Goal: Transaction & Acquisition: Purchase product/service

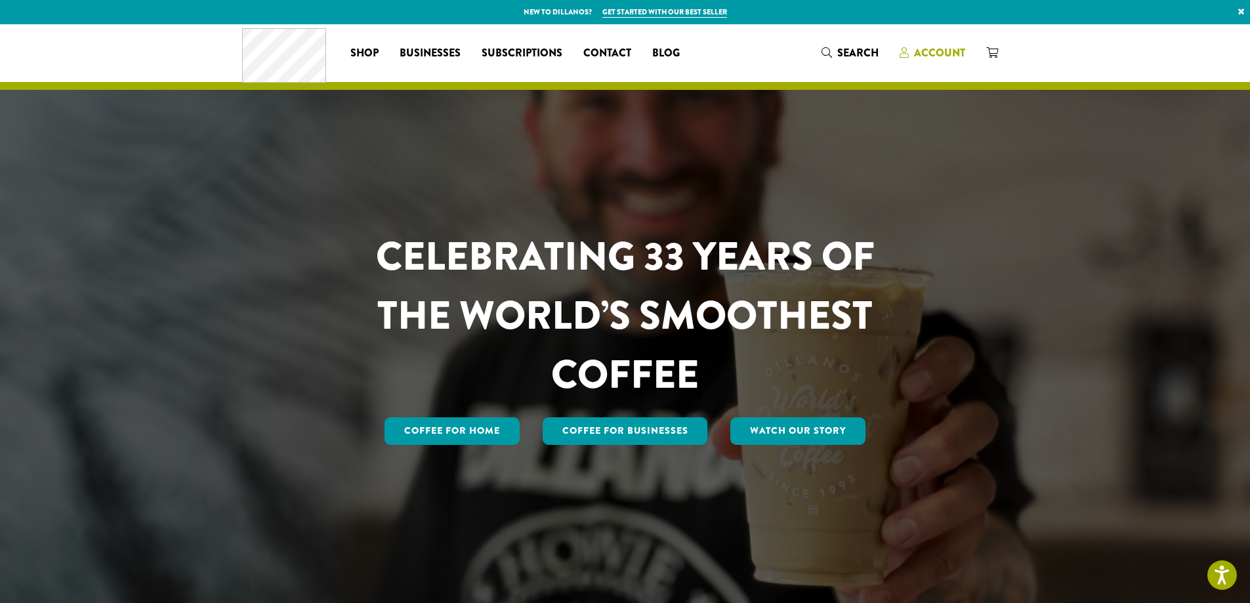
click at [918, 59] on span "Account" at bounding box center [939, 52] width 51 height 15
click at [921, 54] on span "Account" at bounding box center [939, 52] width 51 height 15
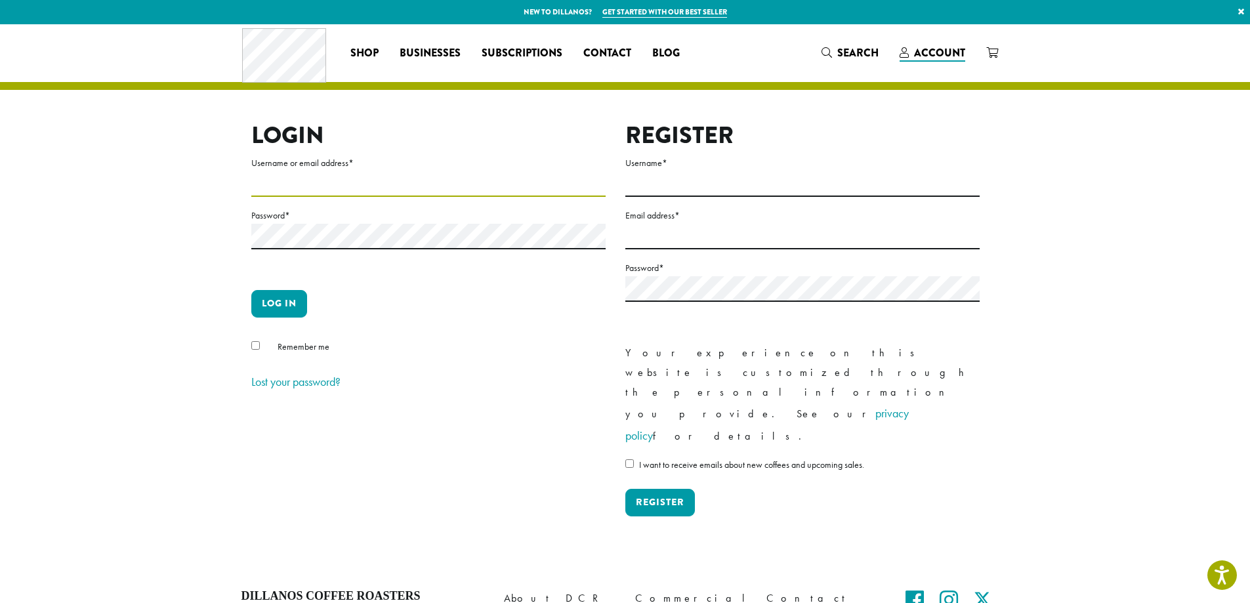
click at [280, 184] on input "Username or email address *" at bounding box center [428, 184] width 354 height 26
type input "**********"
click at [293, 309] on button "Log in" at bounding box center [279, 304] width 56 height 28
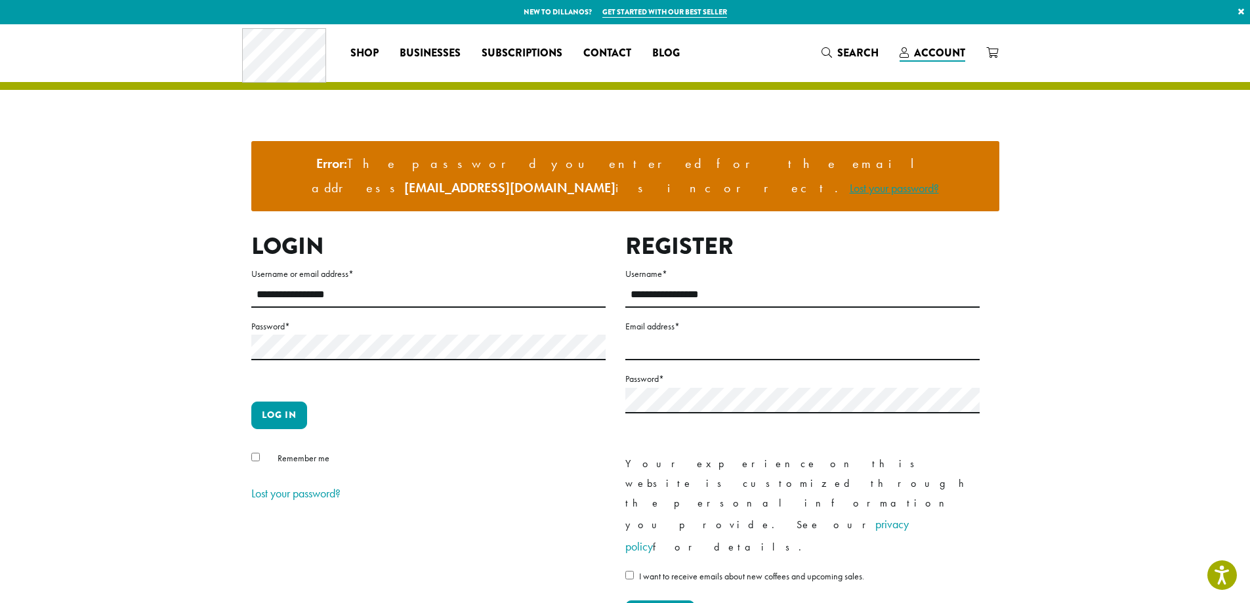
click at [850, 180] on link "Lost your password?" at bounding box center [894, 187] width 89 height 15
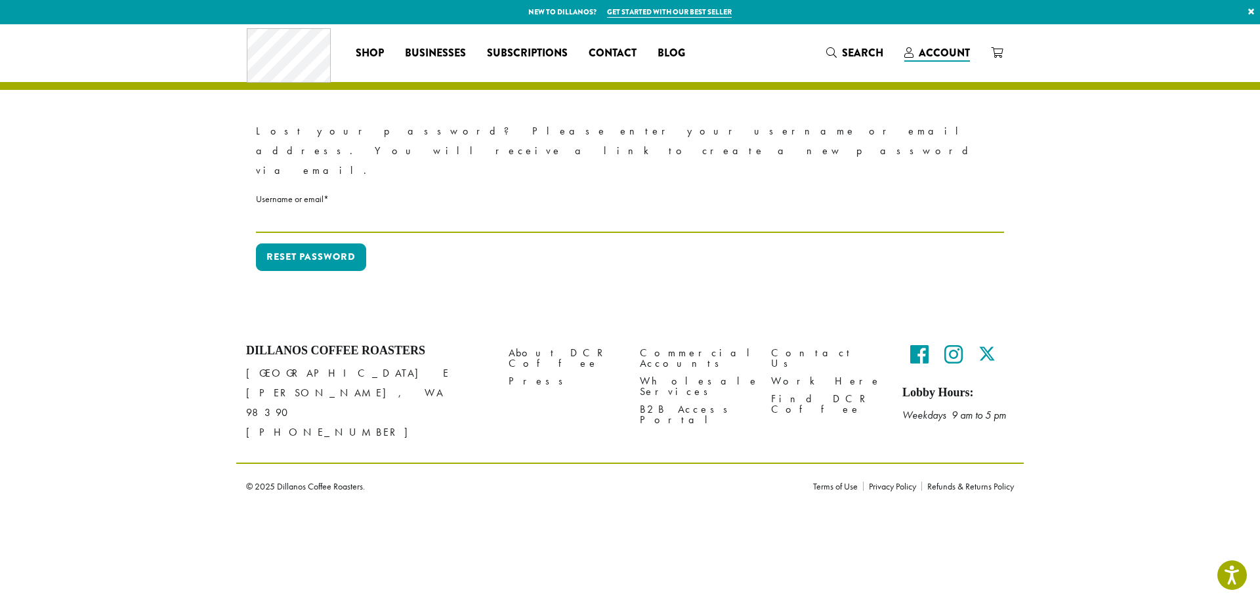
click at [340, 207] on input "Username or email * Required" at bounding box center [630, 220] width 748 height 26
type input "**********"
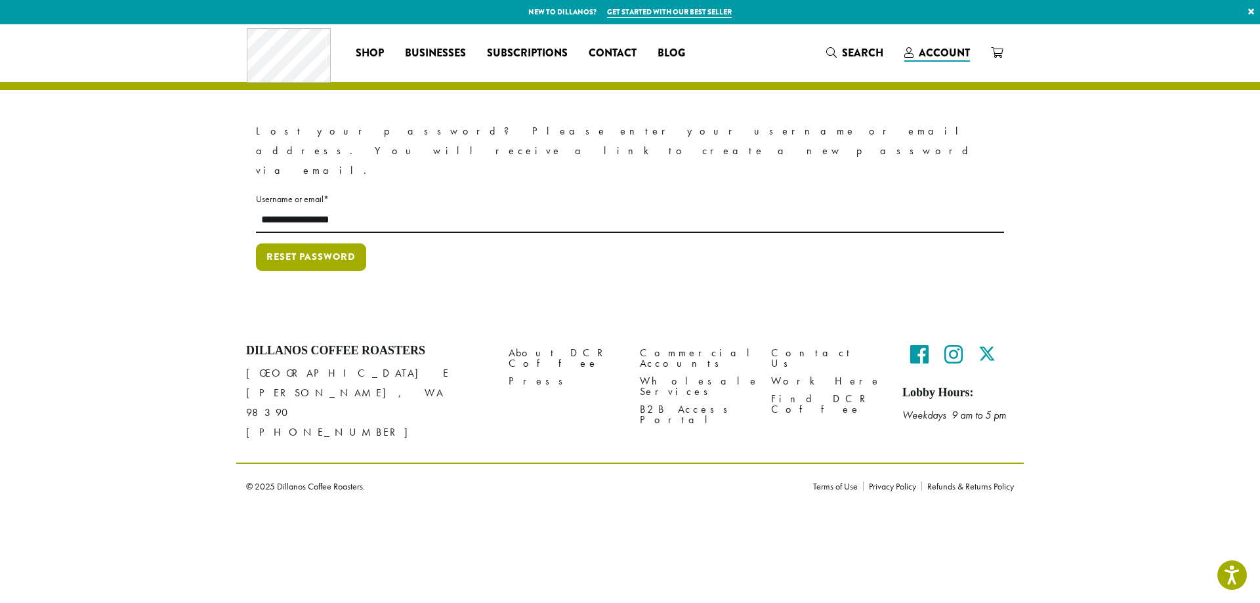
click at [318, 243] on button "Reset password" at bounding box center [311, 257] width 110 height 28
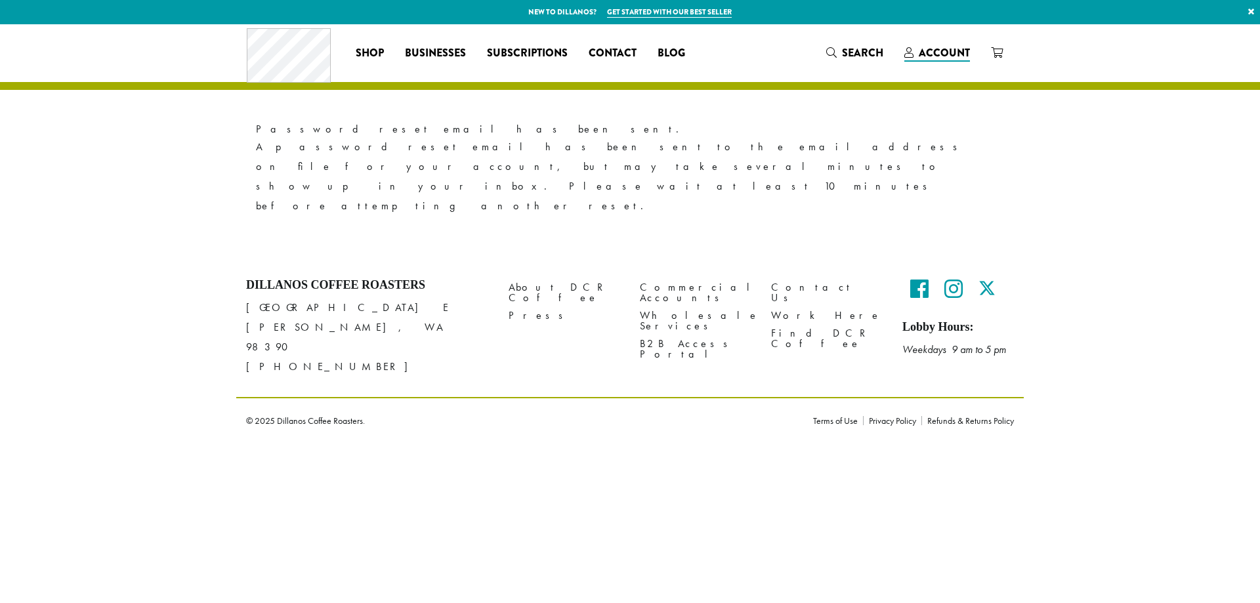
click at [466, 278] on h4 "Dillanos Coffee Roasters" at bounding box center [367, 285] width 243 height 14
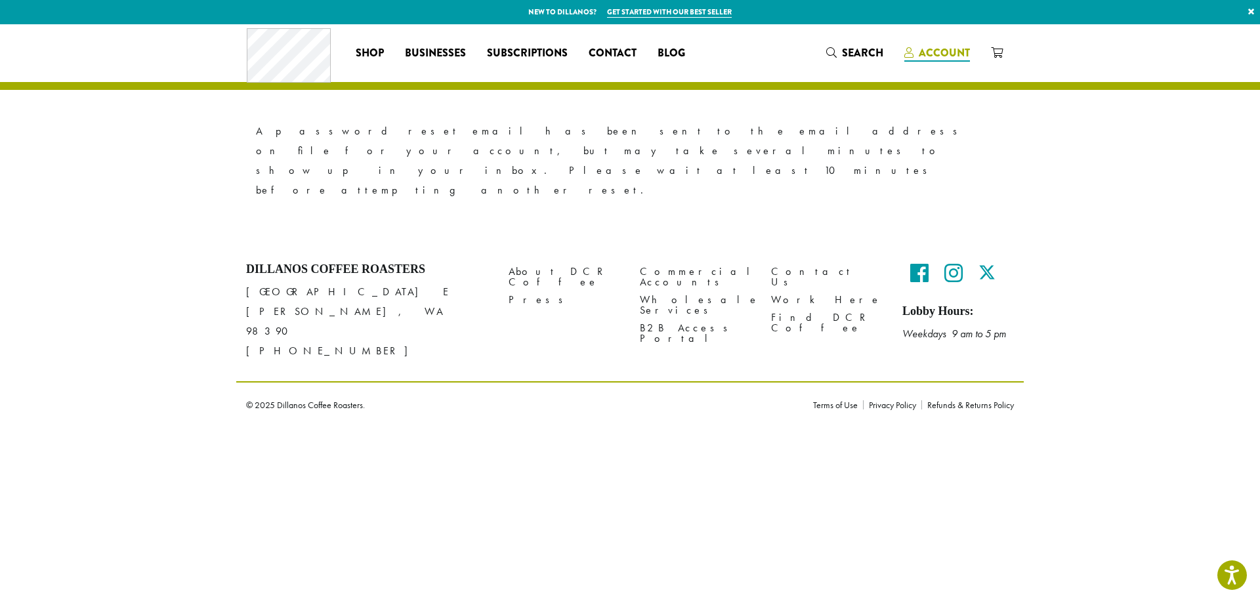
click at [926, 54] on span "Account" at bounding box center [944, 52] width 51 height 15
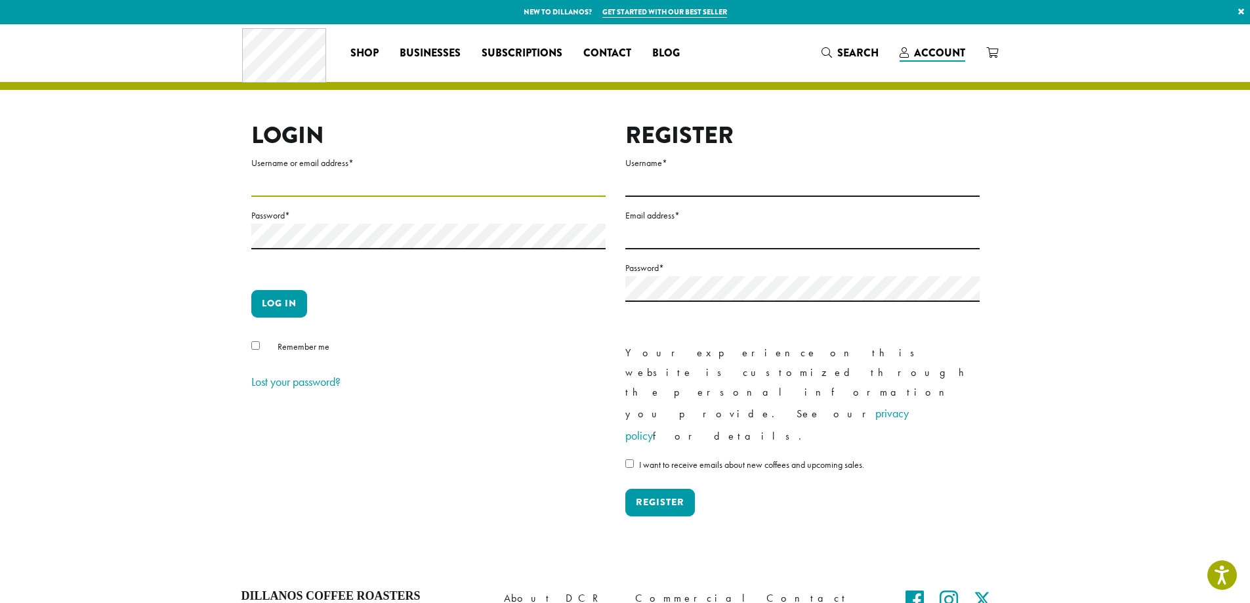
click at [316, 186] on input "Username or email address *" at bounding box center [428, 184] width 354 height 26
type input "**********"
click at [270, 298] on button "Log in" at bounding box center [279, 304] width 56 height 28
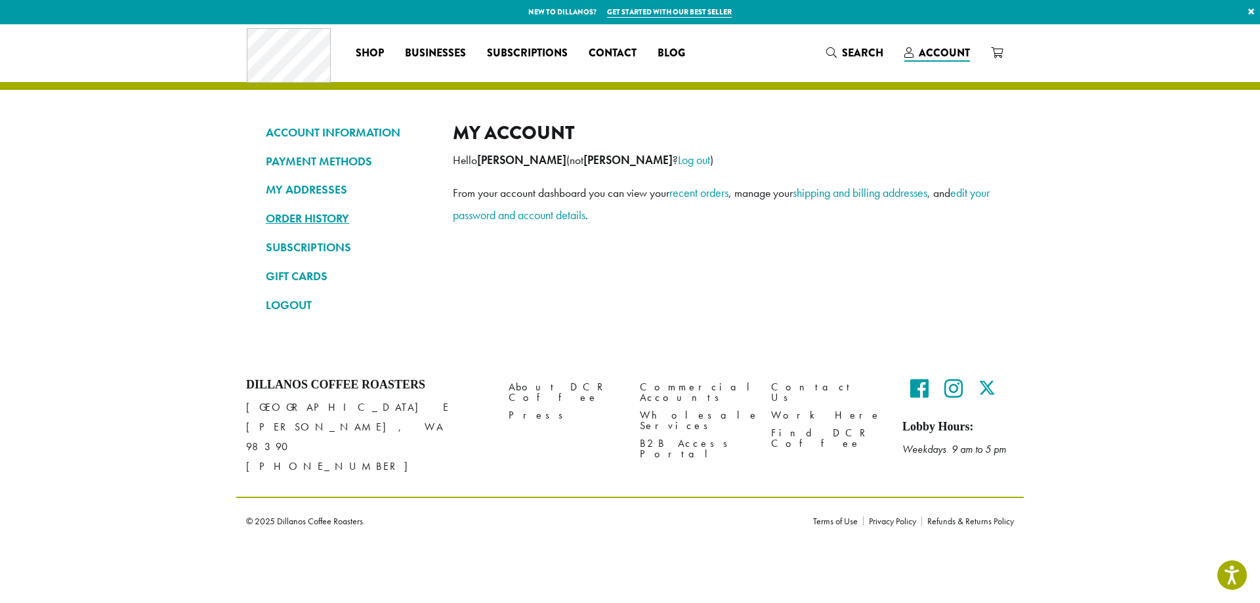
click at [312, 218] on link "ORDER HISTORY" at bounding box center [349, 218] width 167 height 22
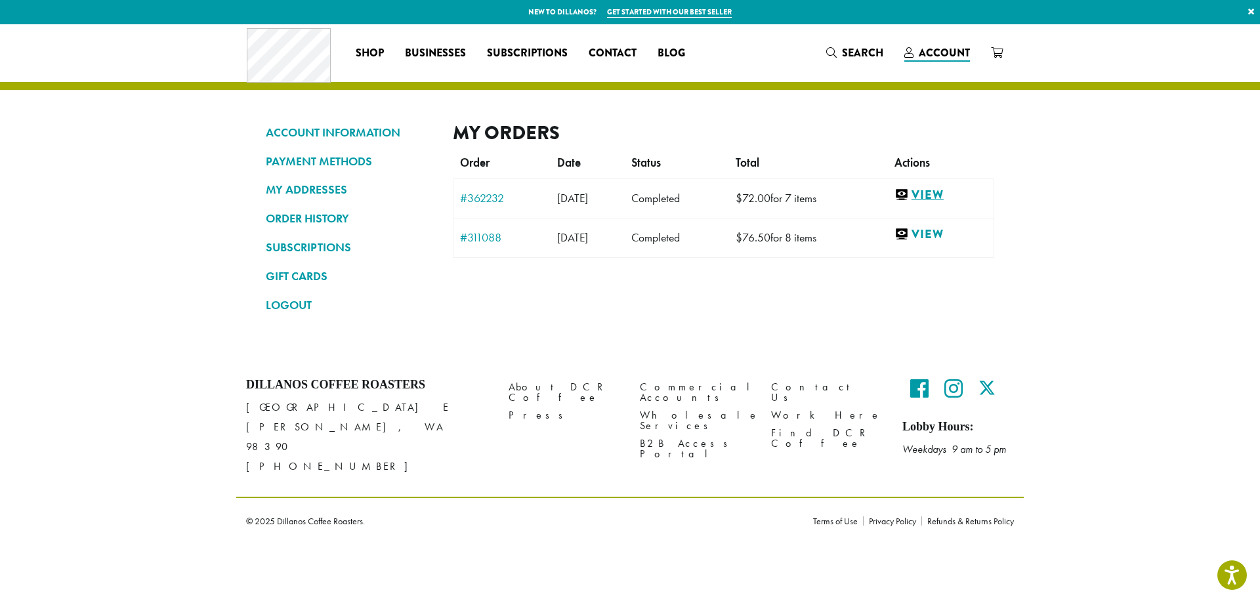
click at [950, 194] on link "View" at bounding box center [940, 195] width 93 height 16
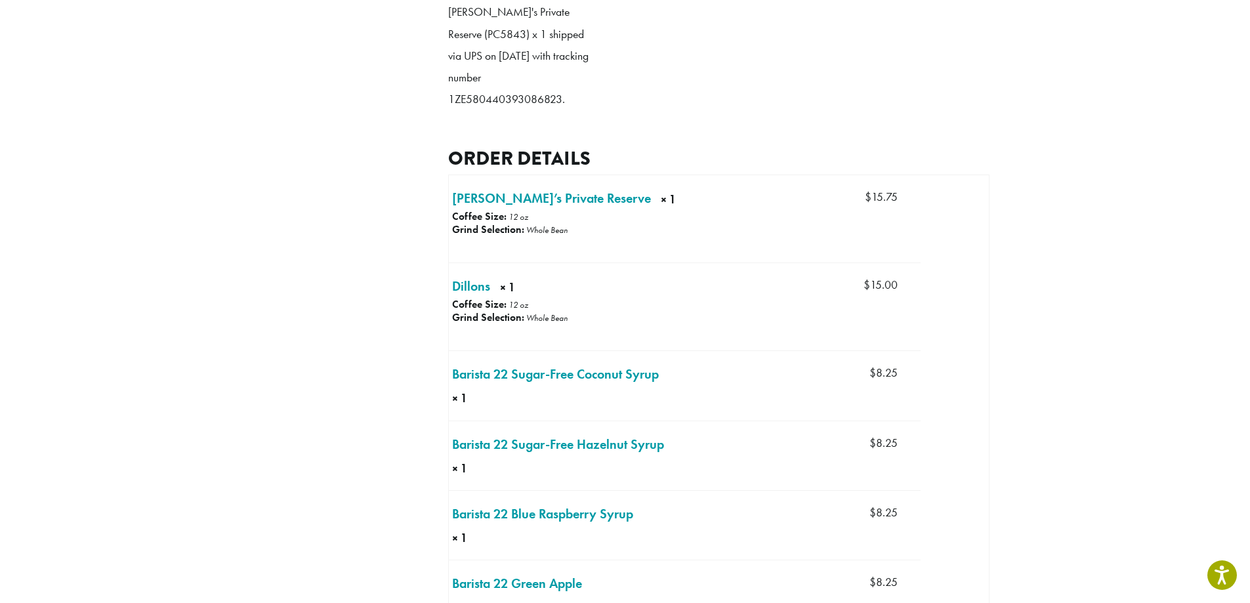
scroll to position [459, 0]
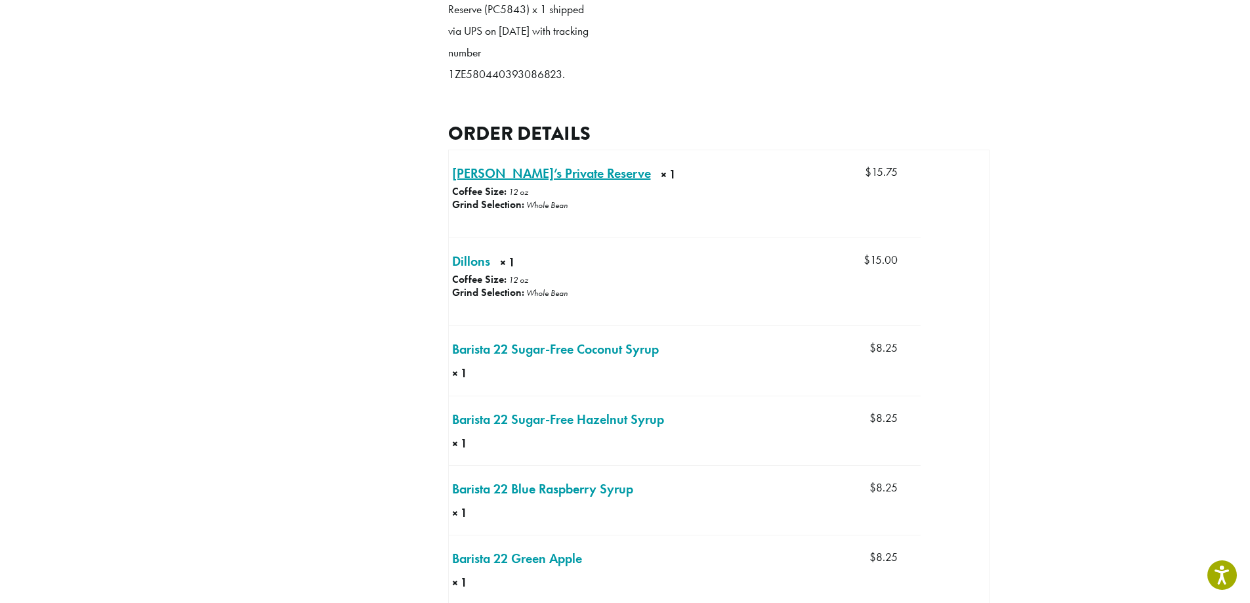
click at [531, 169] on link "[PERSON_NAME]’s Private Reserve × 1" at bounding box center [551, 173] width 199 height 20
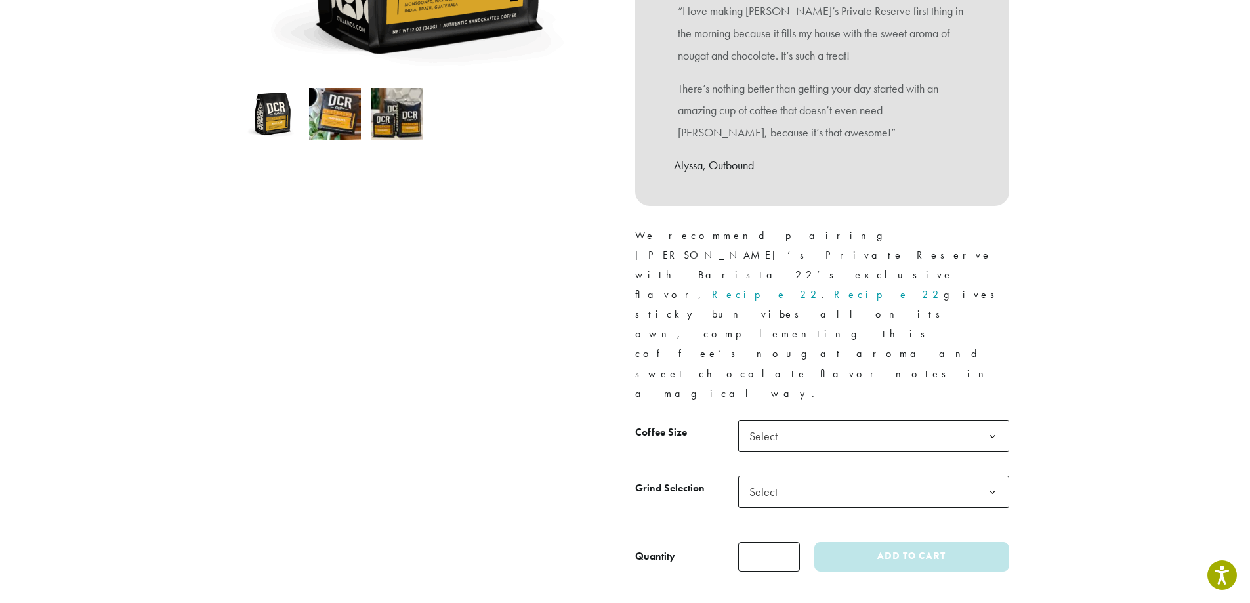
scroll to position [394, 0]
click at [827, 419] on span "Select" at bounding box center [873, 435] width 271 height 32
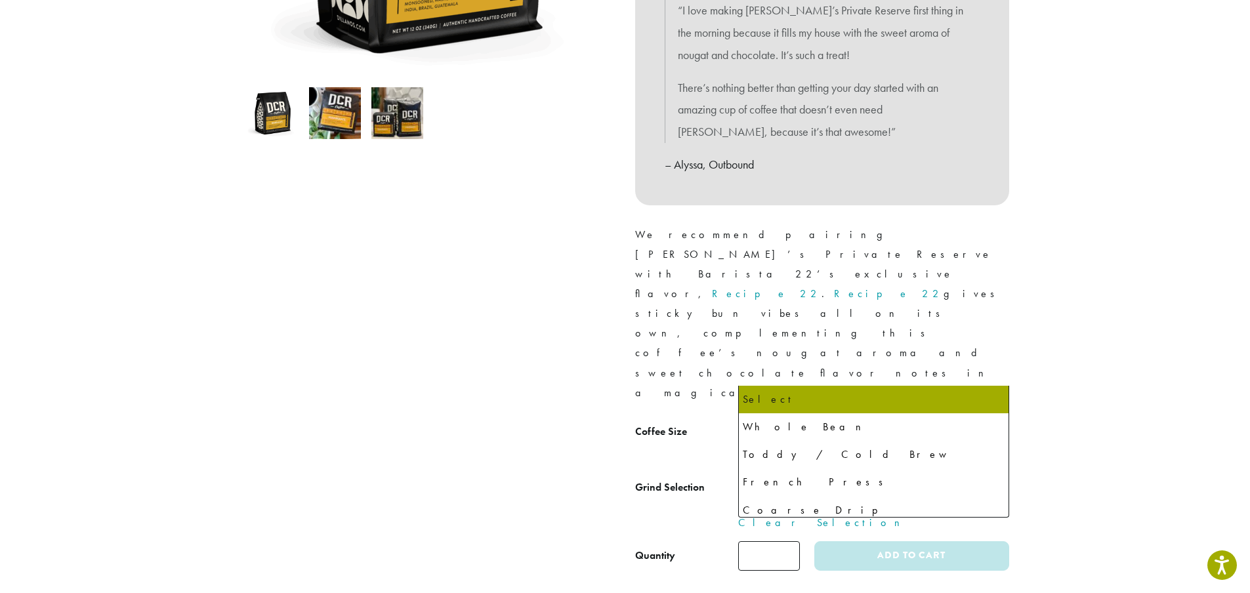
click at [819, 475] on span "Select" at bounding box center [873, 491] width 271 height 32
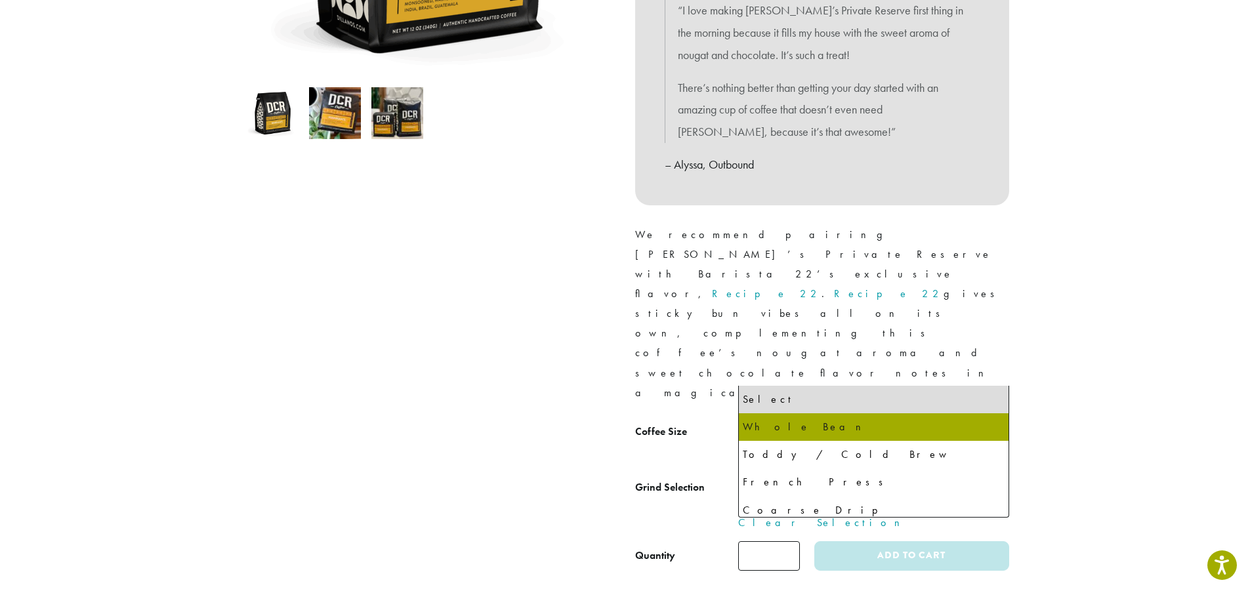
select select "*********"
select select "**********"
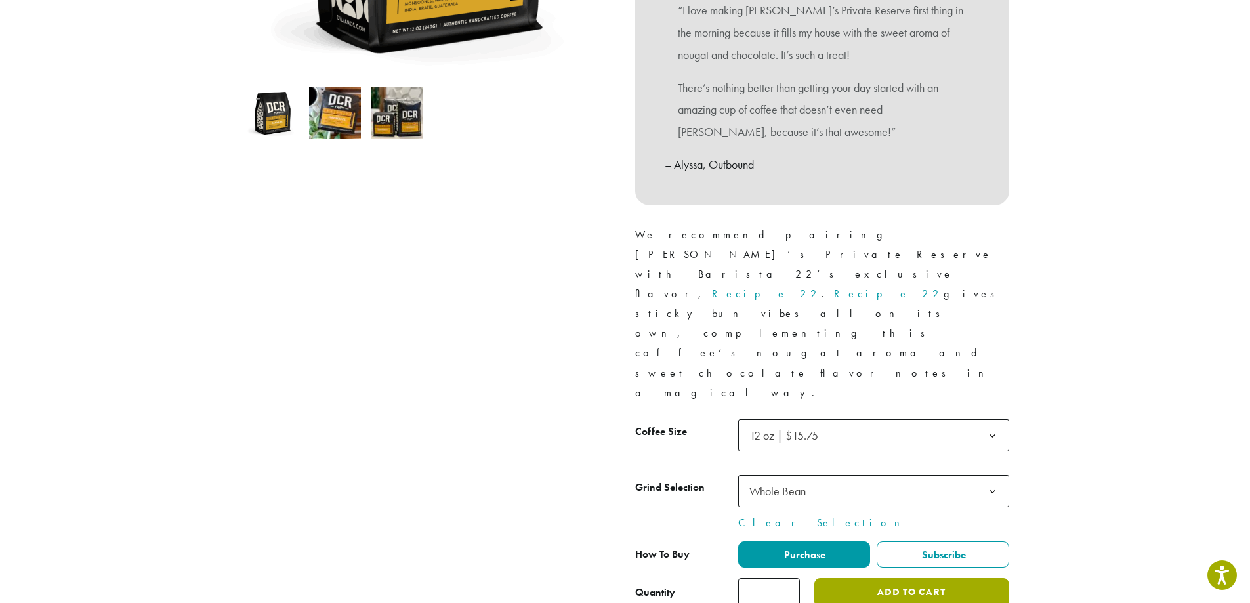
click at [966, 578] on button "Add to cart" at bounding box center [911, 593] width 194 height 30
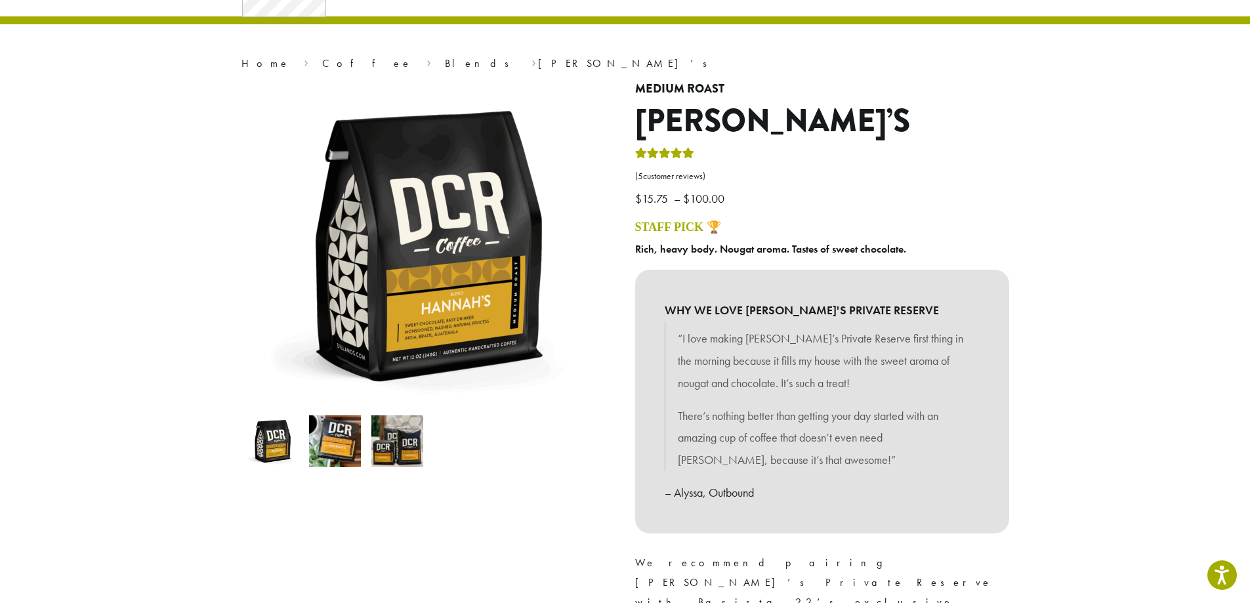
scroll to position [0, 0]
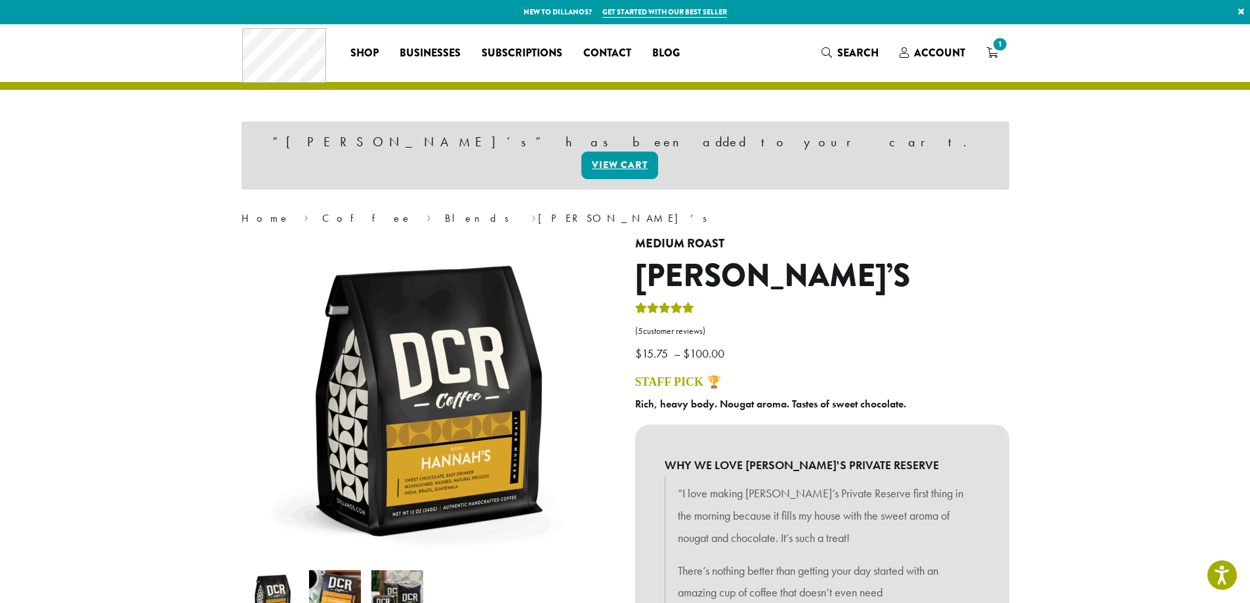
click at [928, 54] on div "Coffee All Coffees Best Sellers Blends Single Origins Dillanos Limited Organic …" at bounding box center [625, 53] width 766 height 54
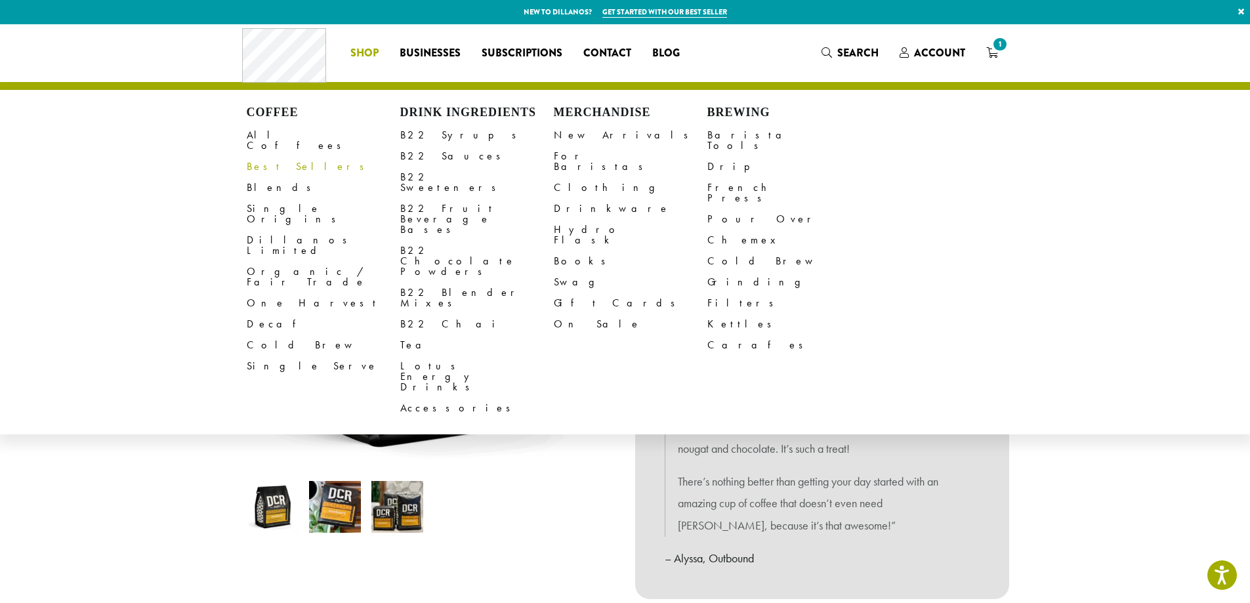
click at [277, 157] on link "Best Sellers" at bounding box center [324, 166] width 154 height 21
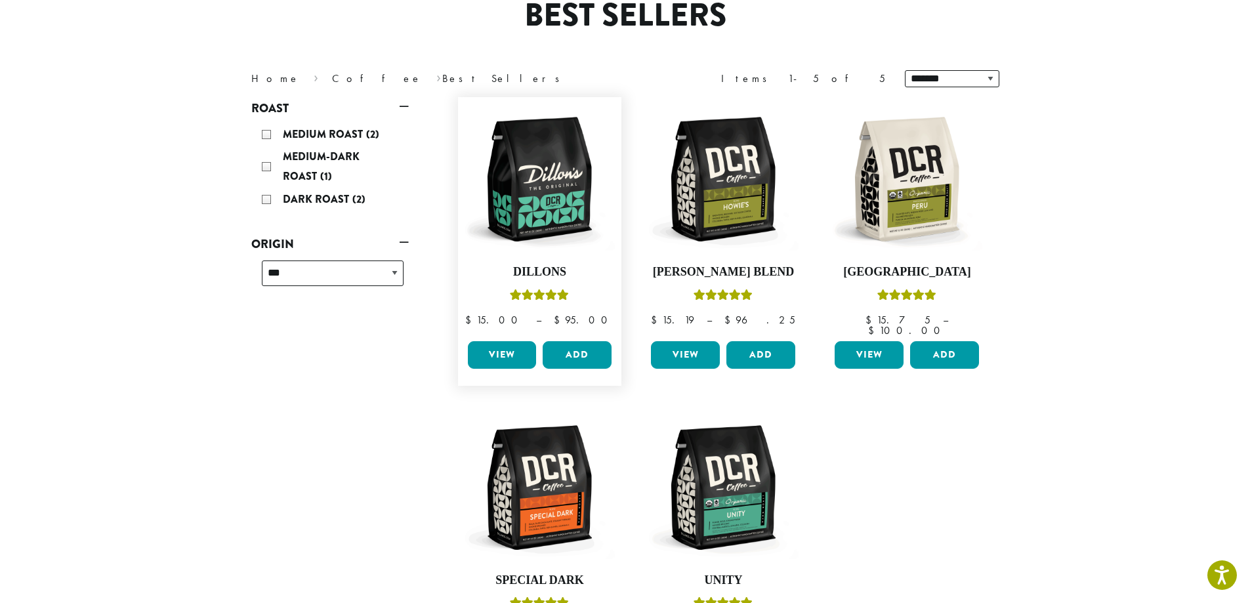
scroll to position [131, 0]
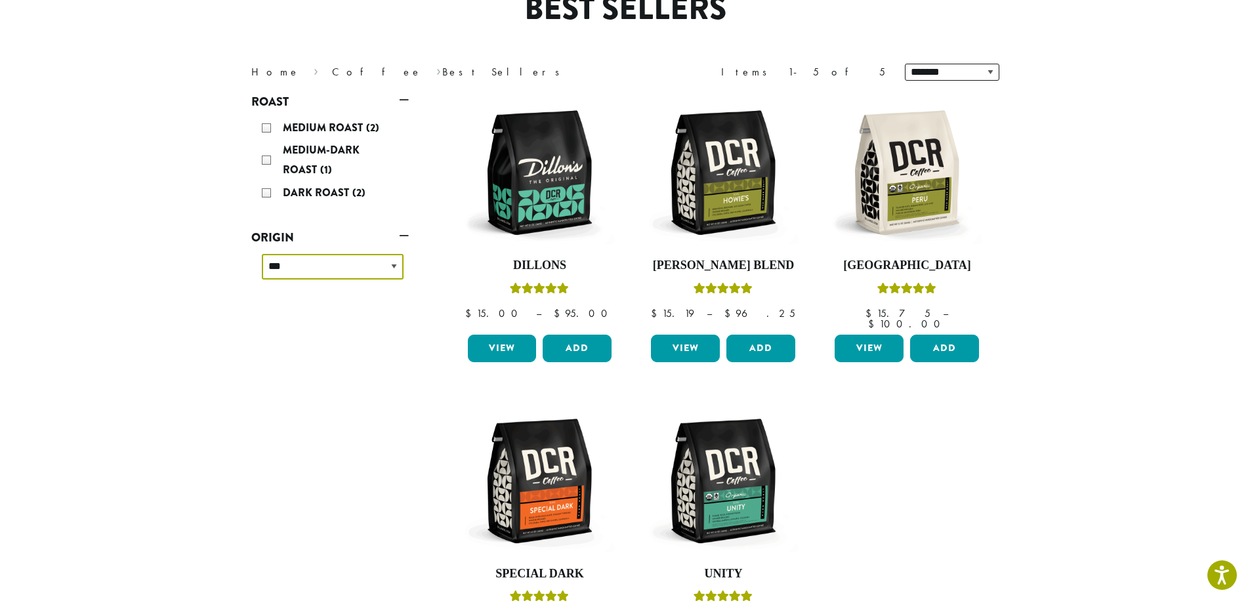
click at [386, 270] on select "**********" at bounding box center [333, 267] width 142 height 26
click at [262, 254] on select "**********" at bounding box center [333, 267] width 142 height 26
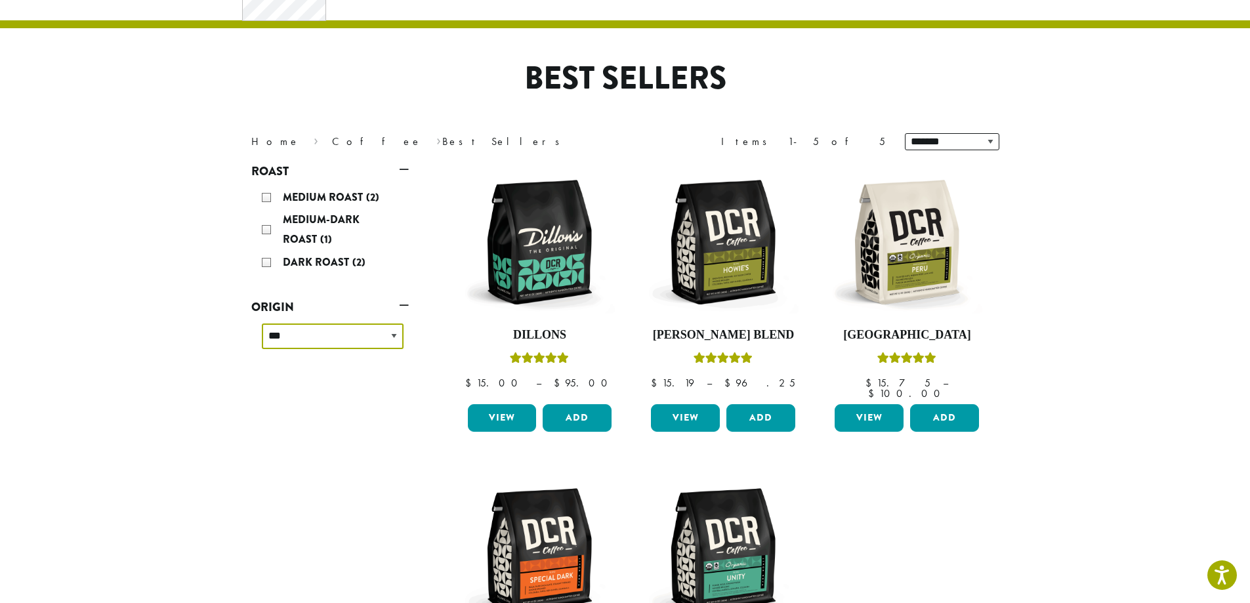
scroll to position [0, 0]
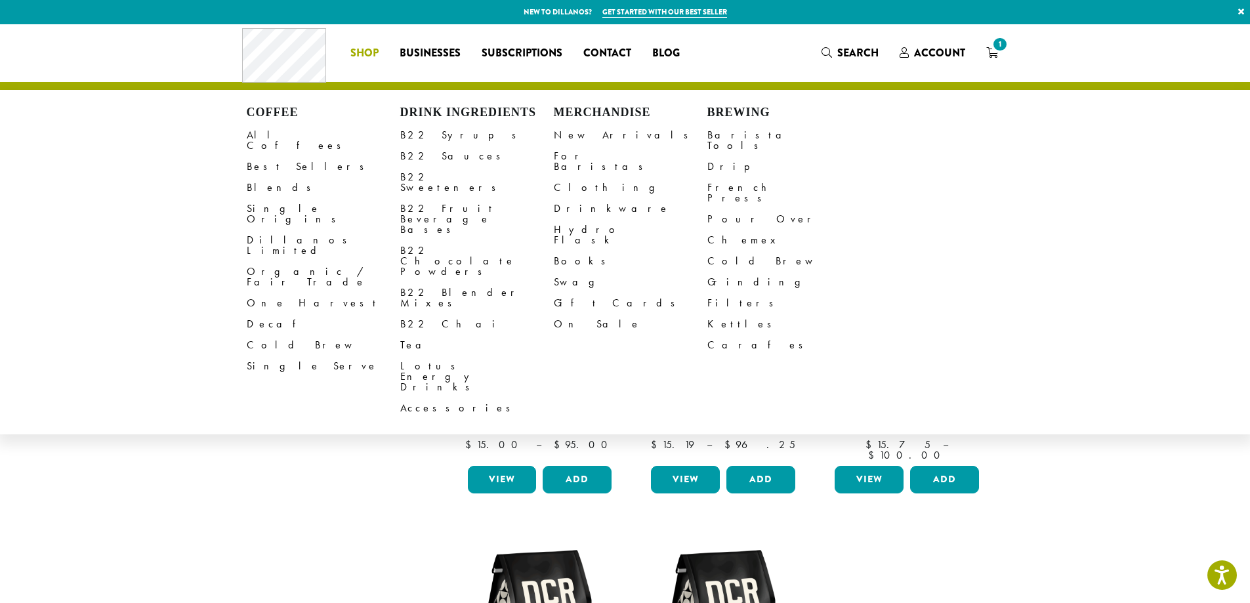
click at [381, 53] on li "Coffee All Coffees Best Sellers Blends Single Origins Dillanos Limited Organic …" at bounding box center [364, 53] width 49 height 21
click at [266, 177] on link "Blends" at bounding box center [324, 187] width 154 height 21
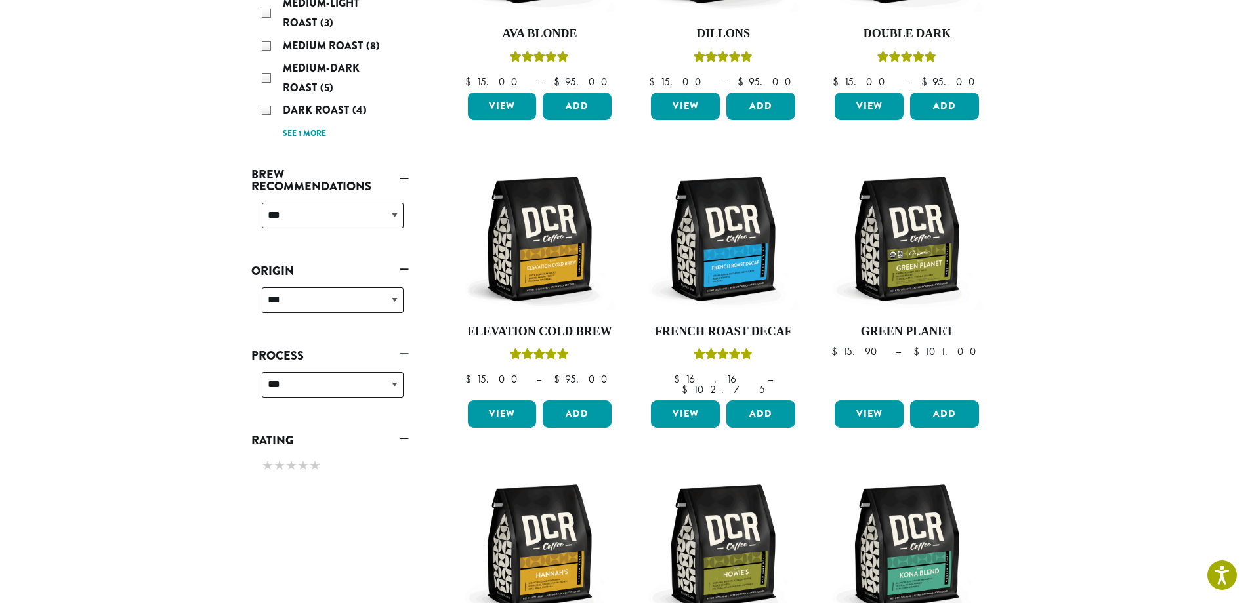
scroll to position [394, 0]
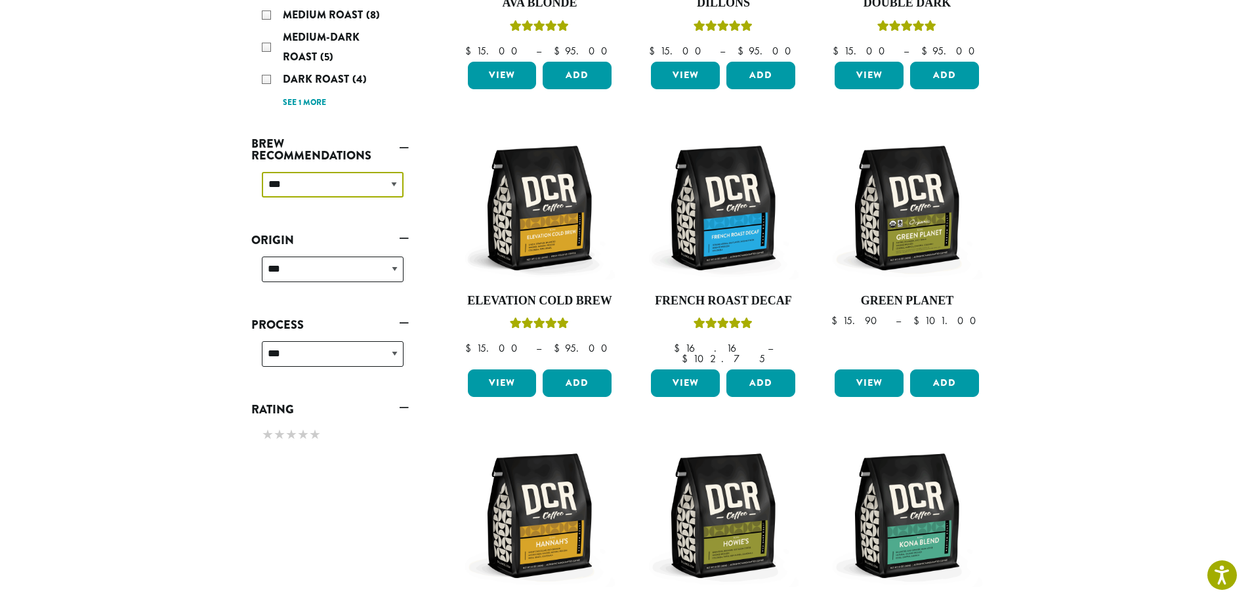
click at [394, 187] on select "**********" at bounding box center [333, 185] width 142 height 26
select select "********"
click at [262, 172] on select "**********" at bounding box center [333, 185] width 142 height 26
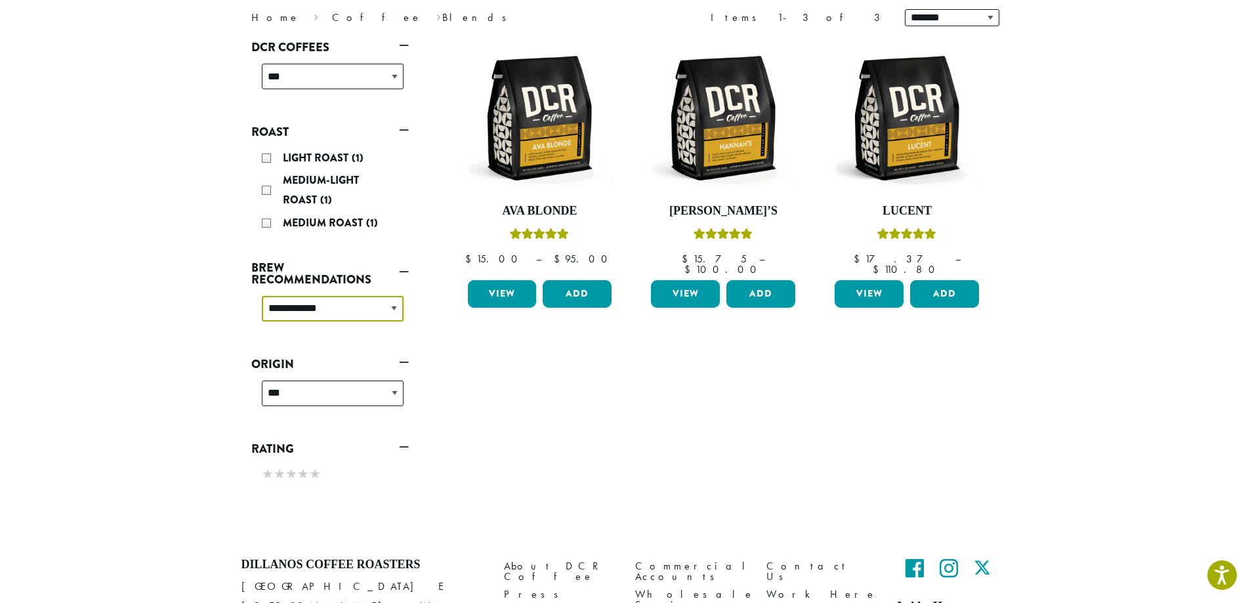
scroll to position [212, 0]
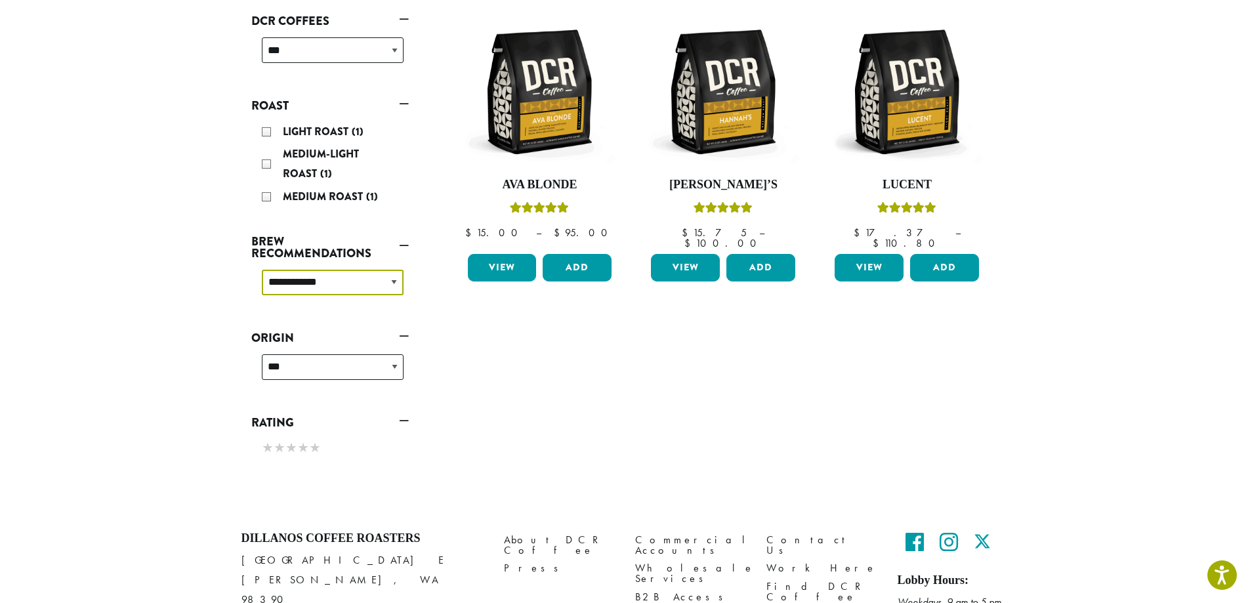
click at [394, 282] on select "**********" at bounding box center [333, 283] width 142 height 26
select select
click at [262, 270] on select "**********" at bounding box center [333, 283] width 142 height 26
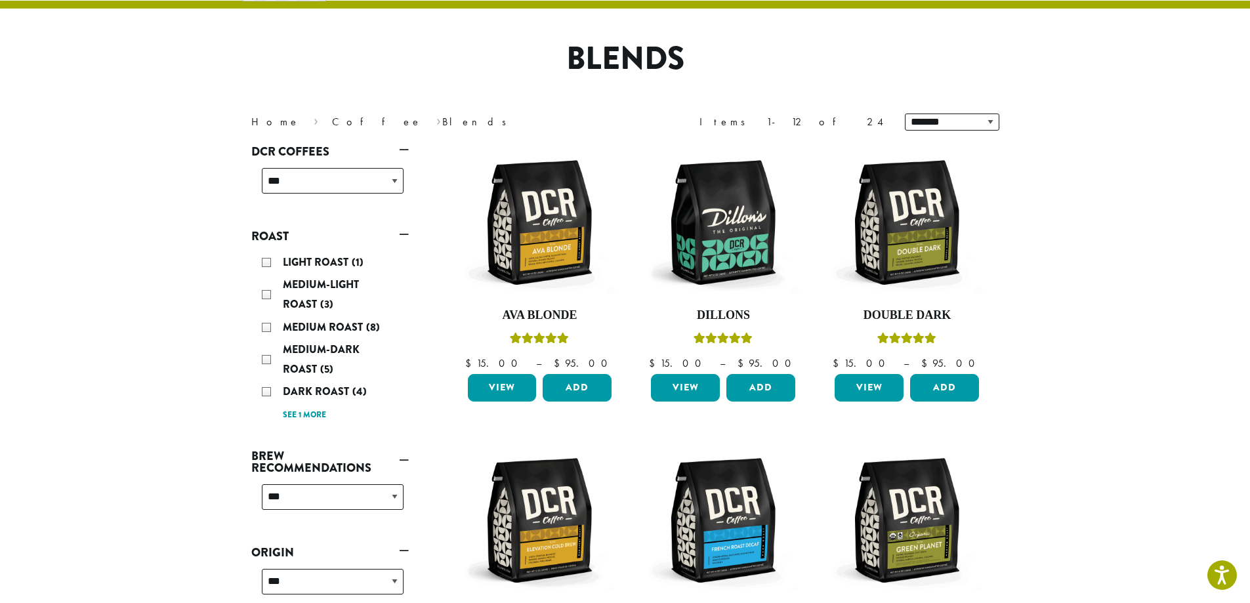
scroll to position [81, 0]
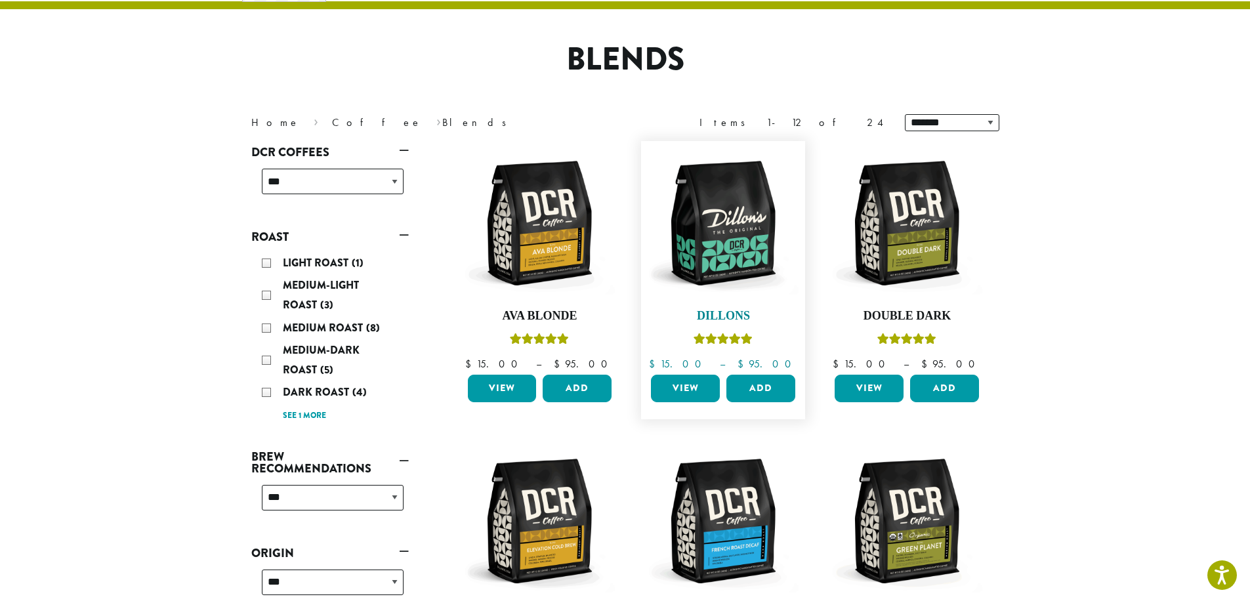
click at [753, 258] on img at bounding box center [723, 223] width 151 height 151
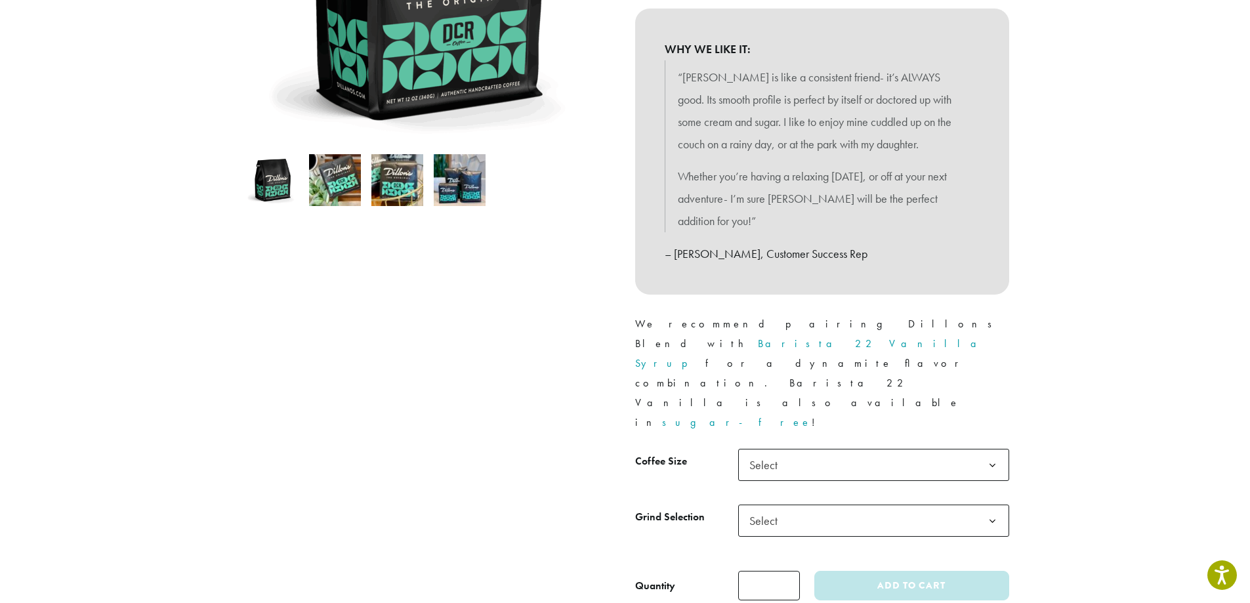
scroll to position [328, 0]
click at [414, 190] on img at bounding box center [397, 179] width 52 height 52
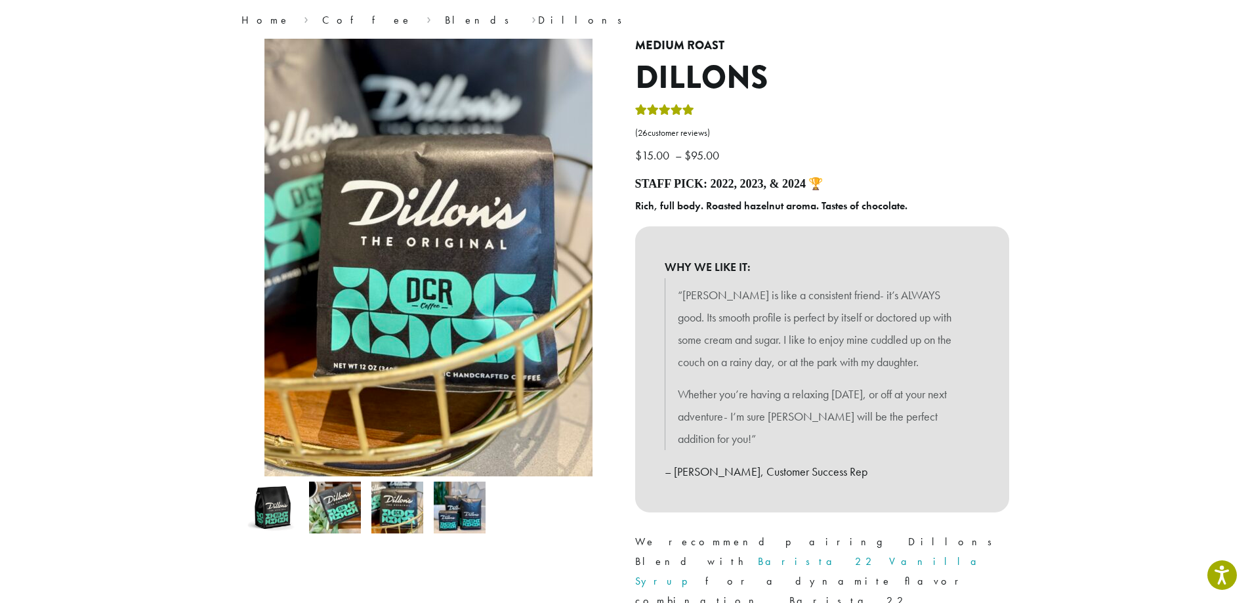
scroll to position [0, 0]
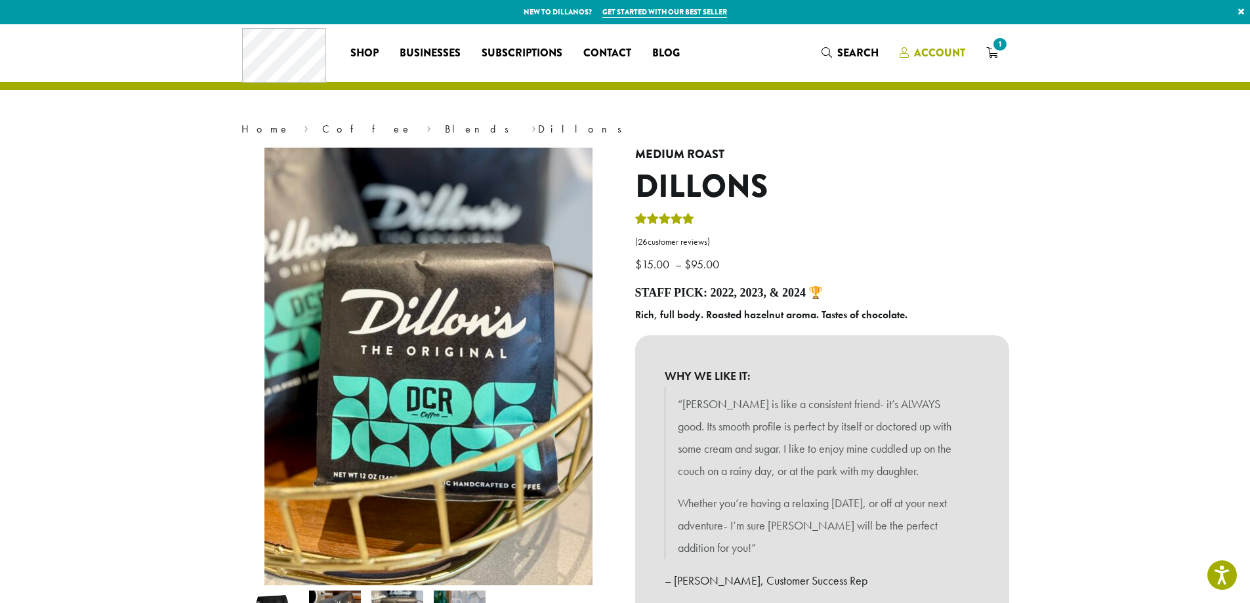
click at [934, 59] on span "Account" at bounding box center [939, 52] width 51 height 15
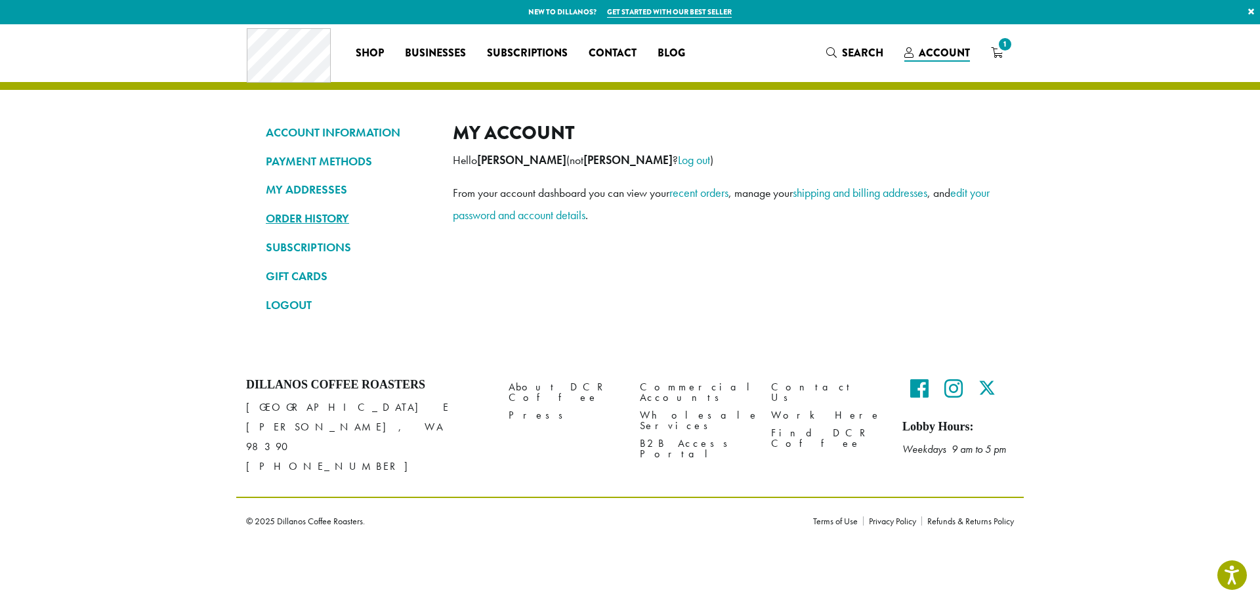
click at [318, 220] on link "ORDER HISTORY" at bounding box center [349, 218] width 167 height 22
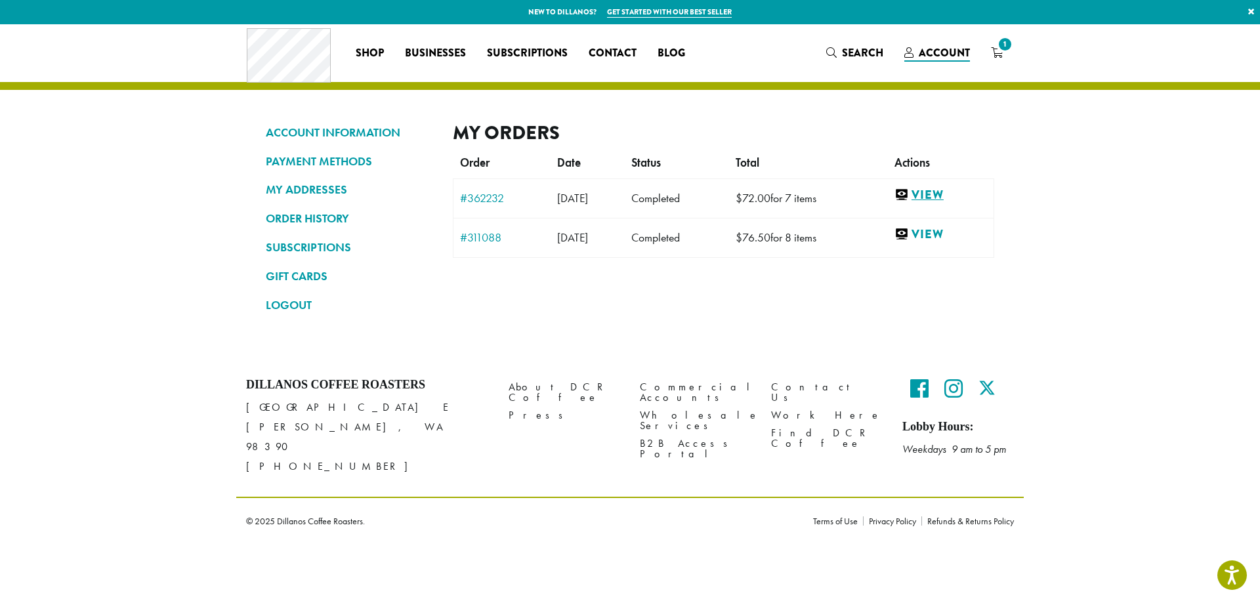
click at [947, 190] on link "View" at bounding box center [940, 195] width 93 height 16
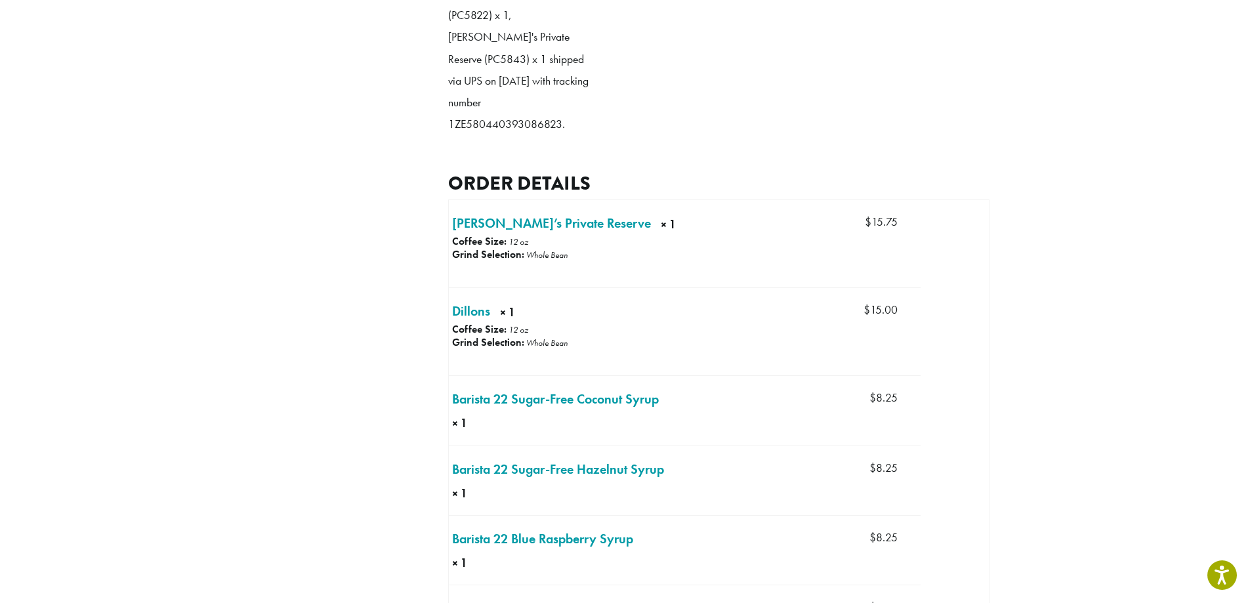
scroll to position [459, 0]
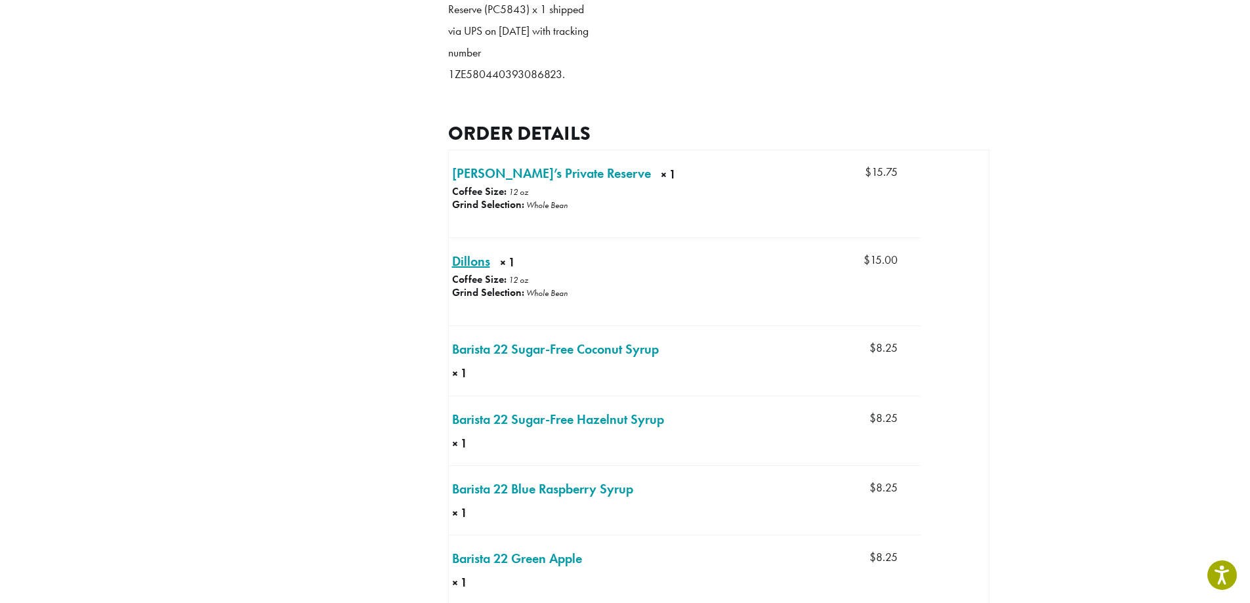
click at [467, 257] on link "Dillons × 1" at bounding box center [471, 261] width 38 height 20
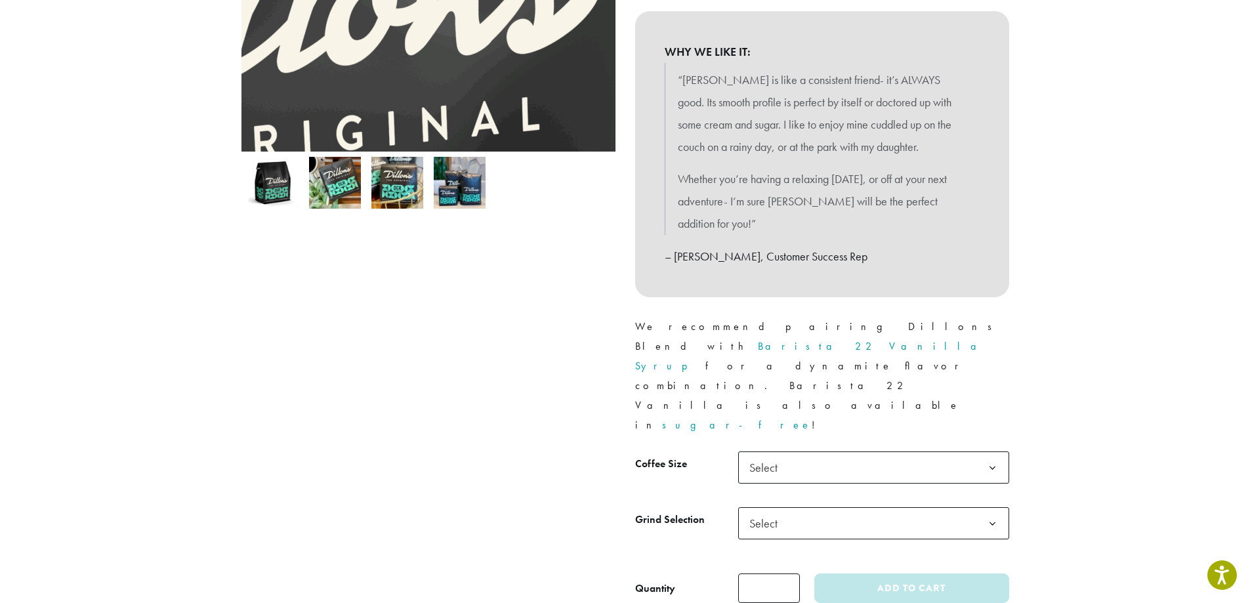
scroll to position [328, 0]
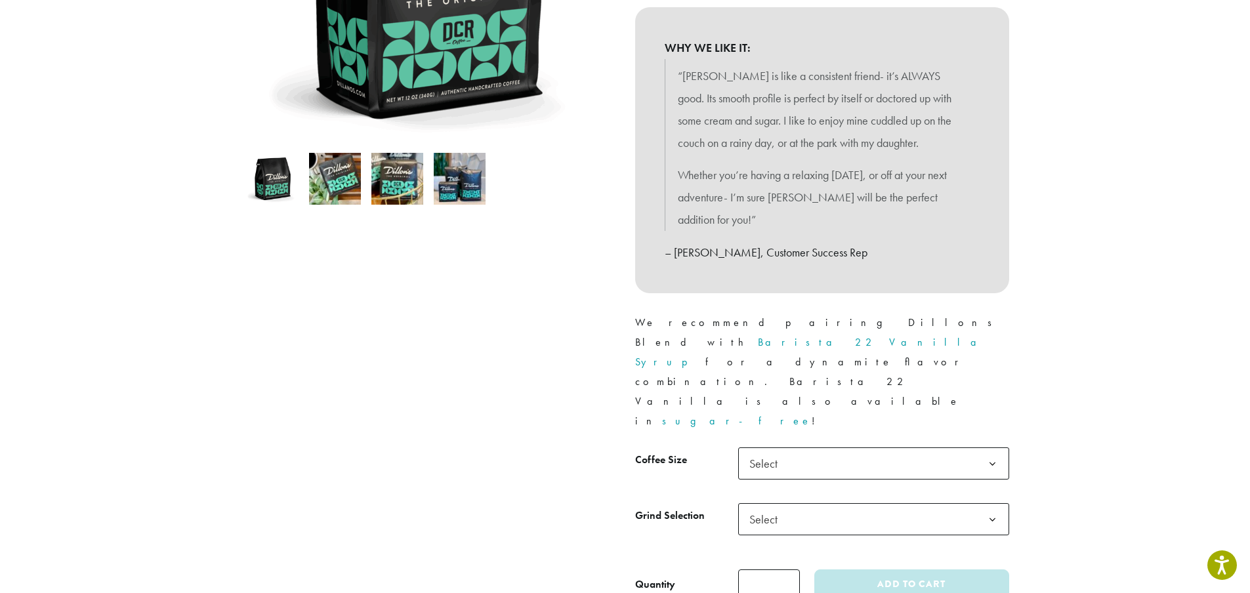
click at [803, 447] on span "Select" at bounding box center [873, 463] width 271 height 32
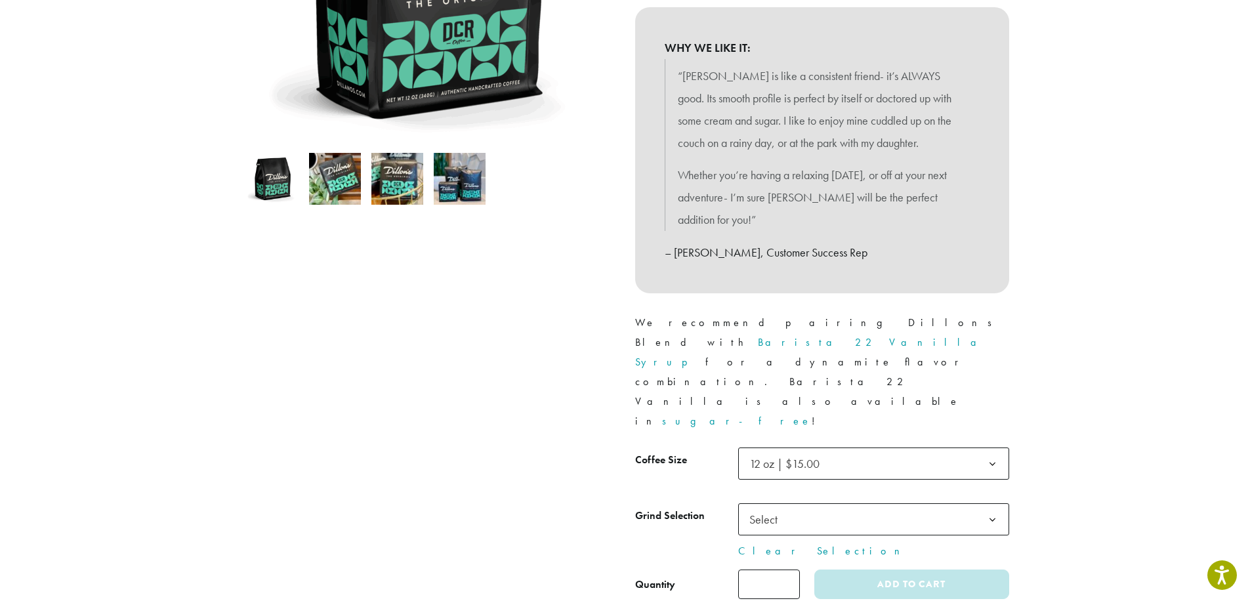
click at [802, 503] on span "Select" at bounding box center [873, 519] width 271 height 32
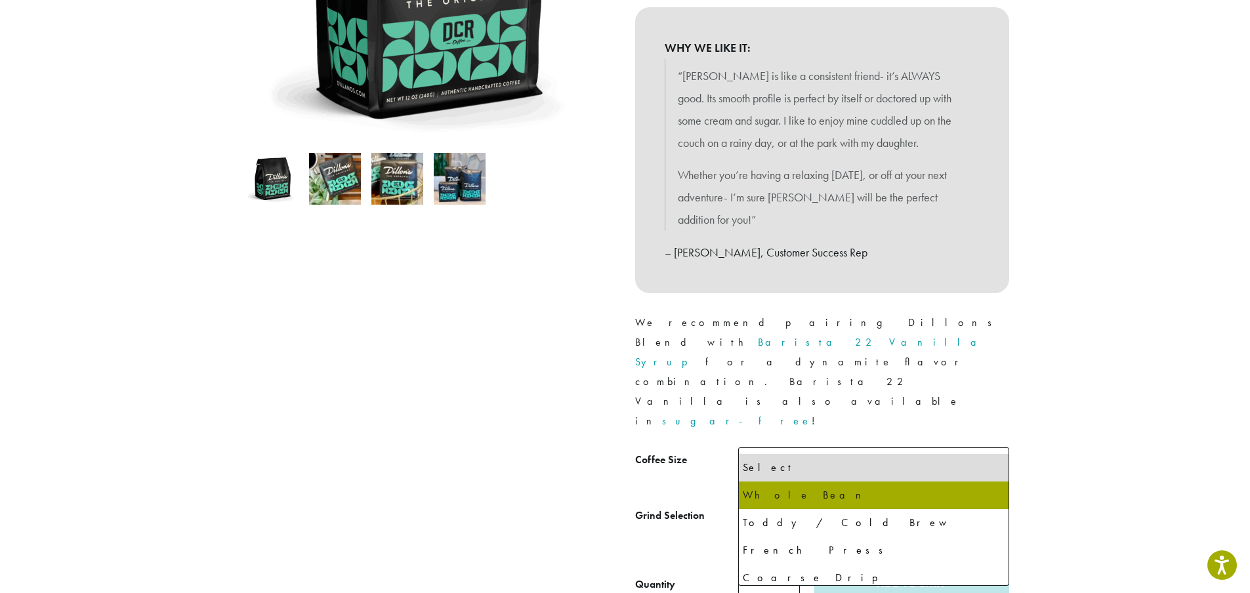
select select "*********"
select select "**********"
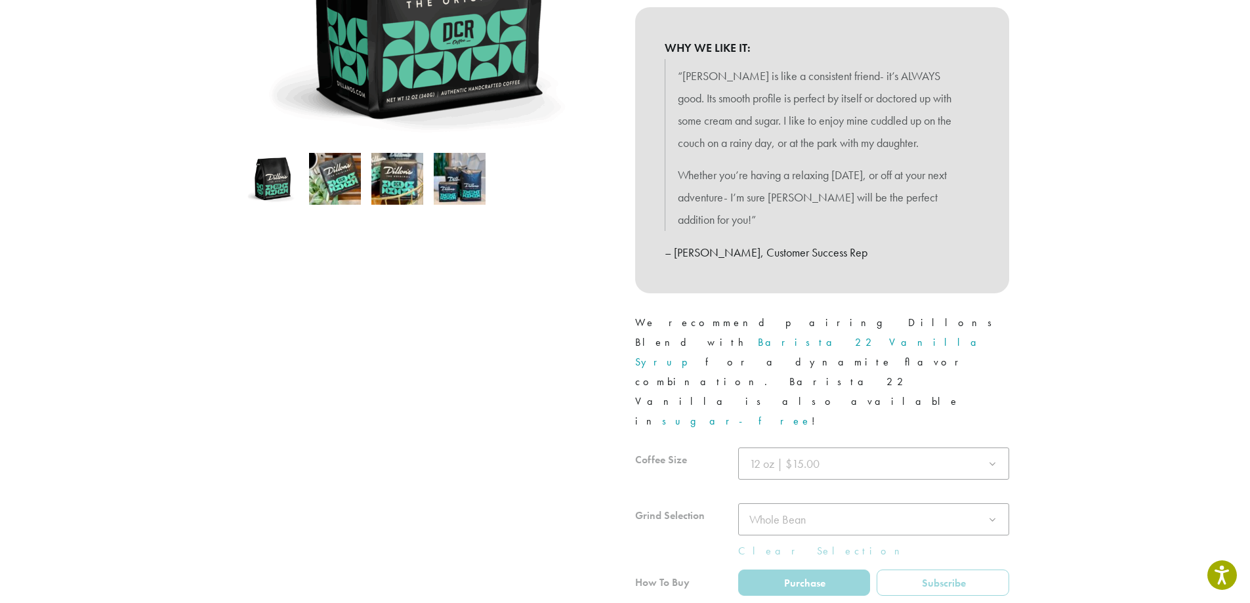
click at [829, 447] on div at bounding box center [822, 541] width 374 height 188
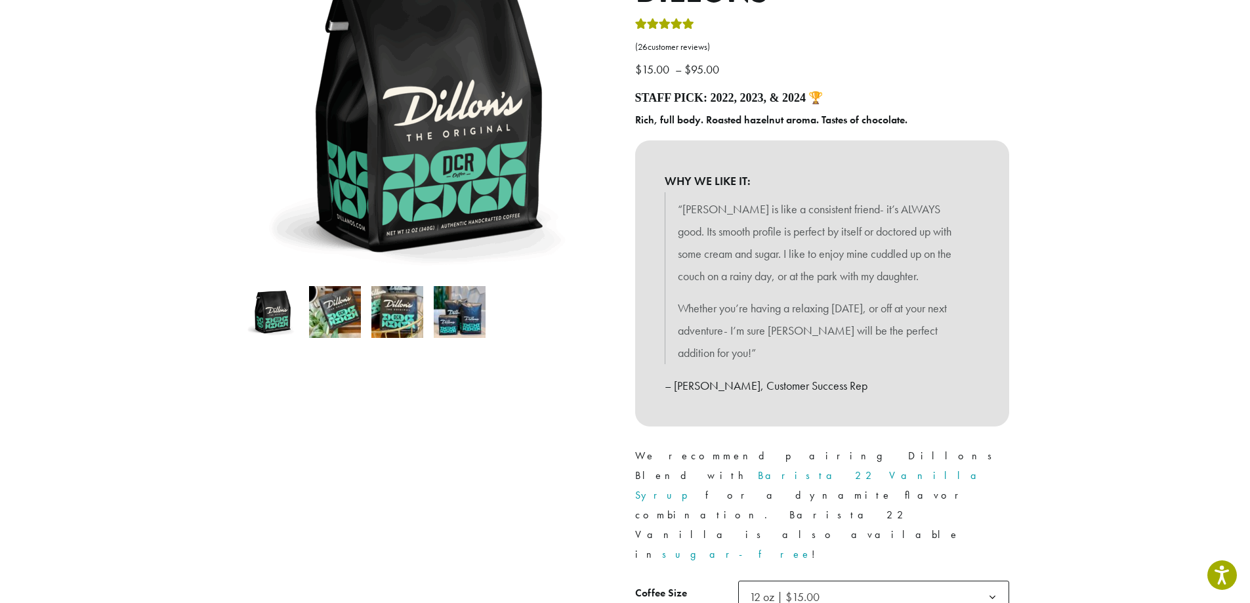
scroll to position [0, 0]
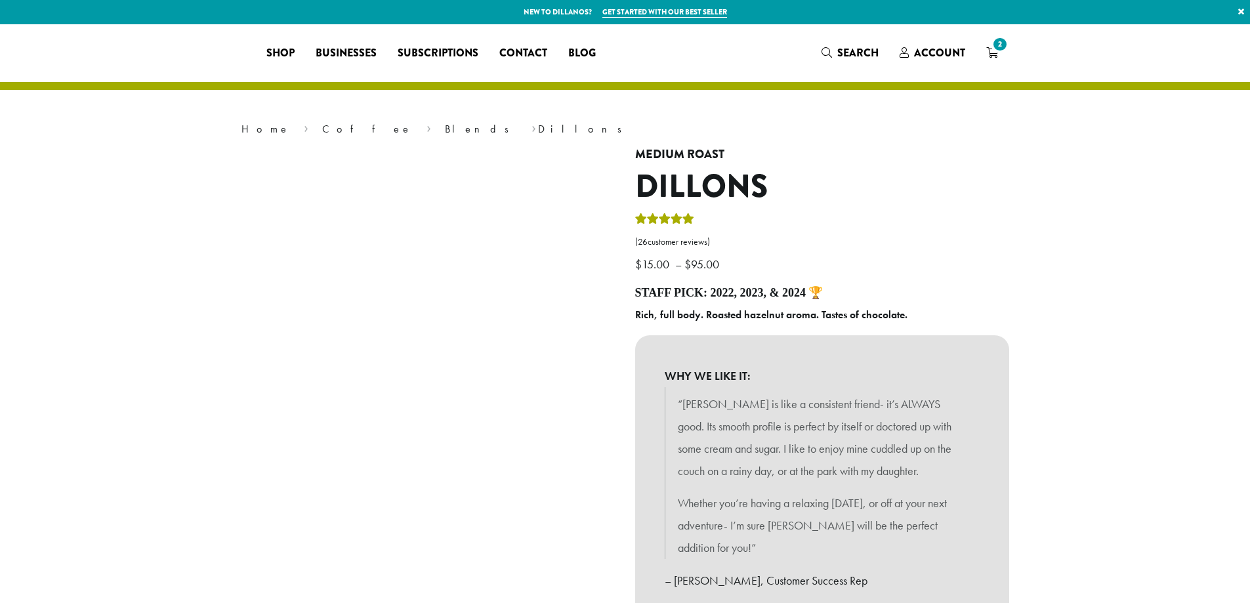
select select "*********"
select select "**********"
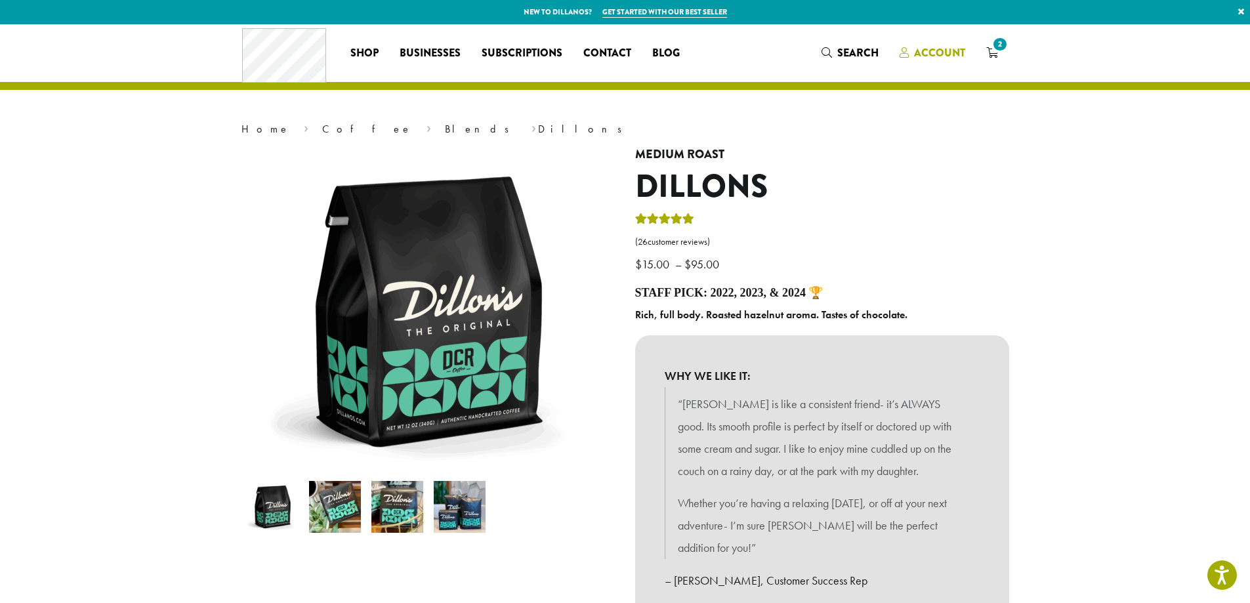
click at [936, 53] on span "Account" at bounding box center [939, 52] width 51 height 15
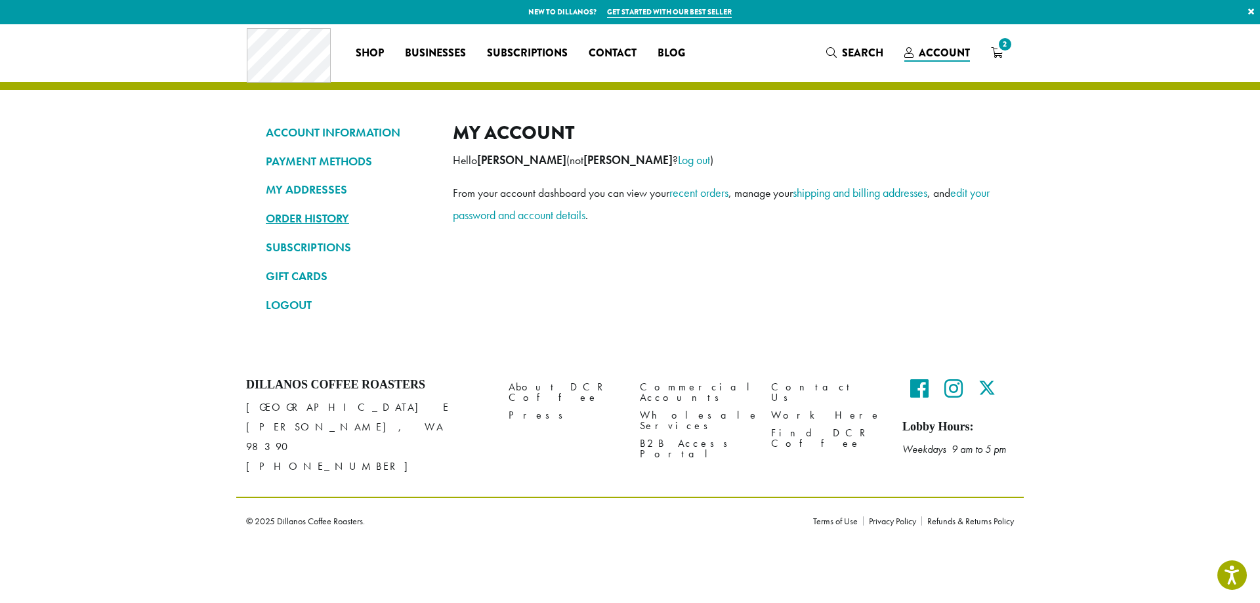
click at [318, 215] on link "ORDER HISTORY" at bounding box center [349, 218] width 167 height 22
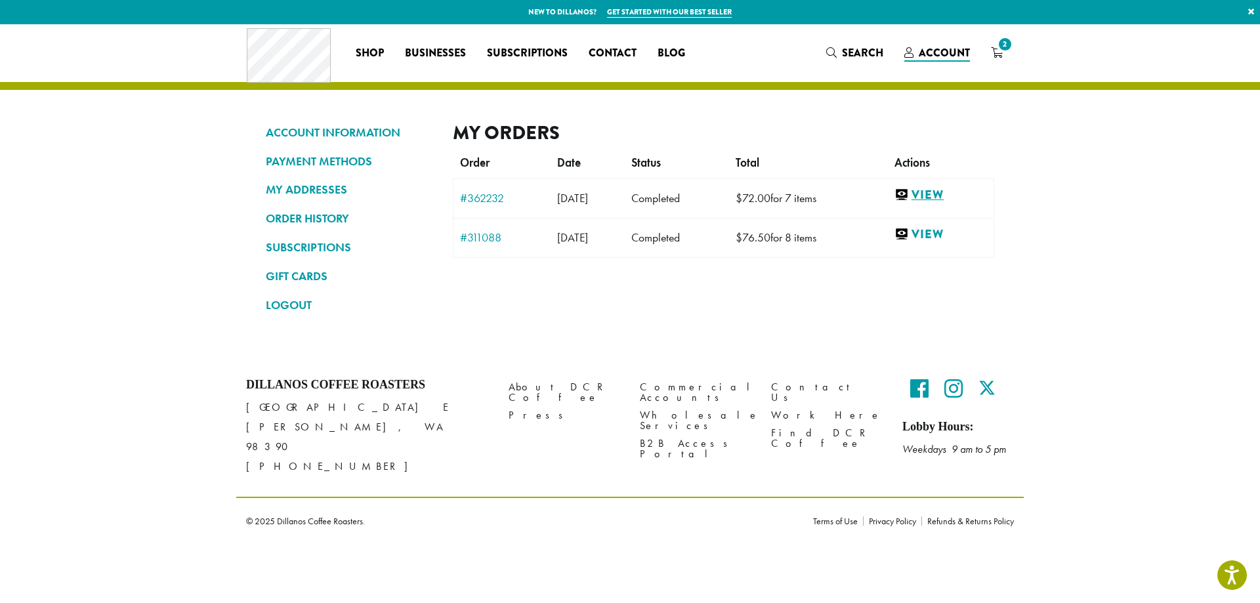
click at [955, 194] on link "View" at bounding box center [940, 195] width 93 height 16
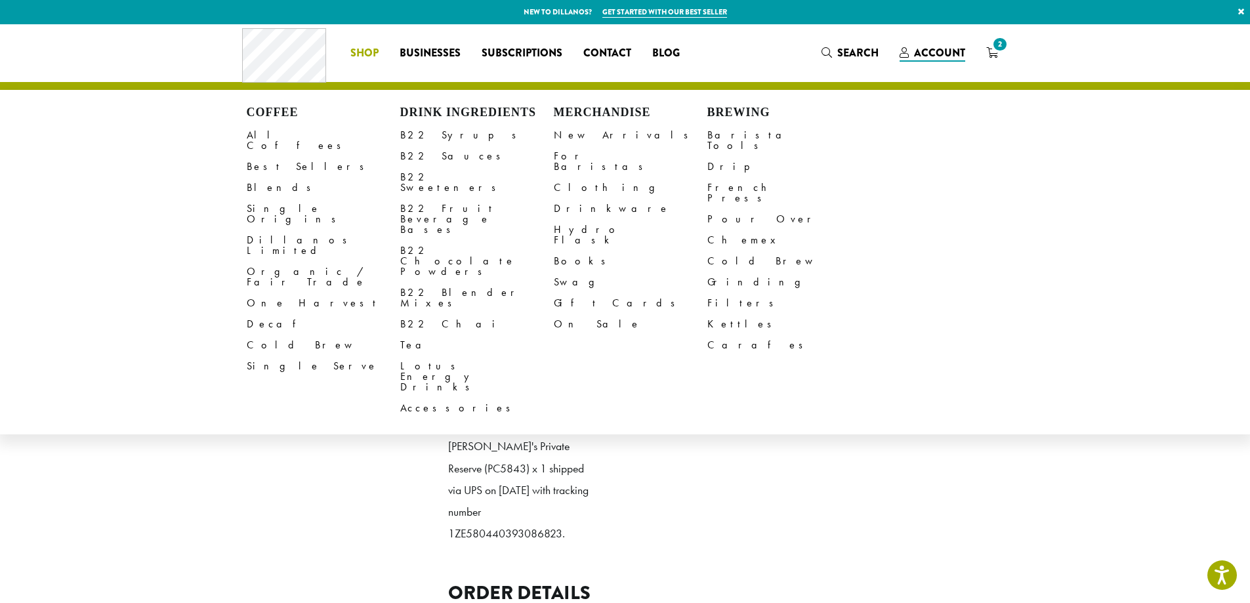
click at [358, 49] on li "Coffee All Coffees Best Sellers Blends Single Origins Dillanos Limited Organic …" at bounding box center [364, 53] width 49 height 21
click at [434, 135] on link "B22 Syrups" at bounding box center [477, 135] width 154 height 21
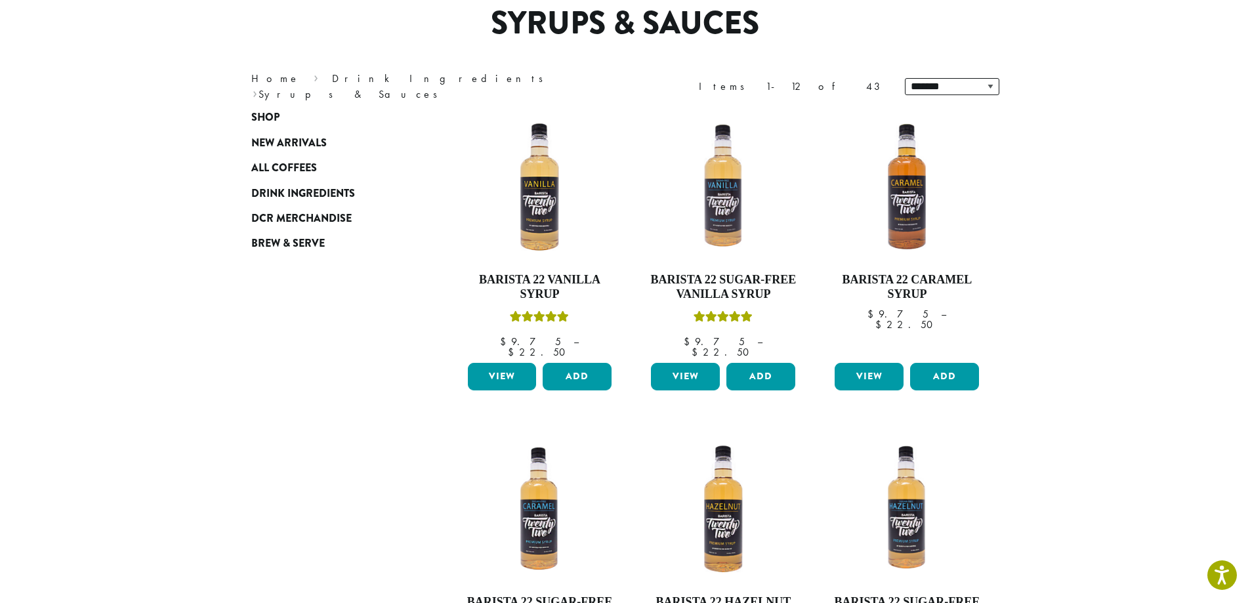
scroll to position [131, 0]
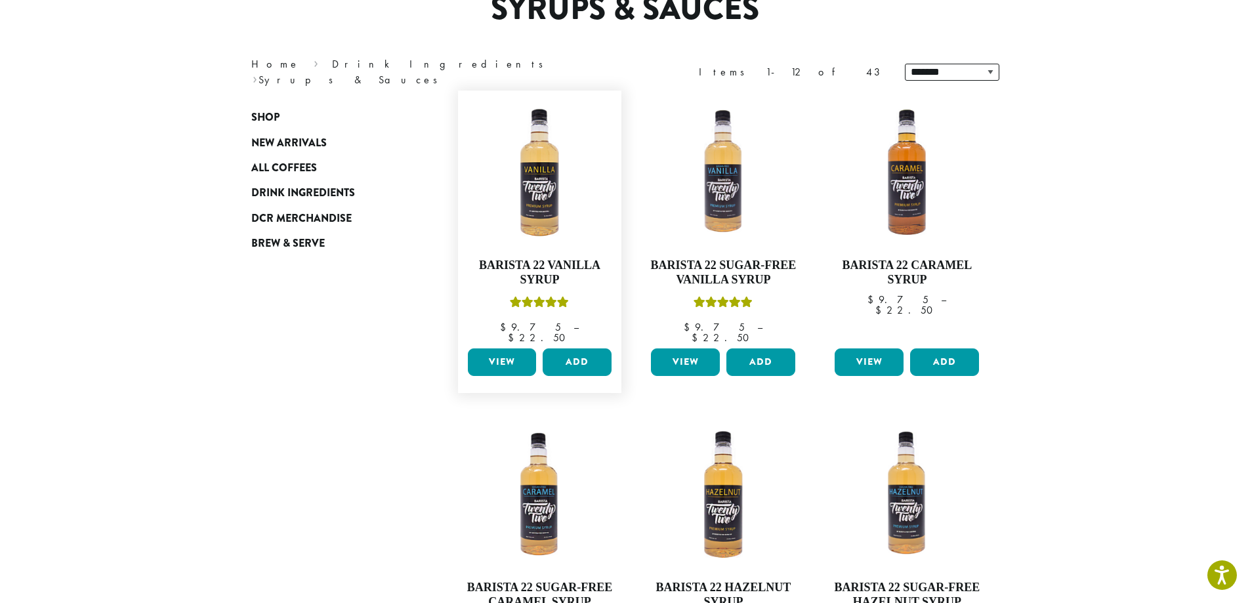
click at [509, 349] on link "View" at bounding box center [502, 362] width 69 height 28
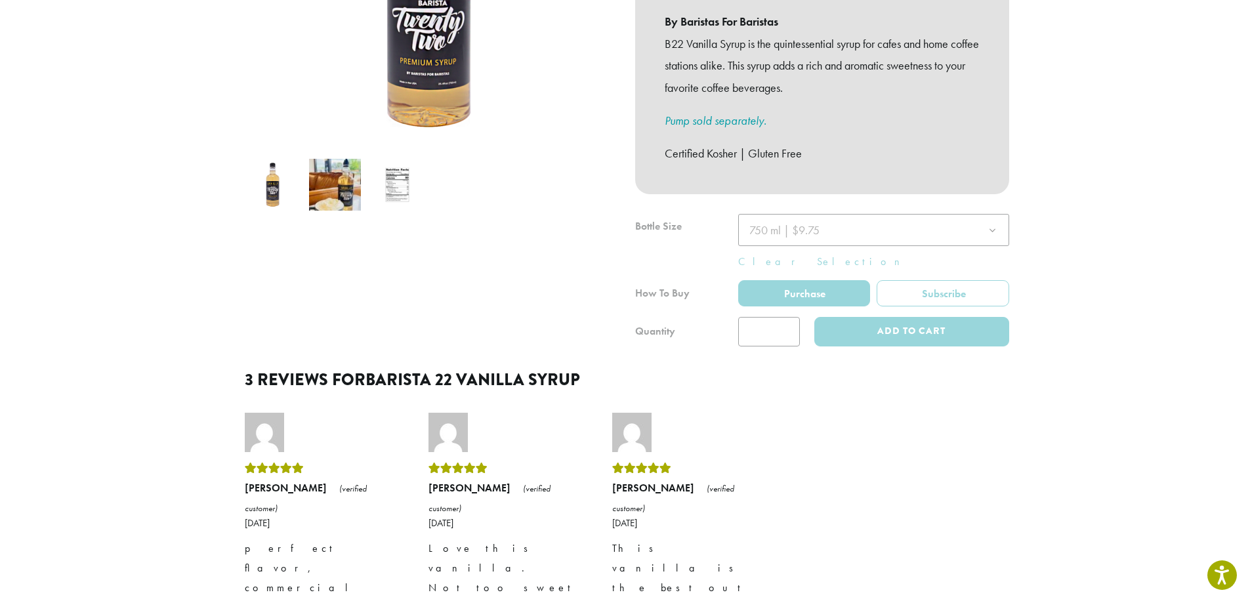
scroll to position [328, 0]
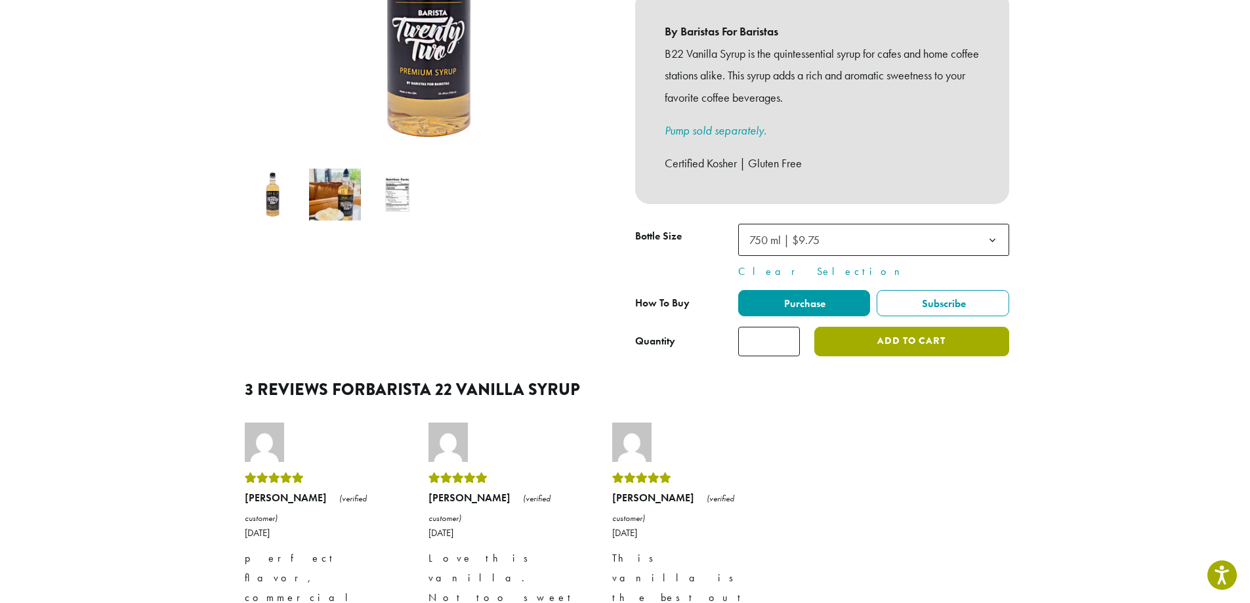
click at [879, 331] on button "Add to cart" at bounding box center [911, 342] width 194 height 30
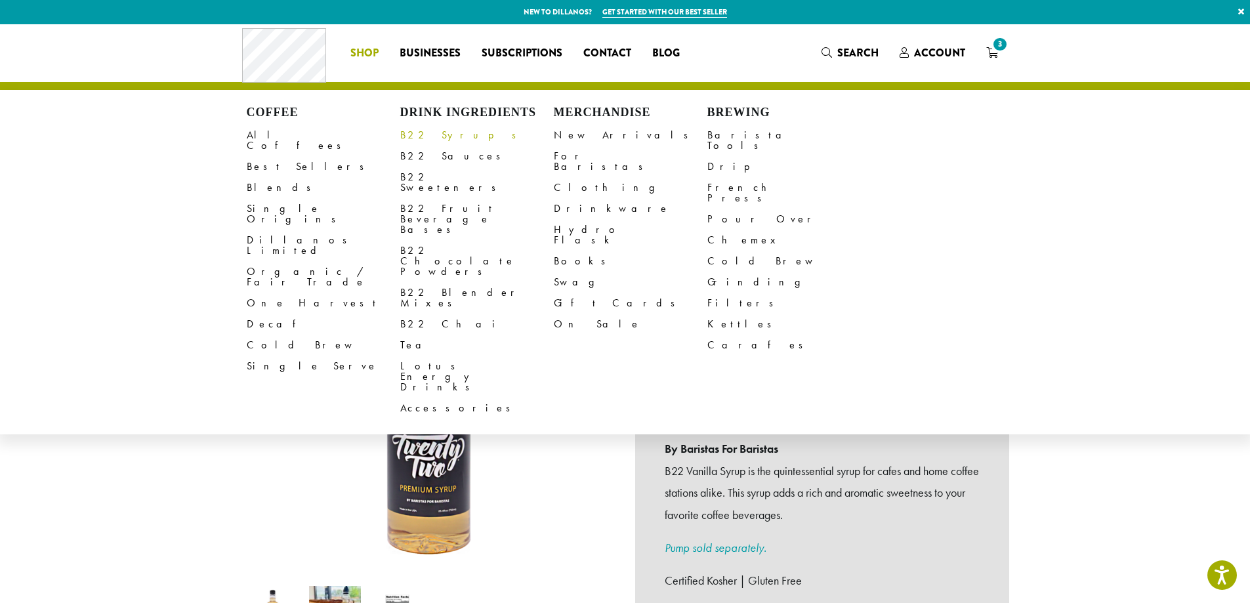
click at [432, 136] on link "B22 Syrups" at bounding box center [477, 135] width 154 height 21
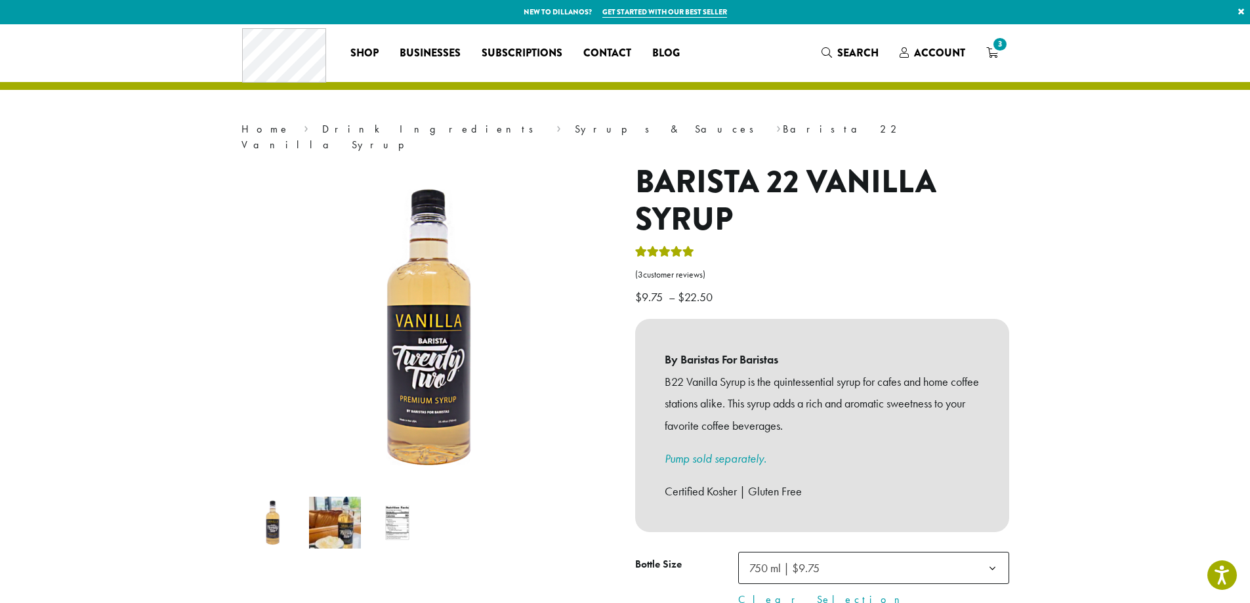
scroll to position [328, 0]
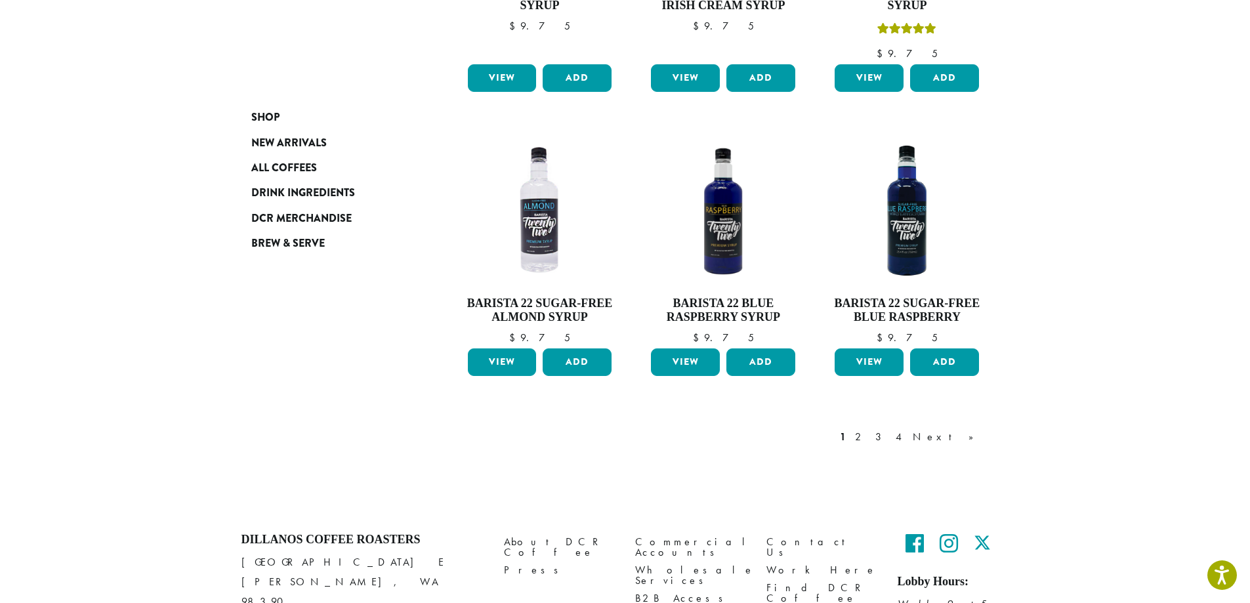
scroll to position [1106, 0]
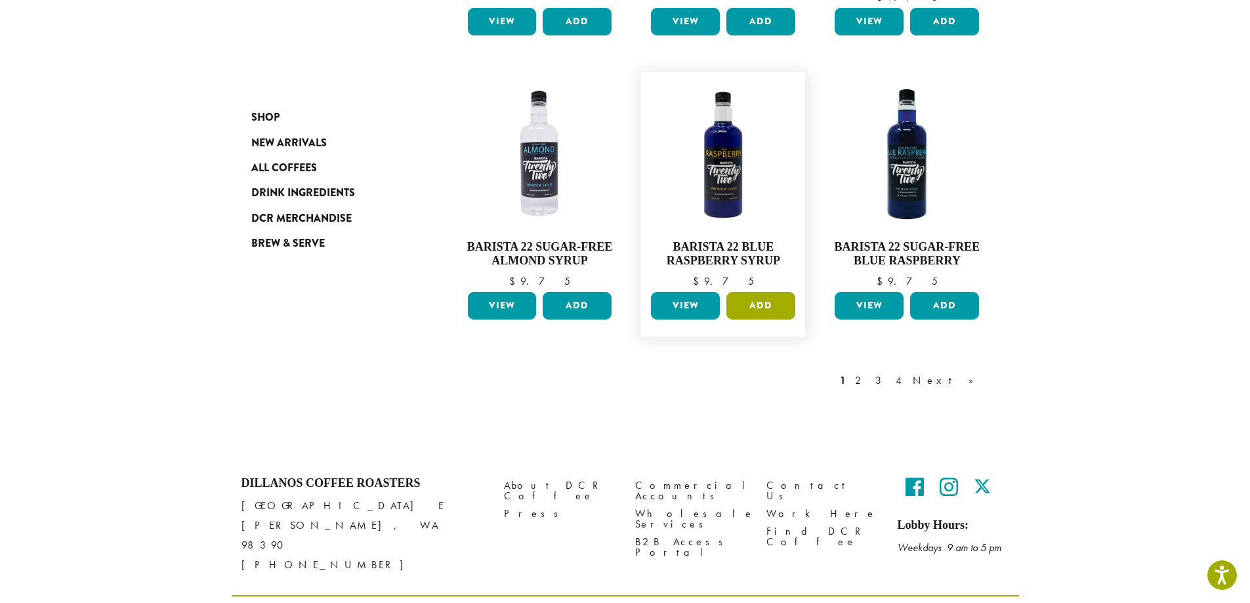
click at [755, 292] on button "Add" at bounding box center [760, 306] width 69 height 28
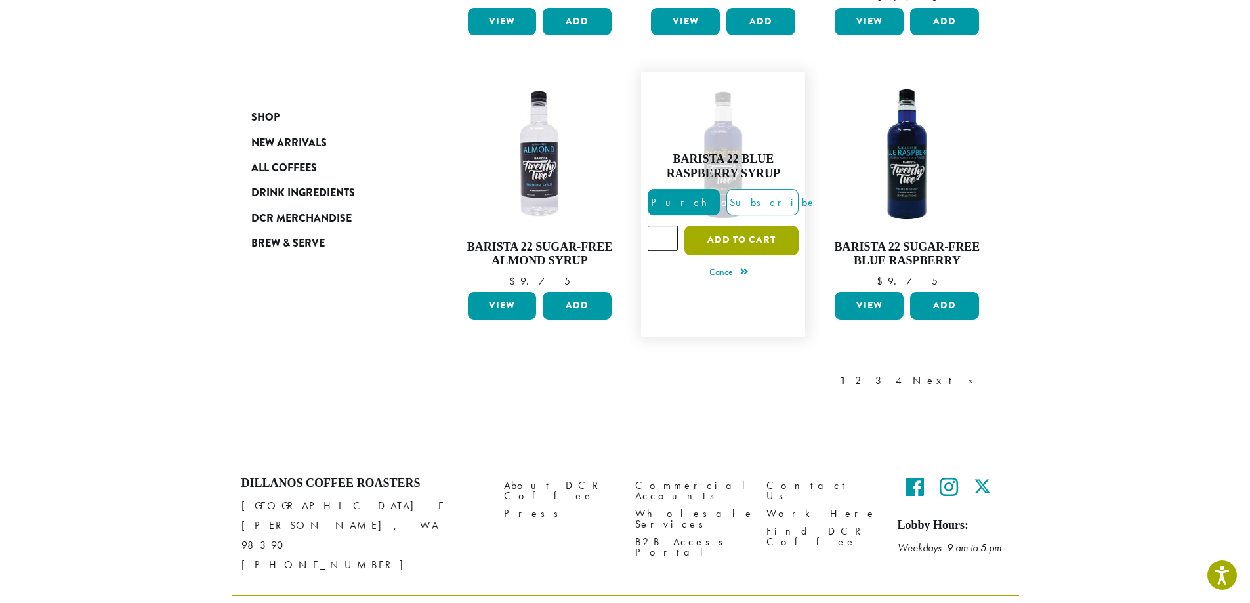
click at [730, 226] on button "Add to cart" at bounding box center [741, 241] width 114 height 30
click at [869, 373] on link "2" at bounding box center [860, 381] width 16 height 16
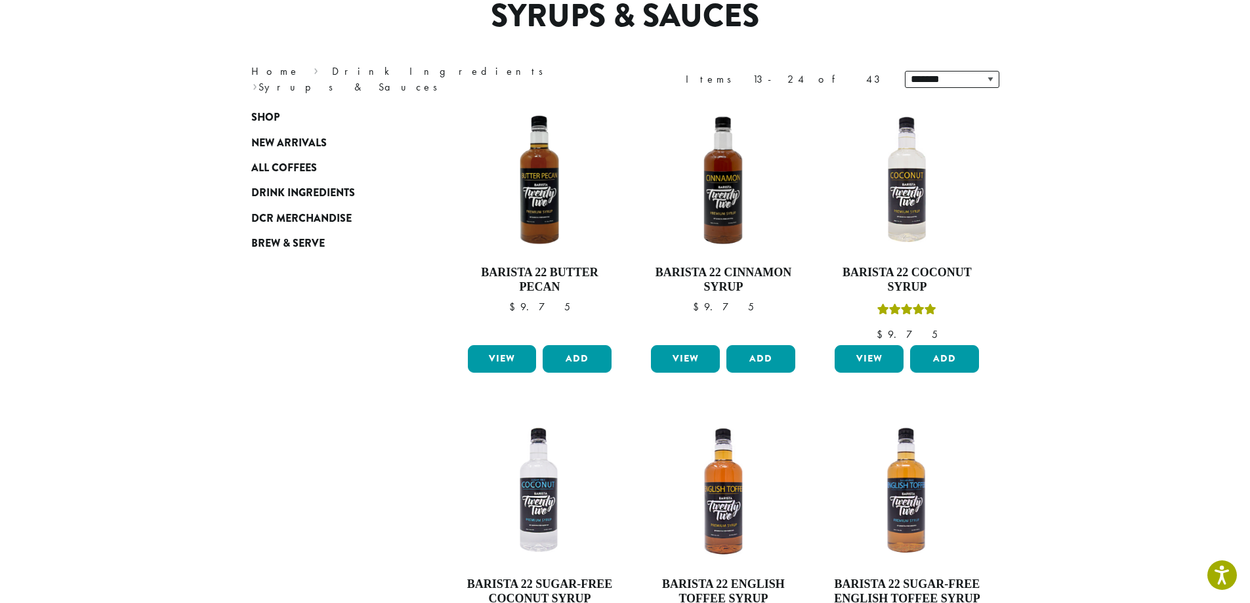
scroll to position [81, 0]
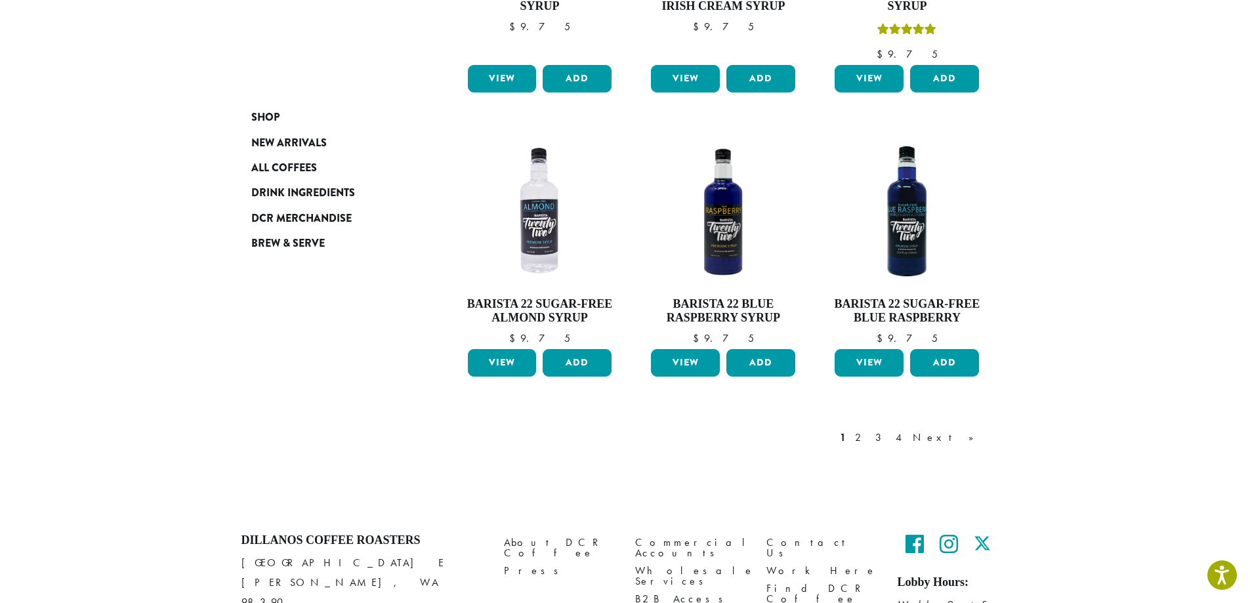
scroll to position [1176, 0]
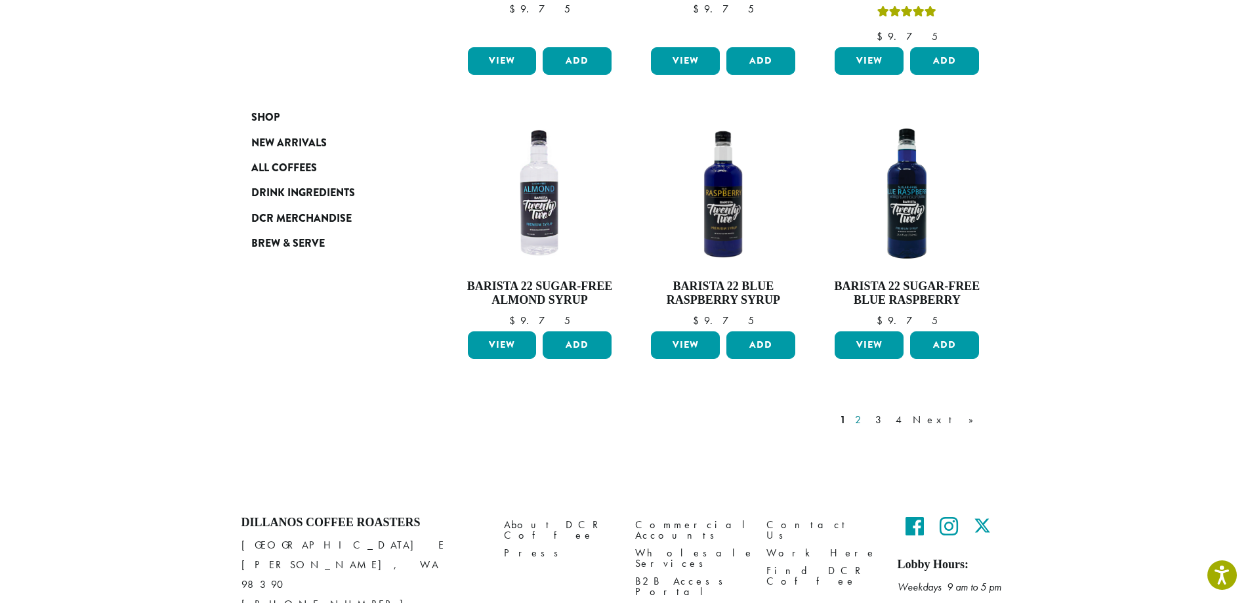
click at [869, 412] on link "2" at bounding box center [860, 420] width 16 height 16
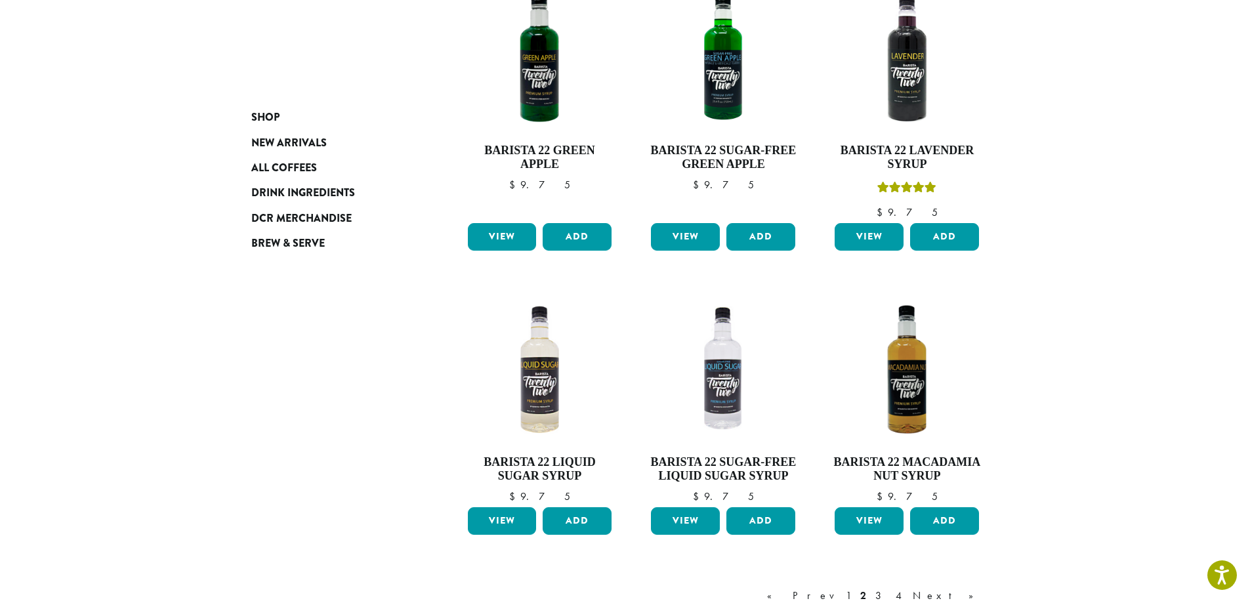
scroll to position [934, 0]
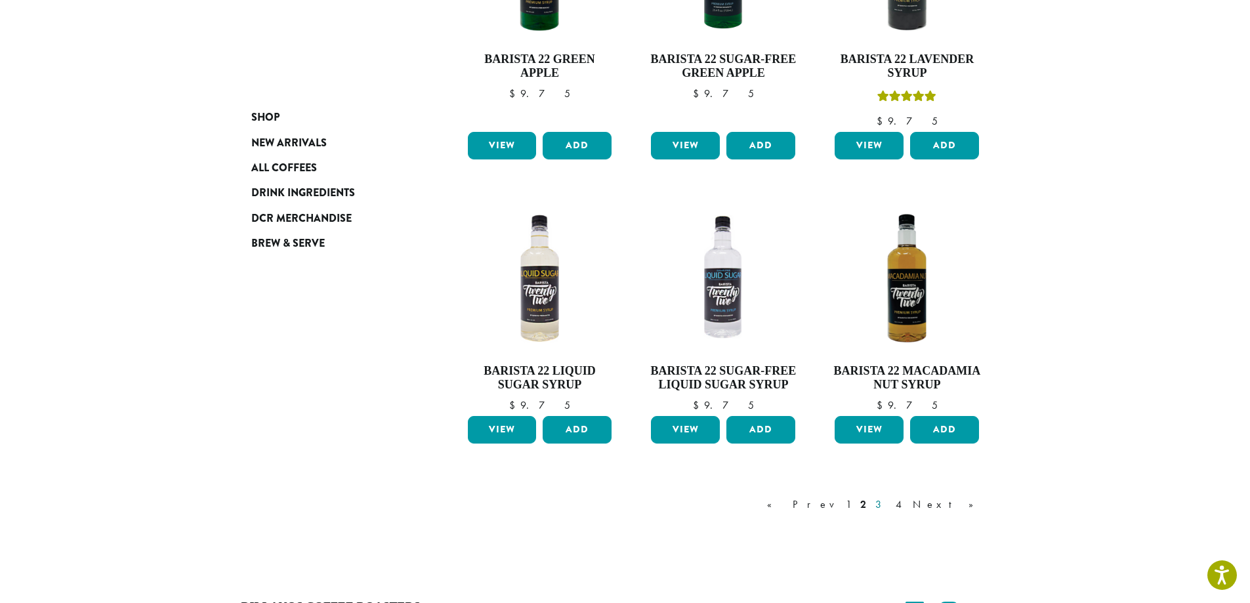
click at [889, 508] on link "3" at bounding box center [881, 505] width 16 height 16
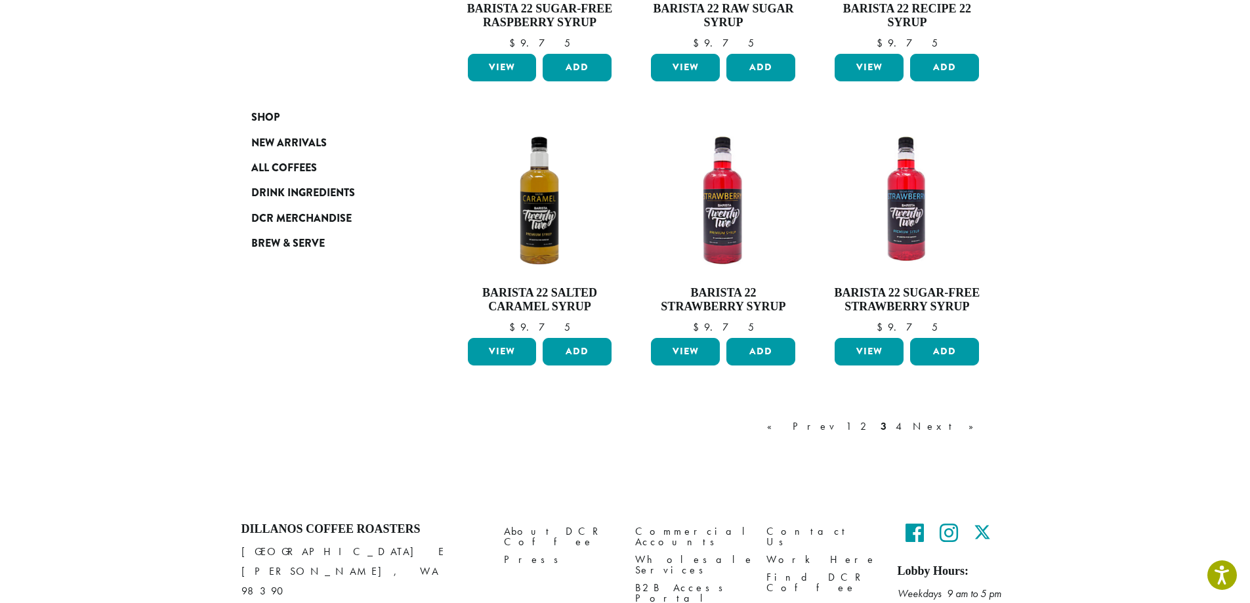
scroll to position [999, 0]
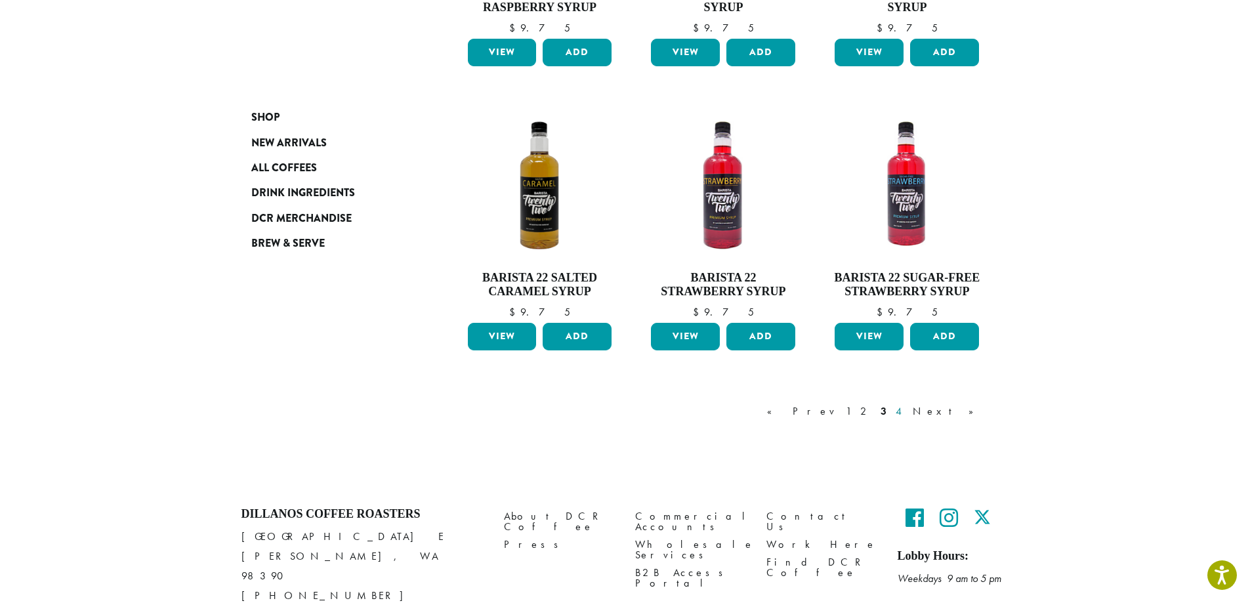
click at [906, 412] on link "4" at bounding box center [899, 412] width 13 height 16
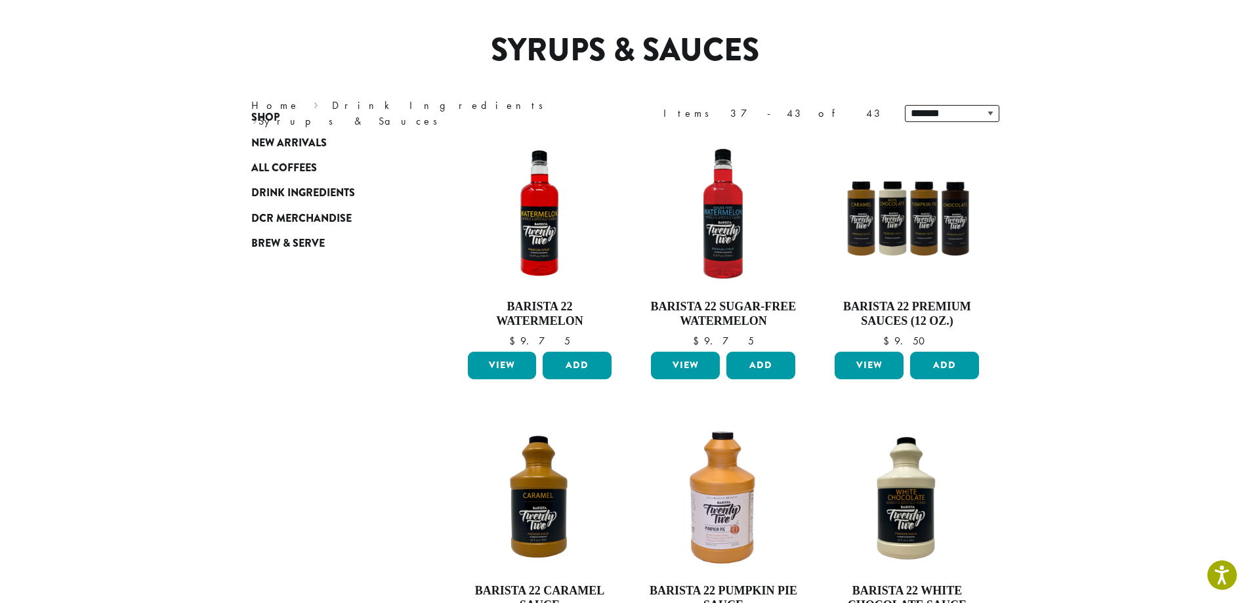
scroll to position [81, 0]
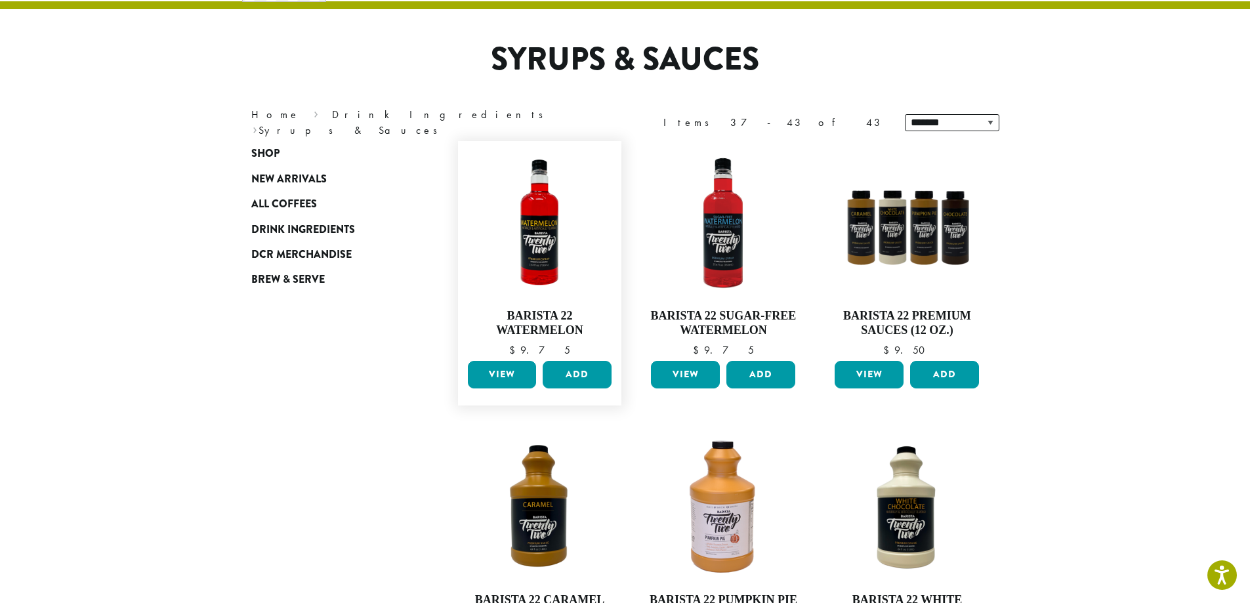
click at [507, 369] on link "View" at bounding box center [502, 375] width 69 height 28
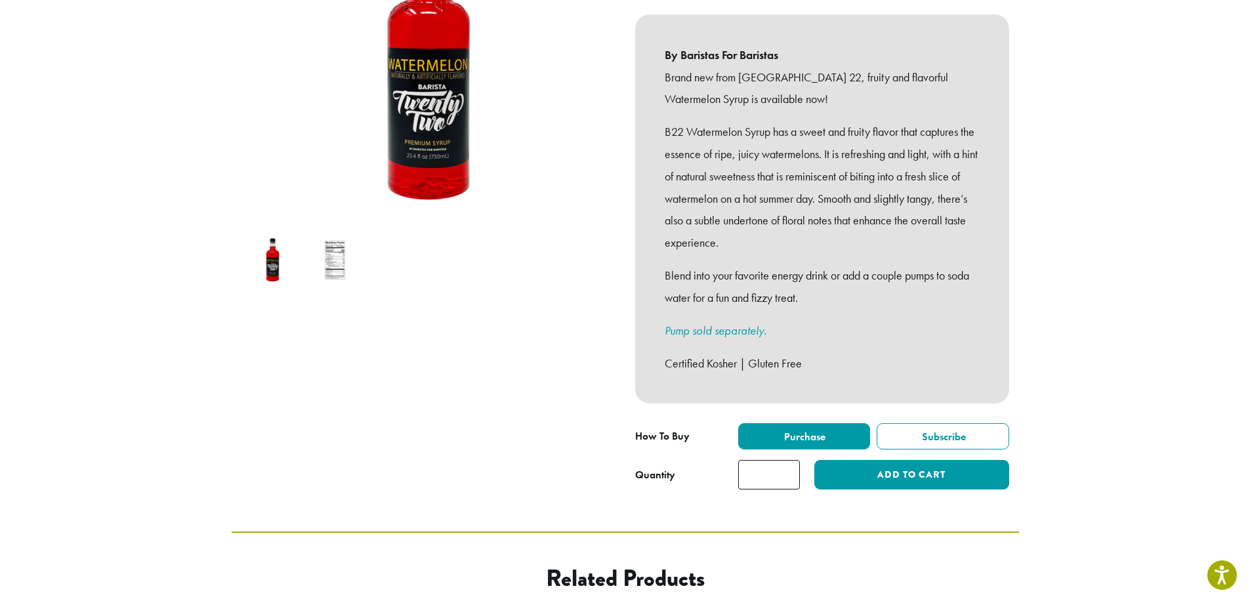
scroll to position [525, 0]
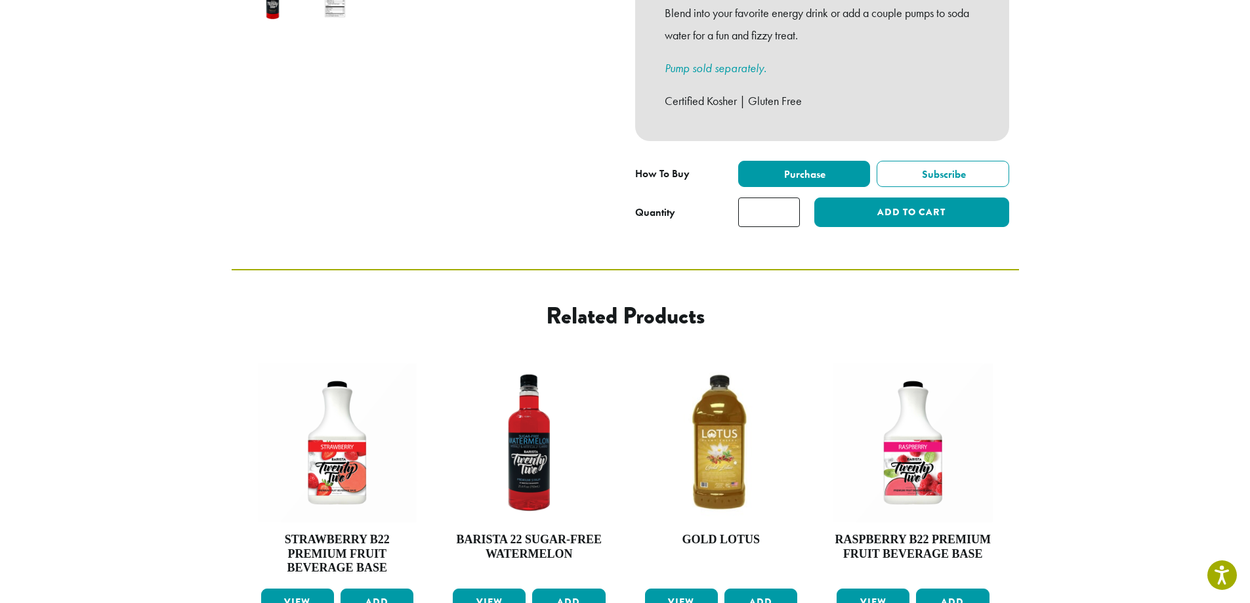
type input "*"
click at [787, 198] on input "*" at bounding box center [769, 213] width 62 height 30
click at [889, 198] on button "Add to cart" at bounding box center [911, 213] width 194 height 30
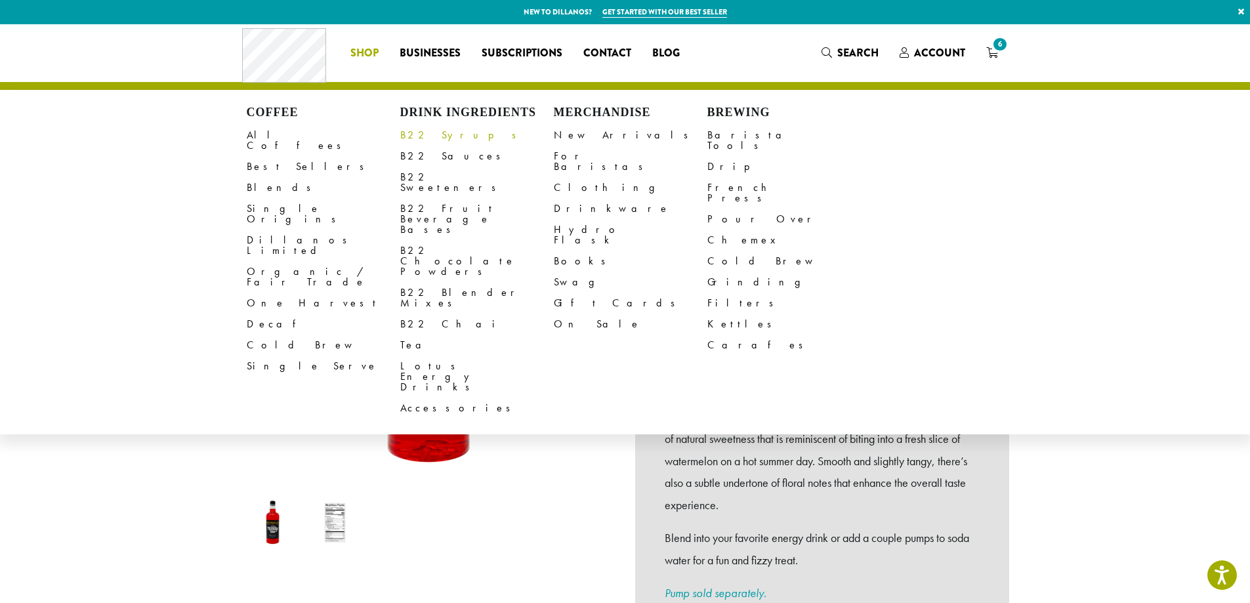
click at [416, 135] on link "B22 Syrups" at bounding box center [477, 135] width 154 height 21
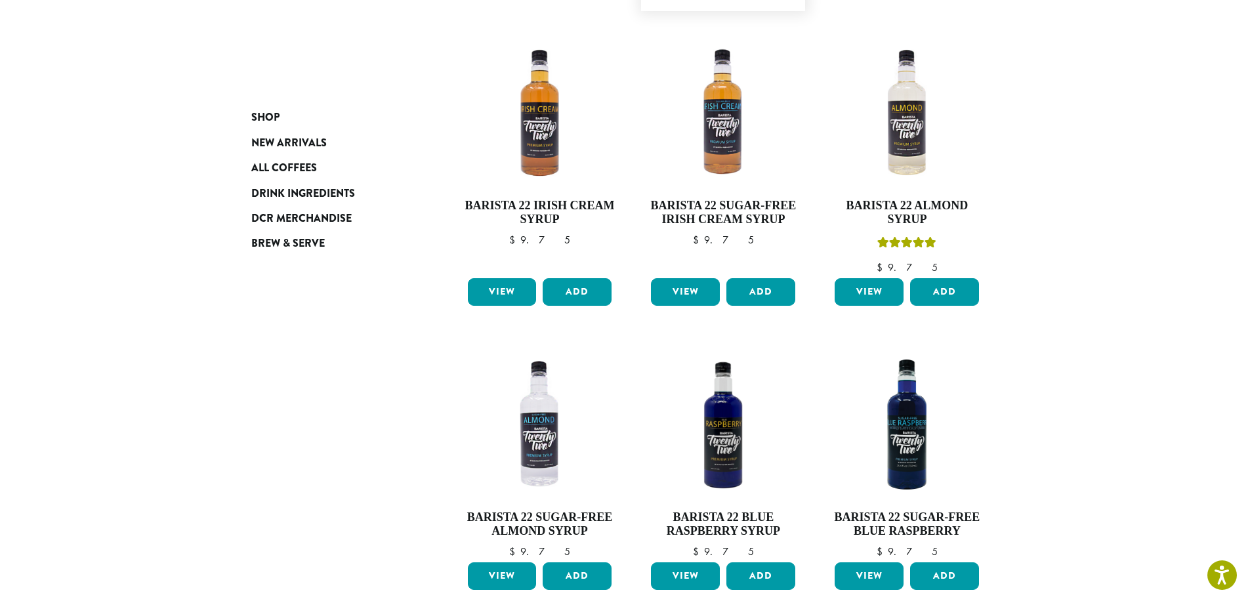
scroll to position [984, 0]
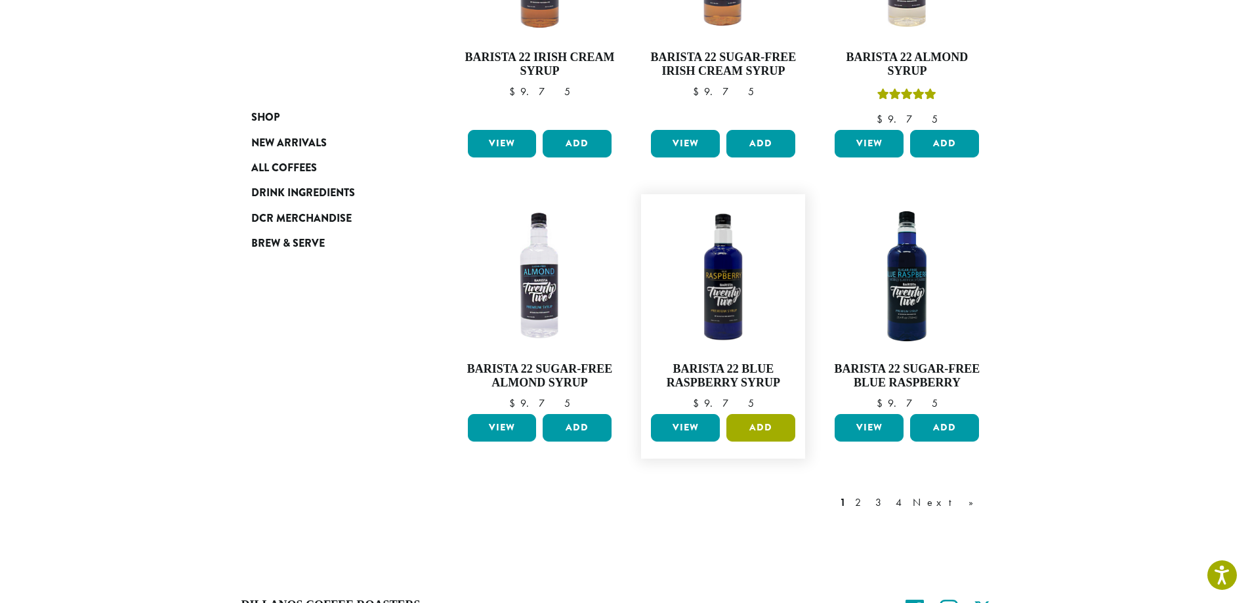
click at [760, 414] on button "Add" at bounding box center [760, 428] width 69 height 28
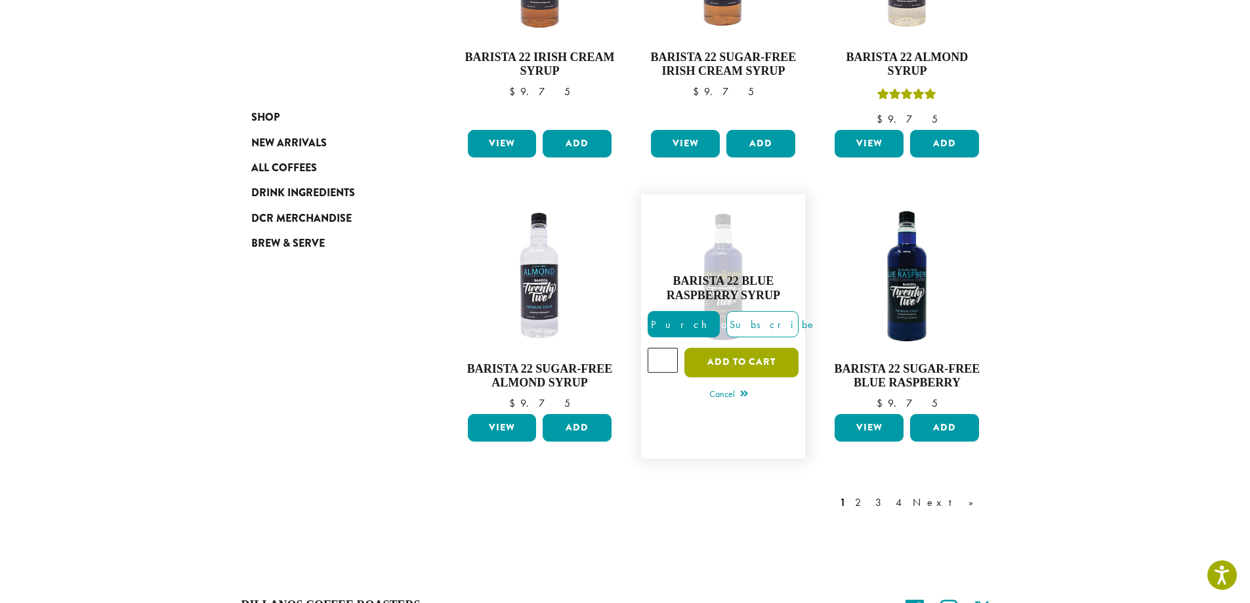
click at [757, 348] on button "Add to cart" at bounding box center [741, 363] width 114 height 30
click at [304, 145] on span "New Arrivals" at bounding box center [288, 143] width 75 height 16
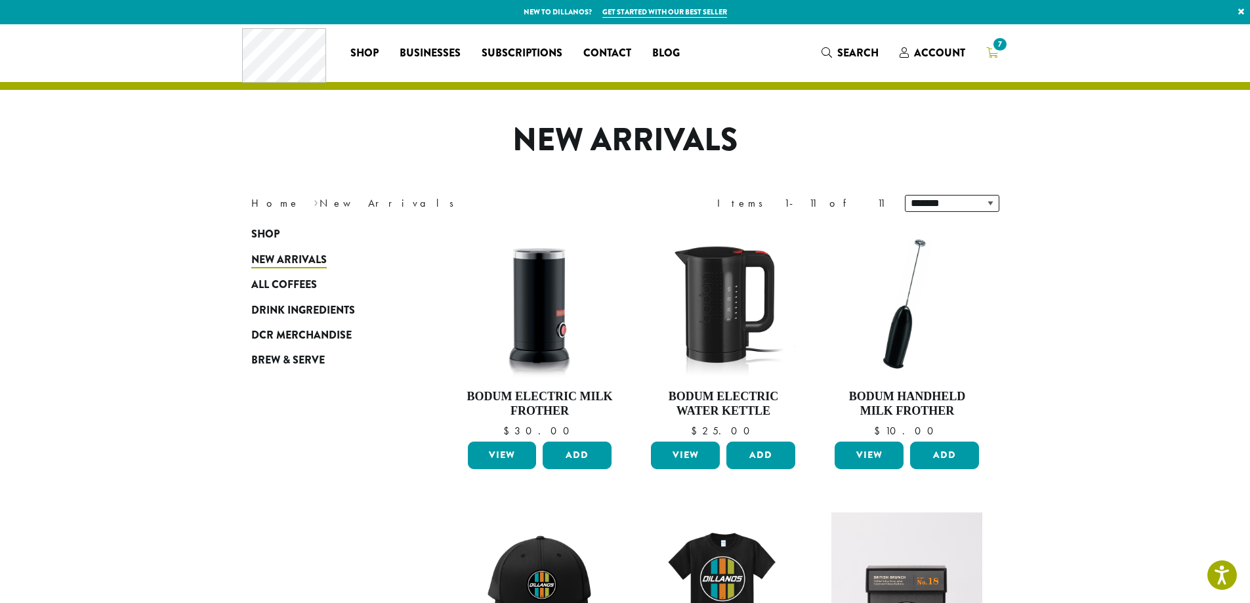
click at [1003, 44] on span "7" at bounding box center [1000, 44] width 18 height 18
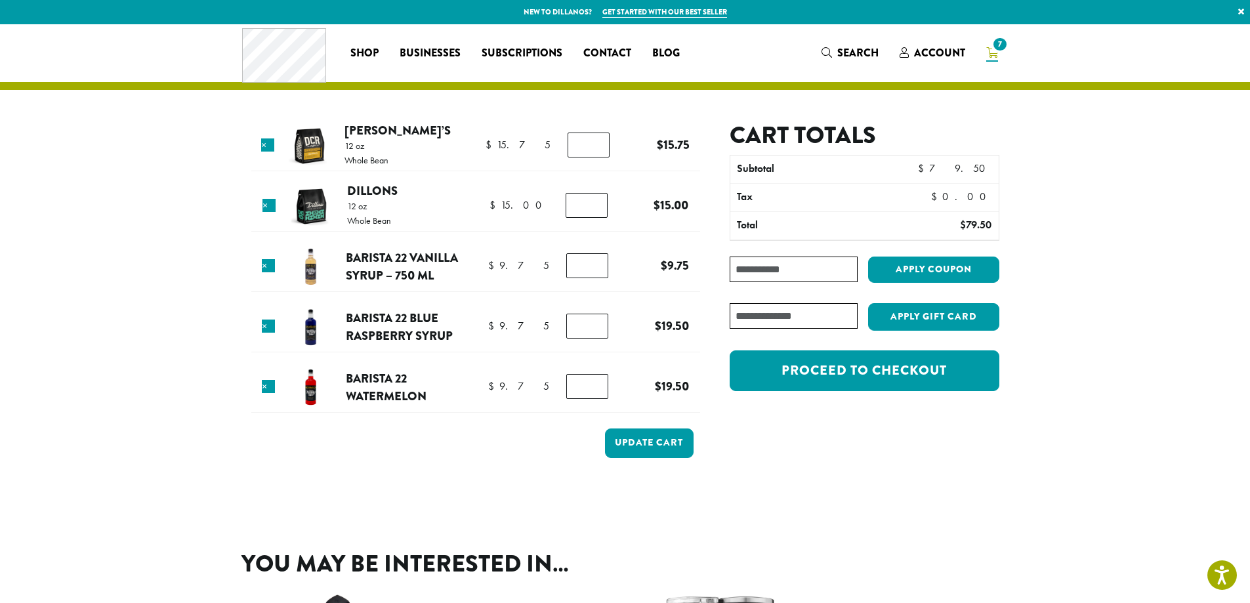
type input "*"
click at [593, 330] on input "*" at bounding box center [587, 326] width 42 height 25
click at [669, 446] on button "Update cart" at bounding box center [649, 443] width 89 height 30
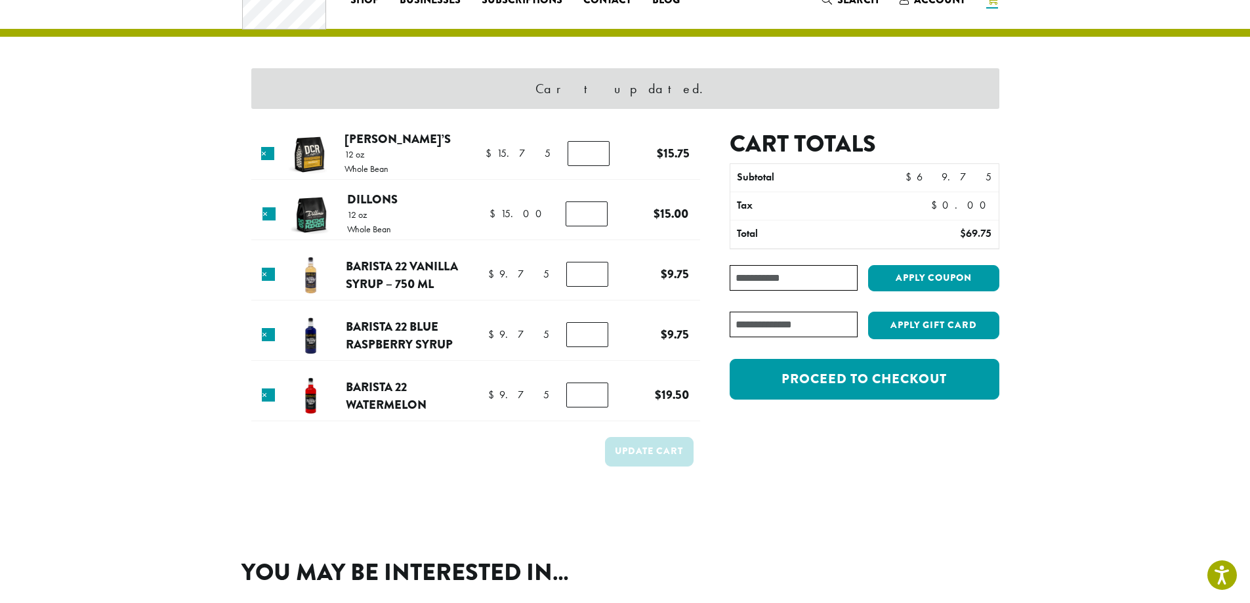
scroll to position [56, 0]
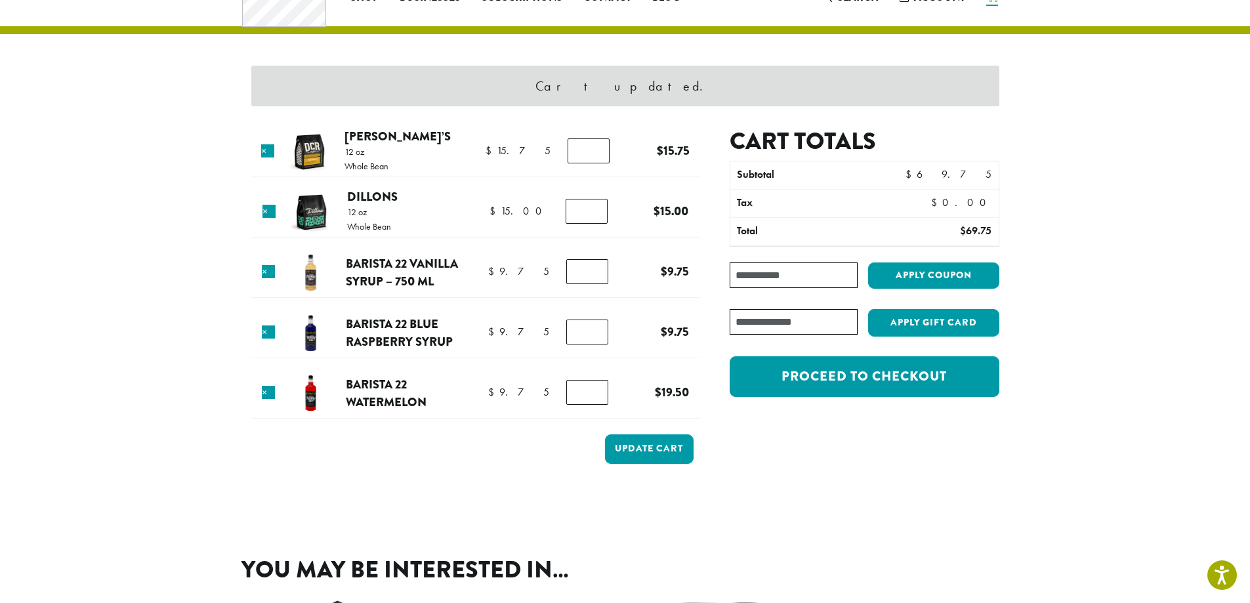
click at [593, 330] on input "*" at bounding box center [587, 332] width 42 height 25
click at [596, 337] on input "*" at bounding box center [587, 332] width 42 height 25
click at [741, 510] on div "Cart updated. Product Price Quantity Subtotal × [PERSON_NAME]’s 12 oz Whole Bea…" at bounding box center [625, 247] width 787 height 556
type input "*"
click at [594, 327] on input "*" at bounding box center [587, 332] width 42 height 25
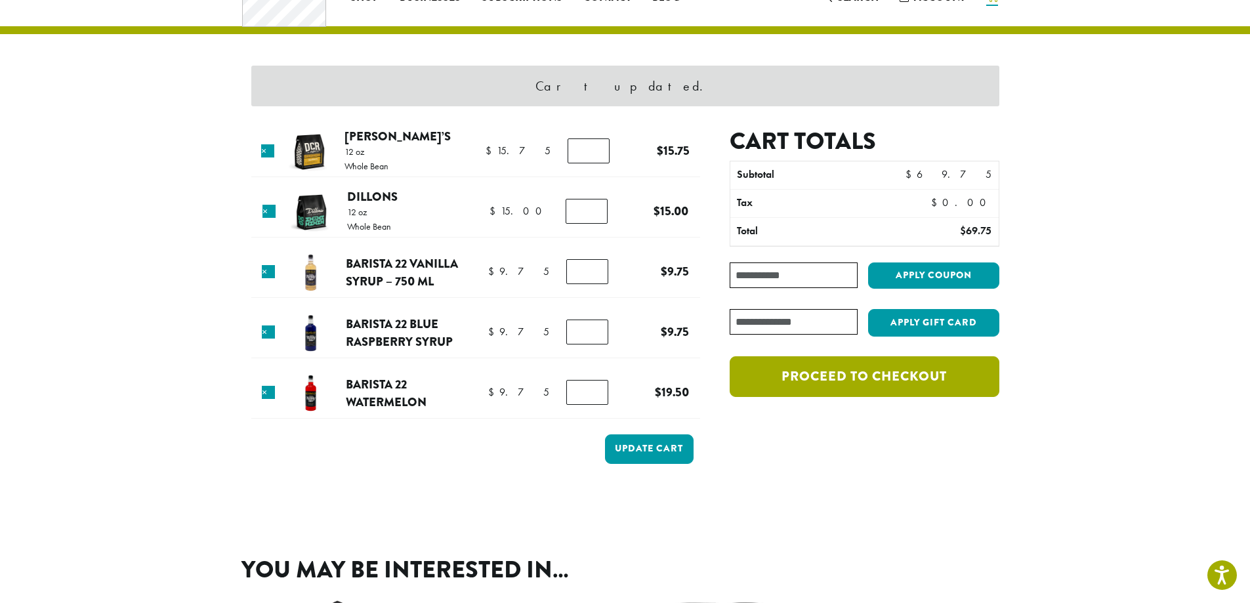
click at [905, 386] on link "Proceed to checkout" at bounding box center [864, 376] width 269 height 41
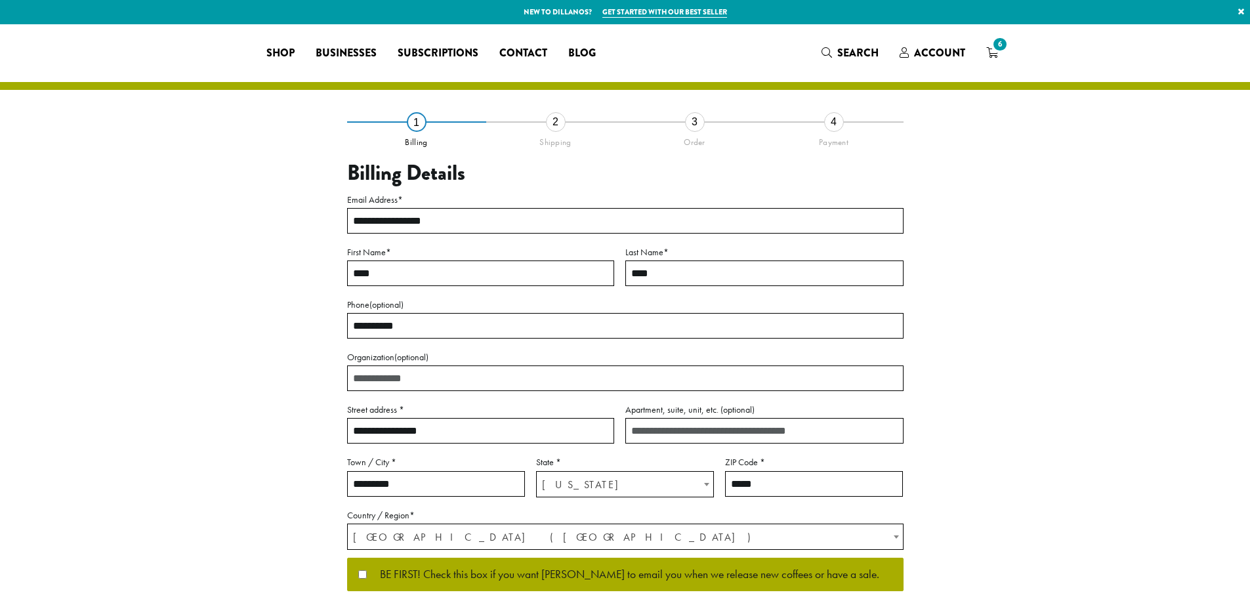
select select "**"
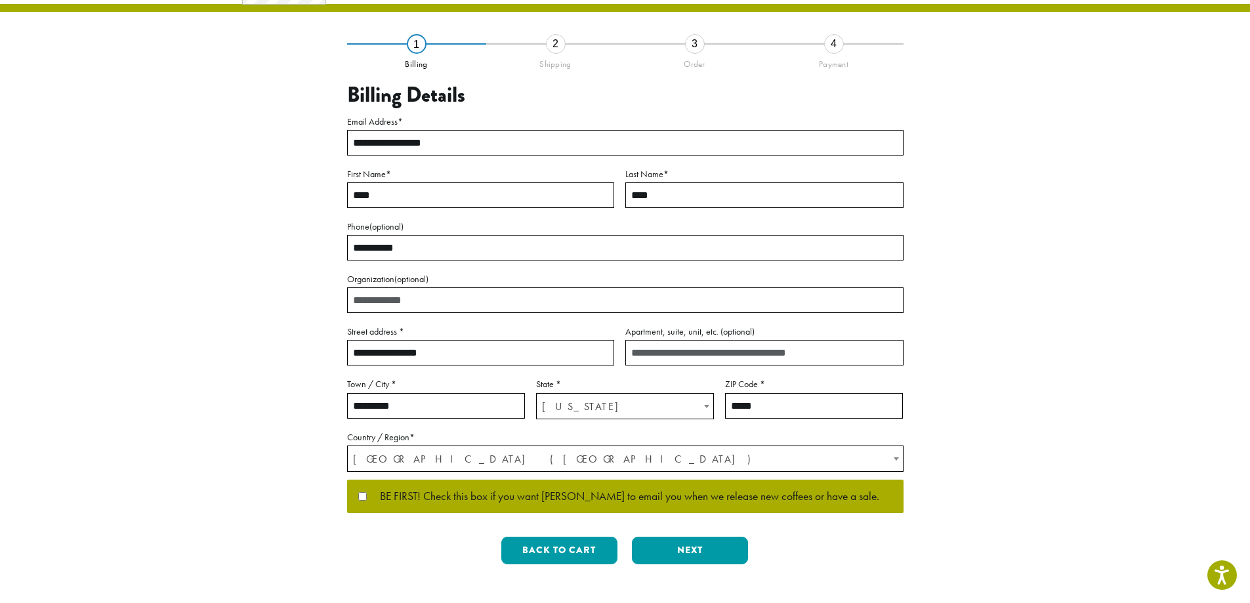
scroll to position [249, 0]
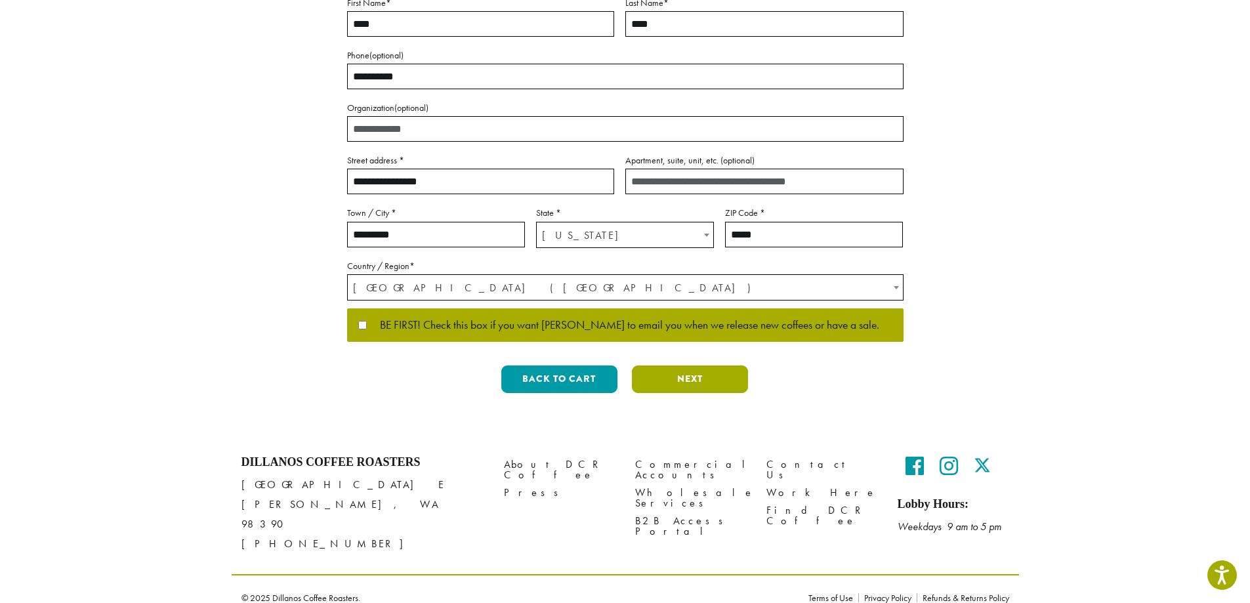
click at [724, 382] on button "Next" at bounding box center [690, 379] width 116 height 28
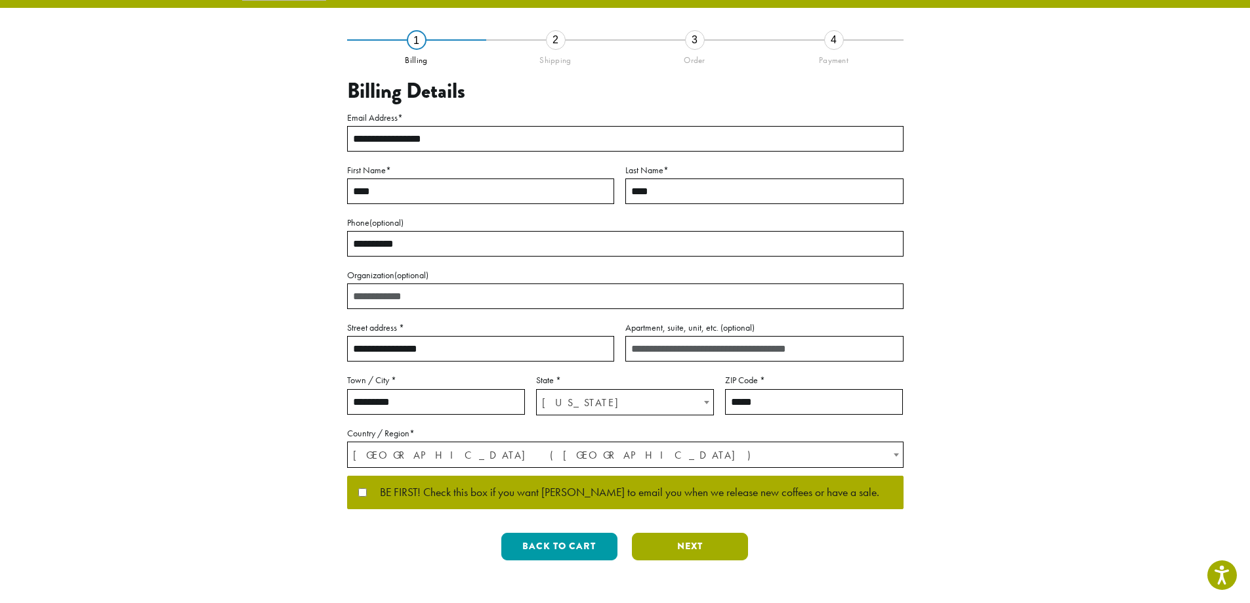
scroll to position [0, 0]
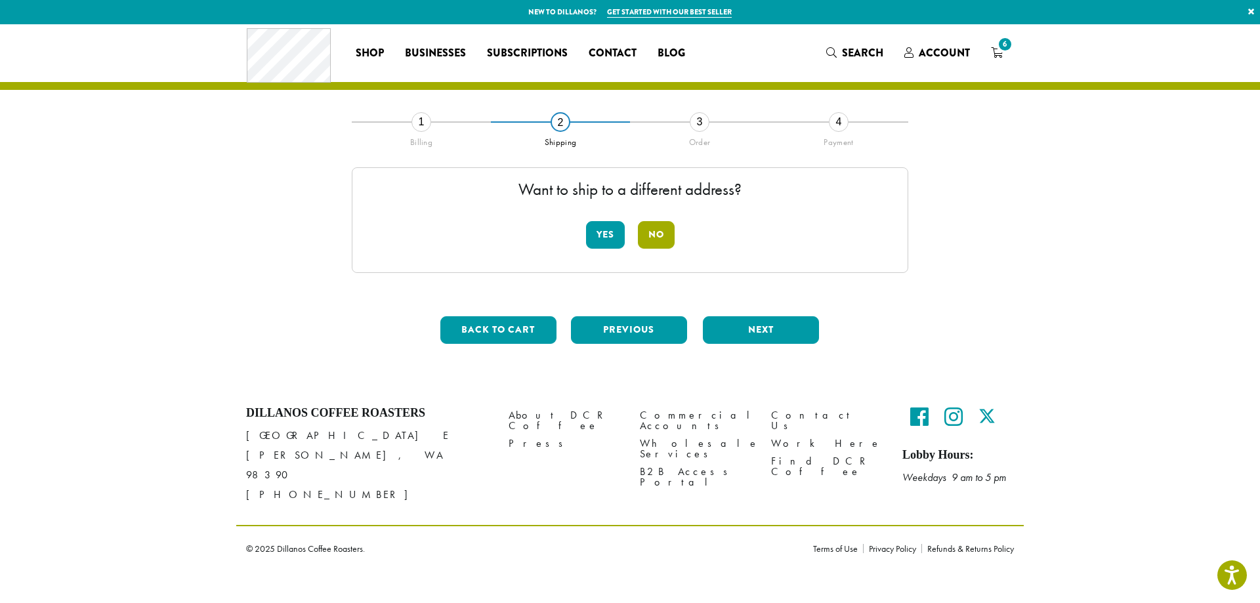
click at [661, 240] on button "No" at bounding box center [656, 235] width 37 height 28
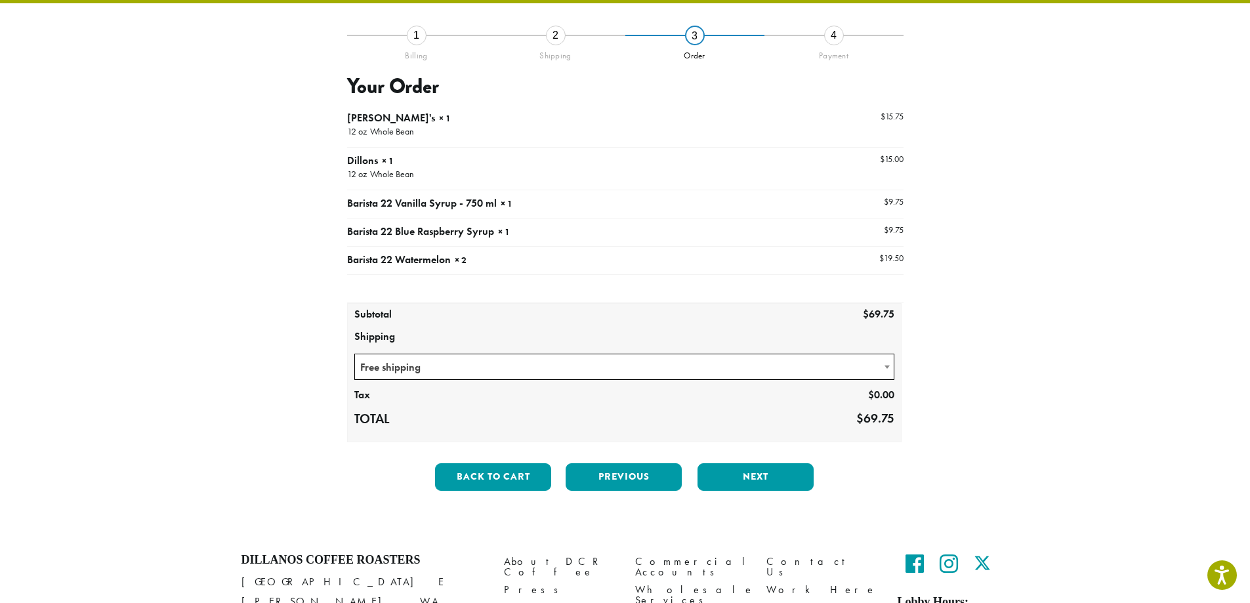
scroll to position [184, 0]
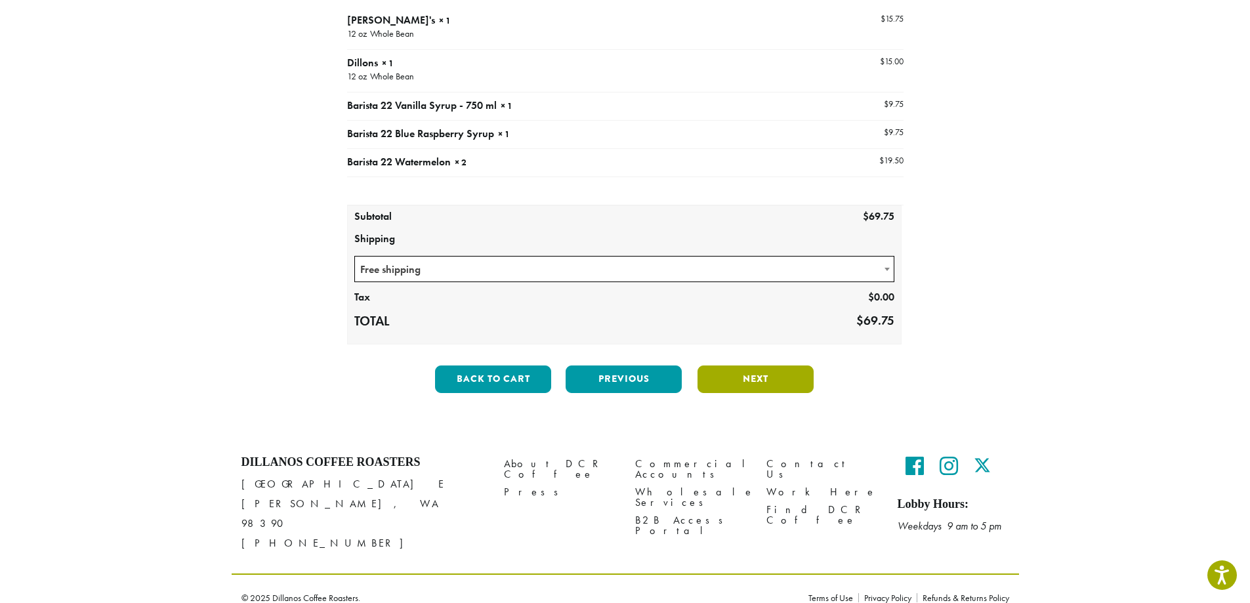
click at [793, 386] on button "Next" at bounding box center [755, 379] width 116 height 28
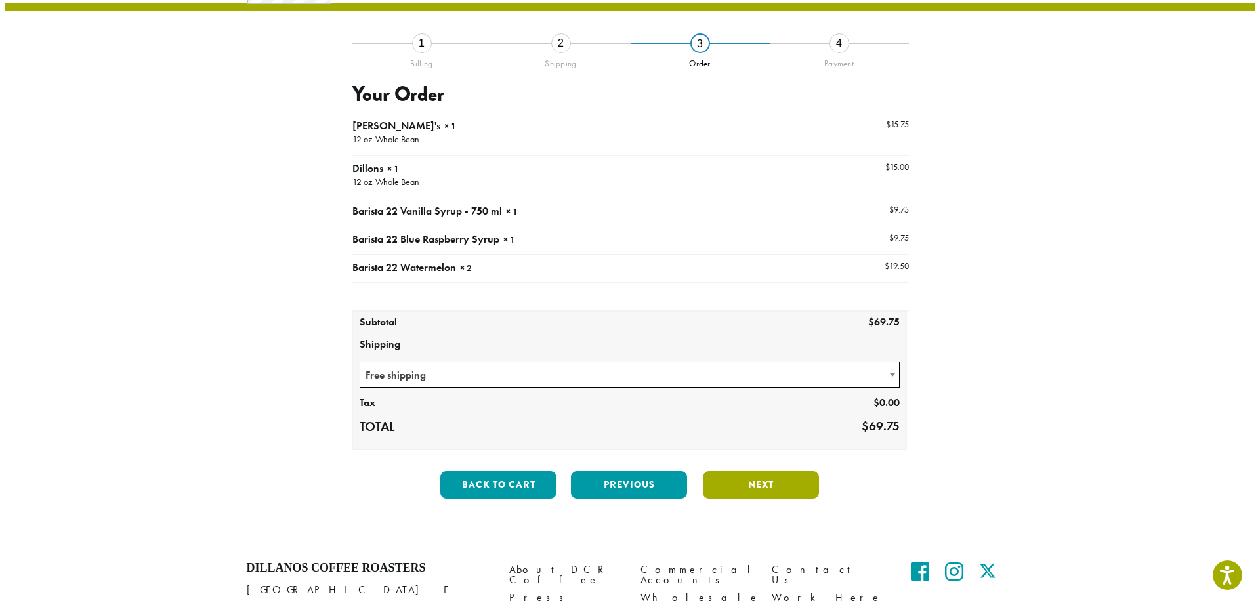
scroll to position [75, 0]
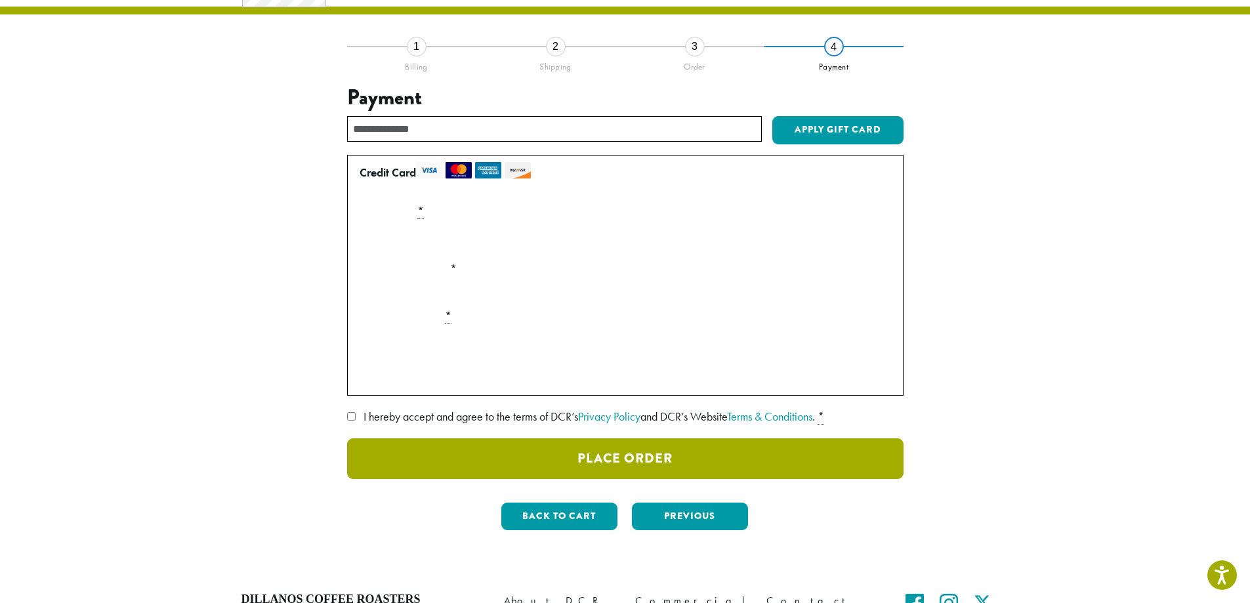
click at [618, 461] on button "Place Order" at bounding box center [625, 458] width 556 height 41
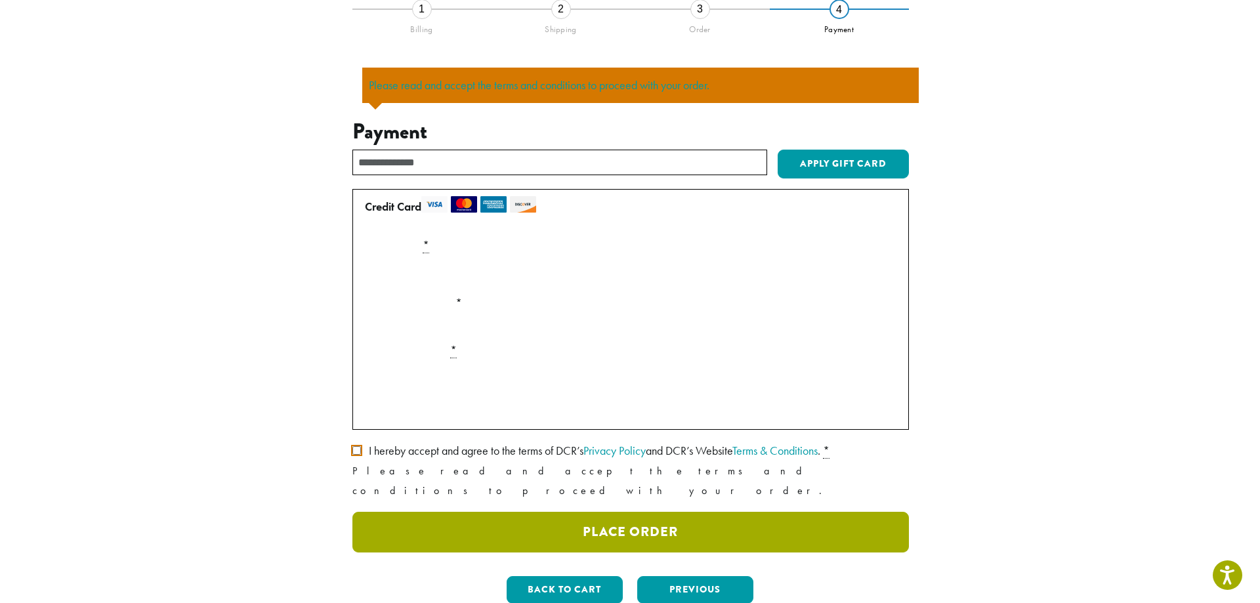
scroll to position [115, 0]
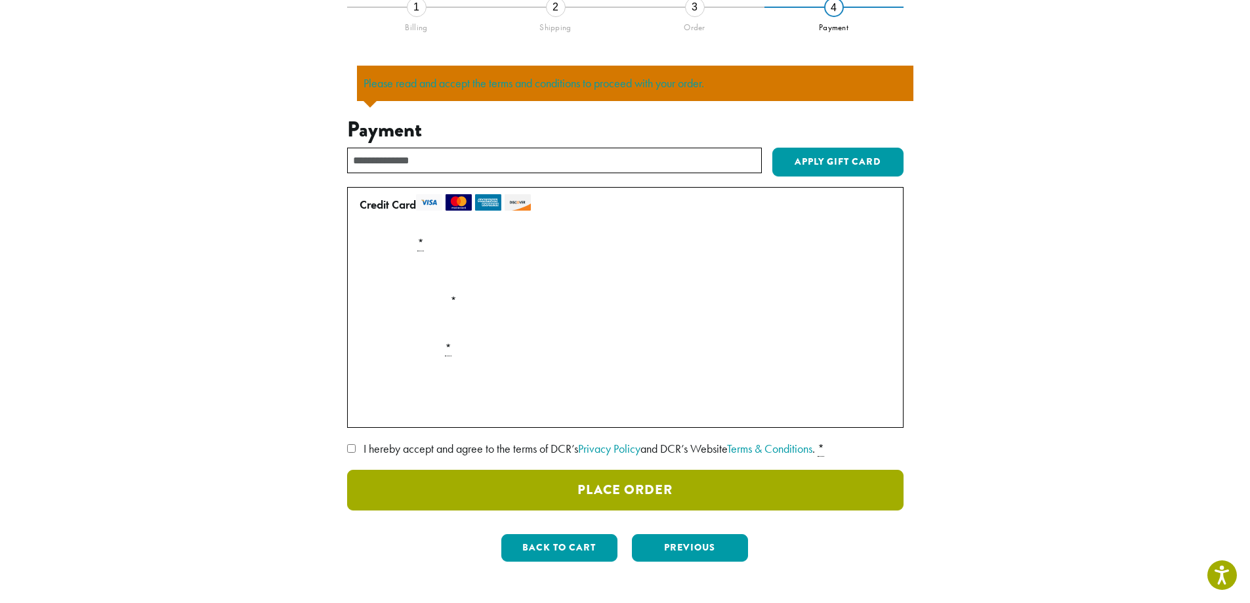
click at [583, 489] on button "Place Order" at bounding box center [625, 490] width 556 height 41
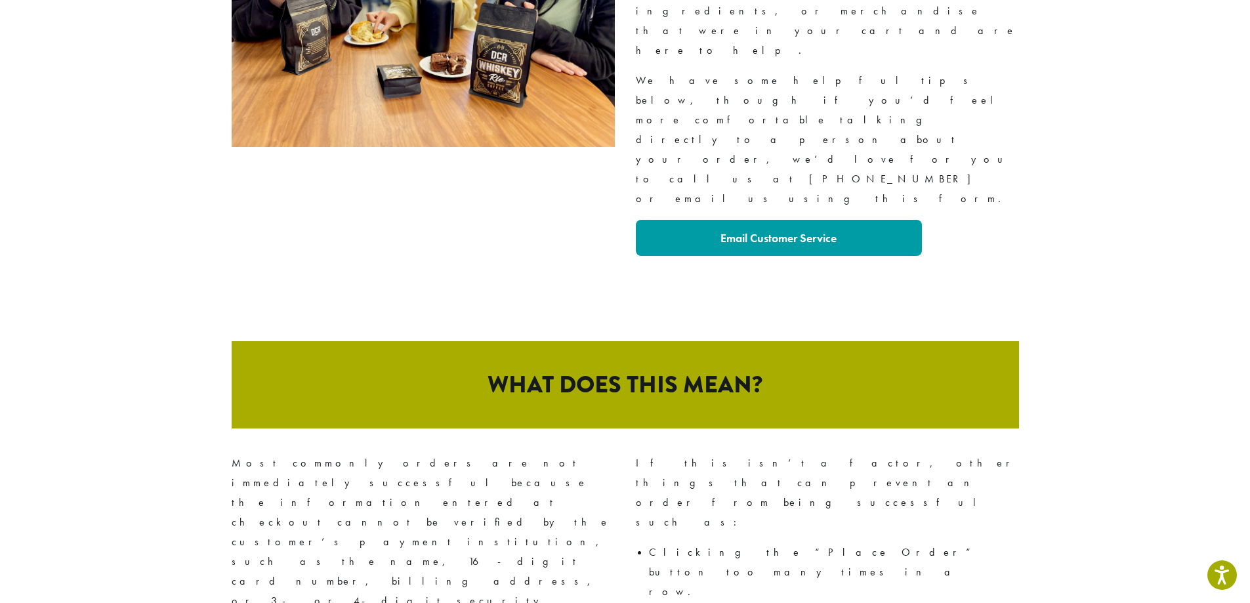
scroll to position [394, 0]
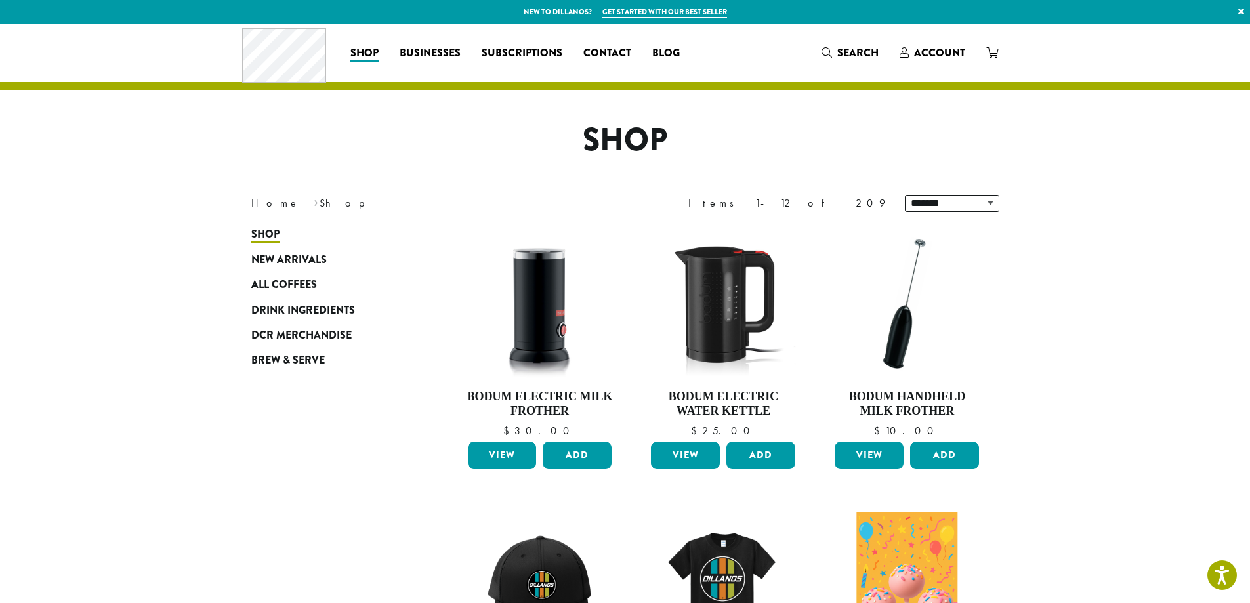
click at [937, 68] on div "Coffee All Coffees Best Sellers Blends Single Origins Dillanos Limited Organic …" at bounding box center [625, 53] width 766 height 54
click at [930, 49] on span "Account" at bounding box center [939, 52] width 51 height 15
click at [928, 49] on span "Account" at bounding box center [939, 52] width 51 height 15
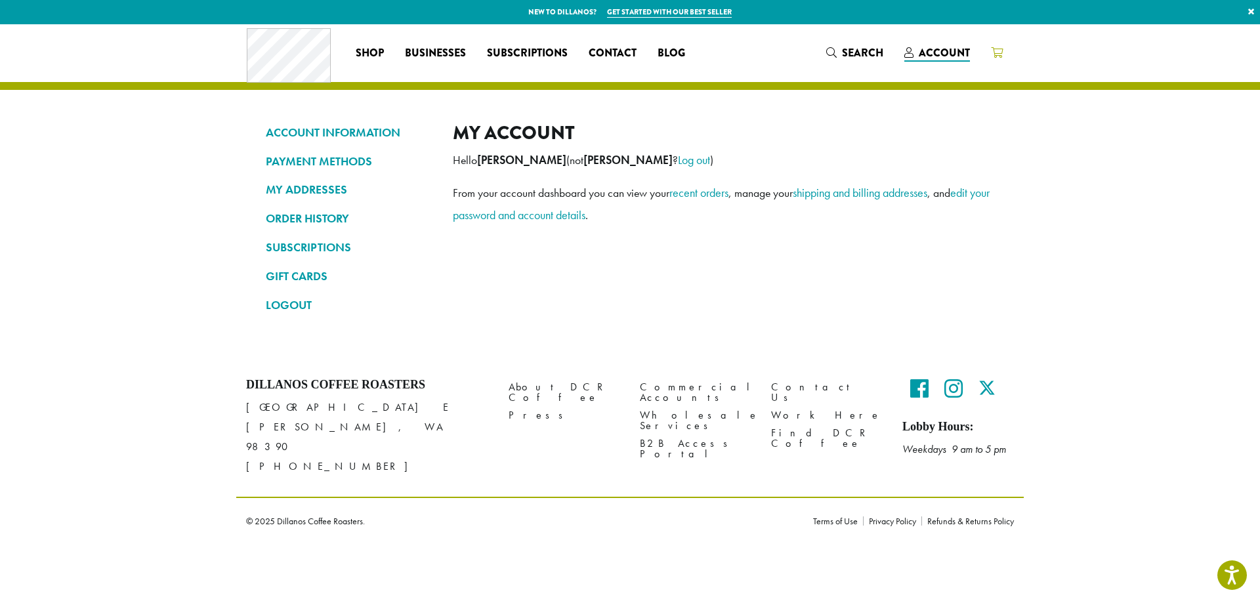
click at [1000, 51] on icon at bounding box center [997, 52] width 12 height 10
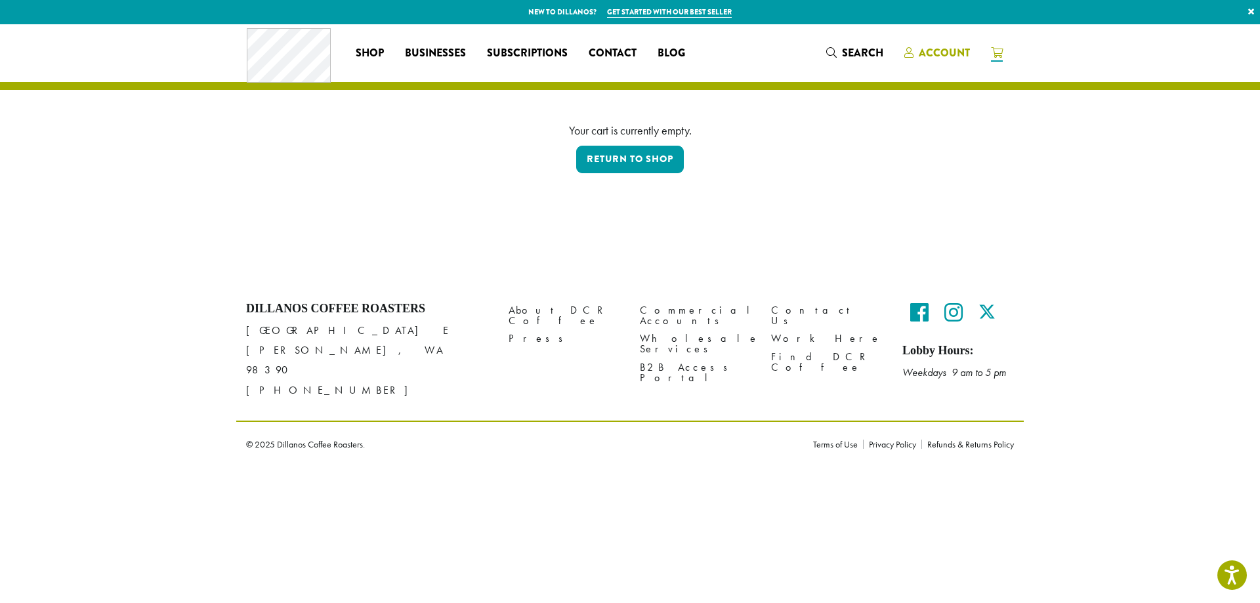
click at [928, 56] on span "Account" at bounding box center [944, 52] width 51 height 15
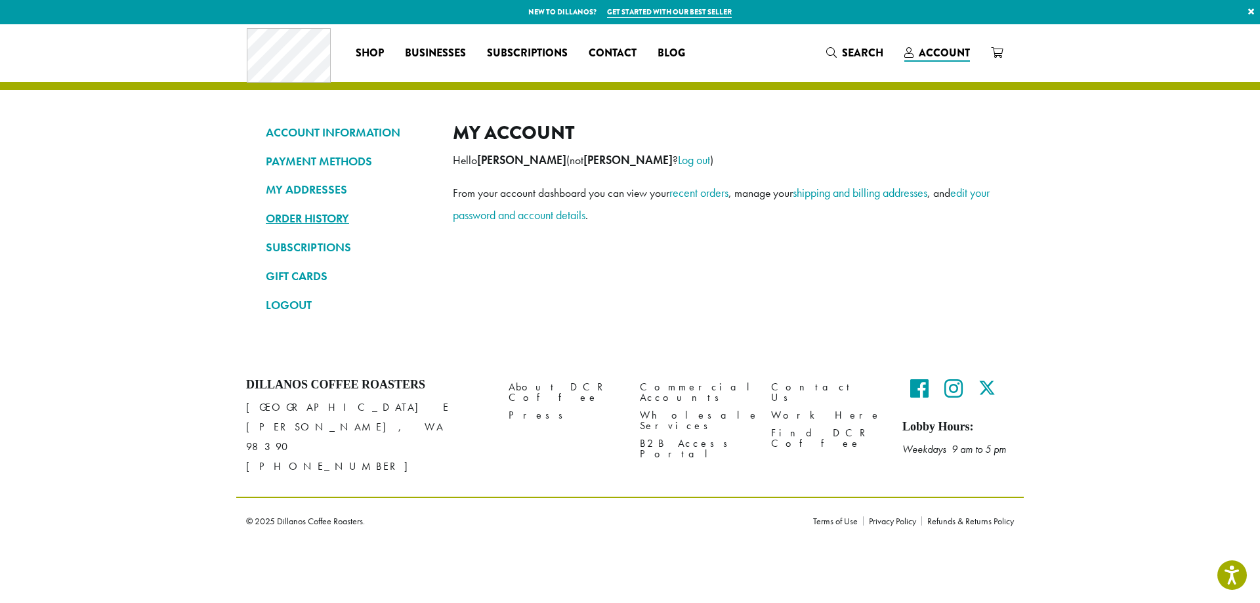
click at [305, 222] on link "ORDER HISTORY" at bounding box center [349, 218] width 167 height 22
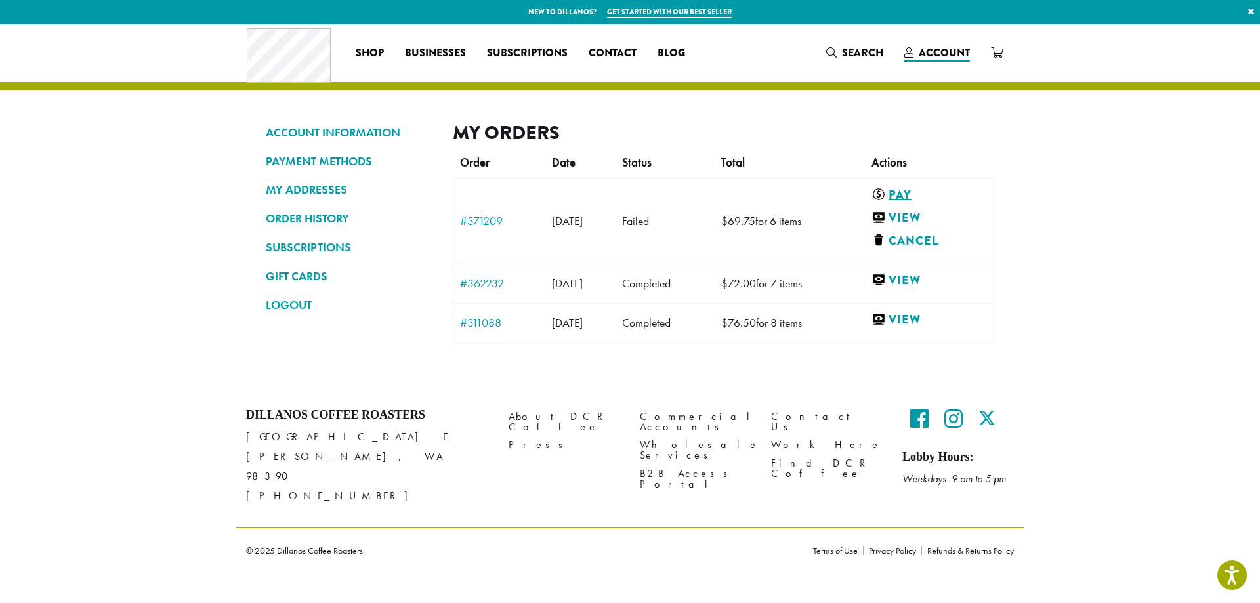
click at [925, 195] on link "Pay" at bounding box center [926, 195] width 110 height 16
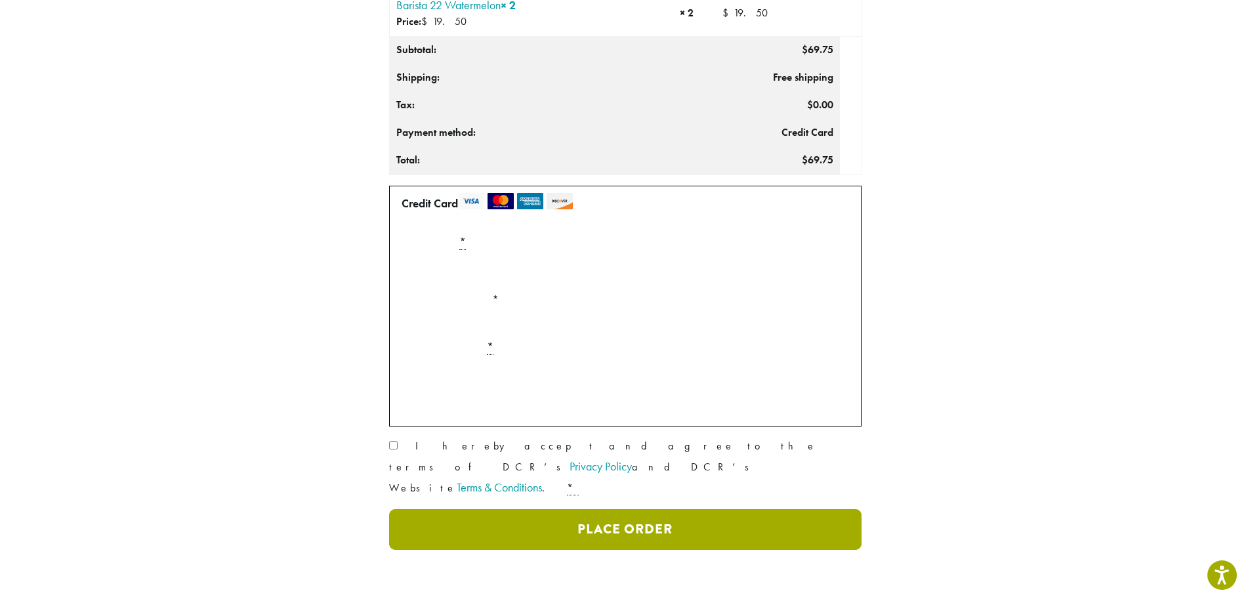
scroll to position [525, 0]
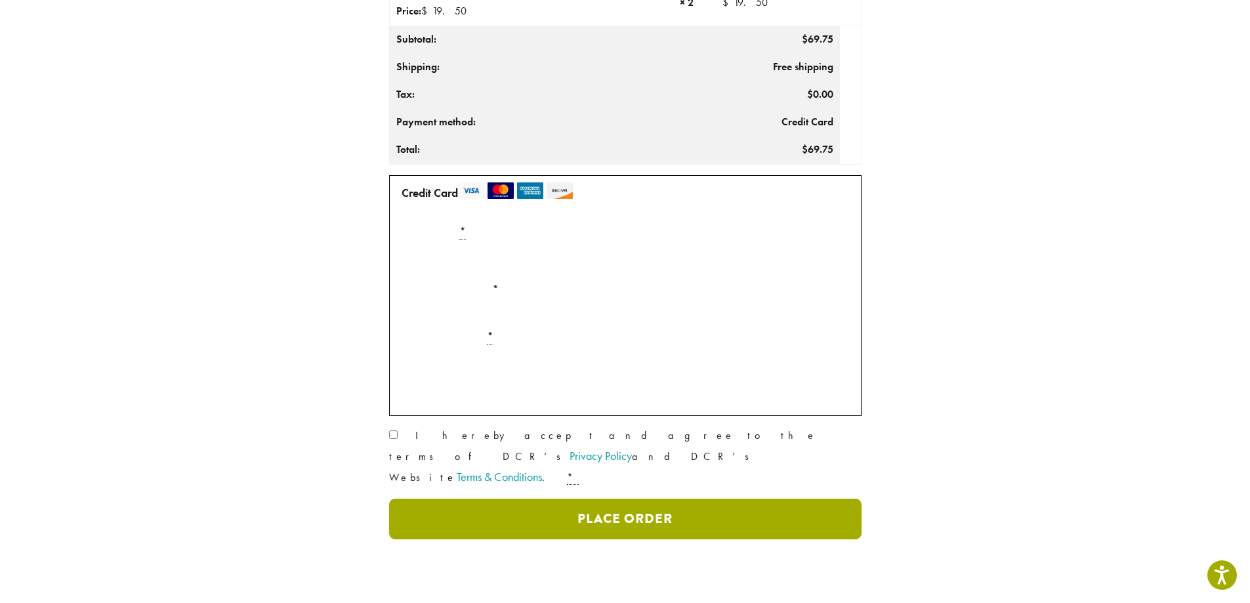
click at [695, 499] on button "Place Order" at bounding box center [625, 519] width 472 height 41
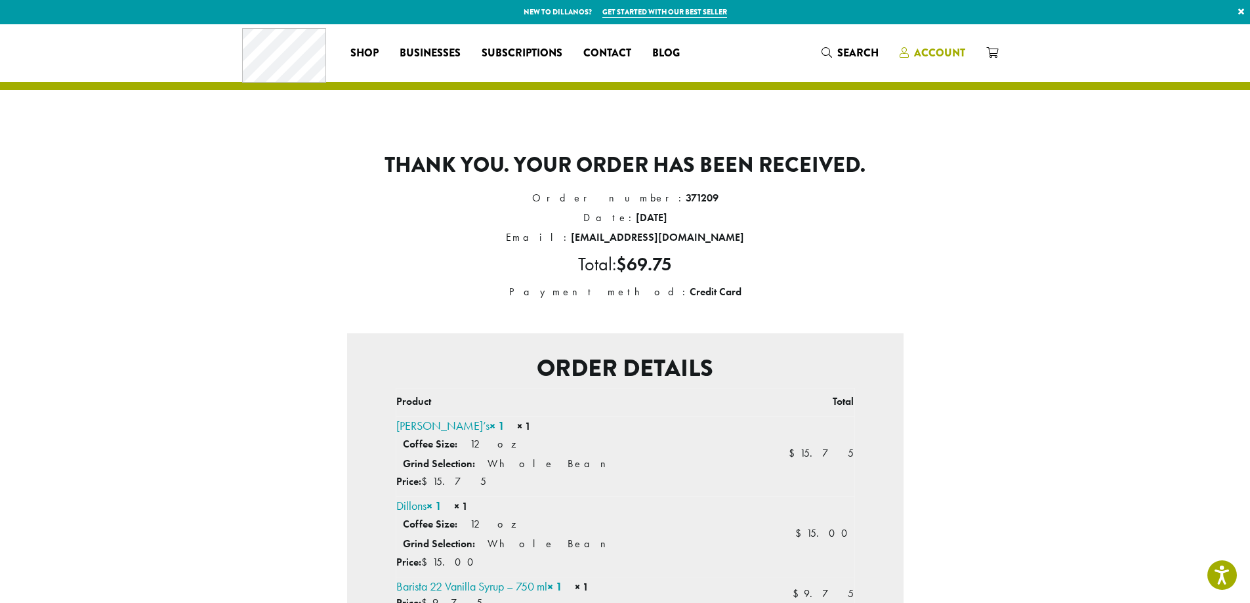
click at [941, 52] on span "Account" at bounding box center [939, 52] width 51 height 15
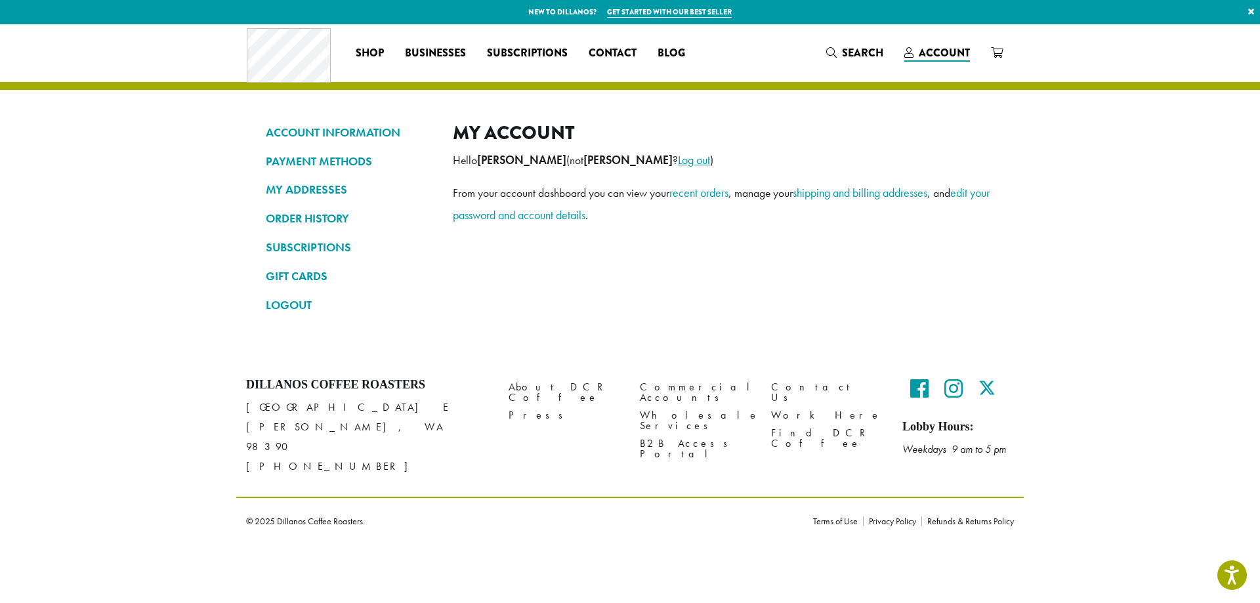
click at [678, 157] on link "Log out" at bounding box center [694, 159] width 32 height 15
